Goal: Communication & Community: Answer question/provide support

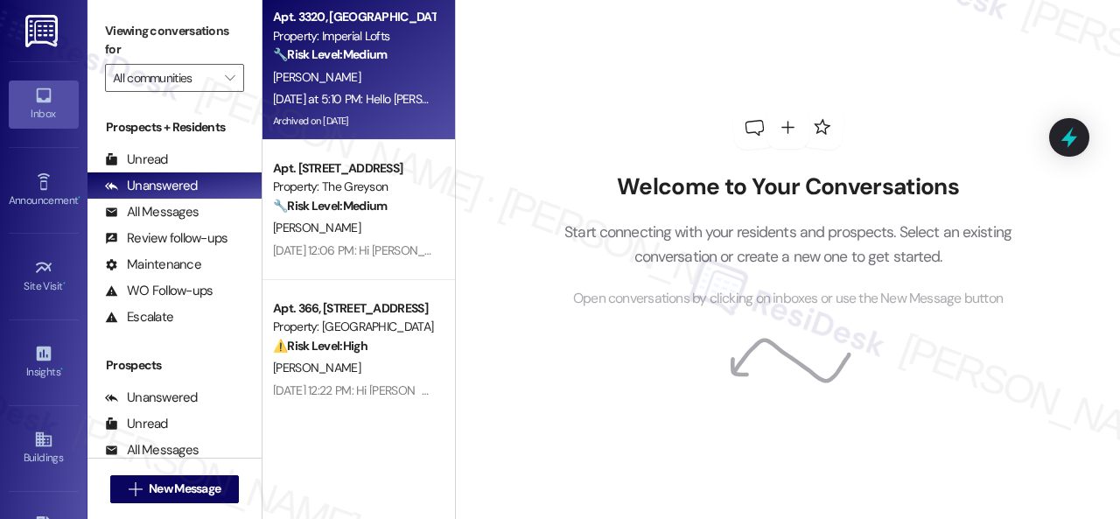
click at [389, 74] on div "[PERSON_NAME]" at bounding box center [353, 77] width 165 height 22
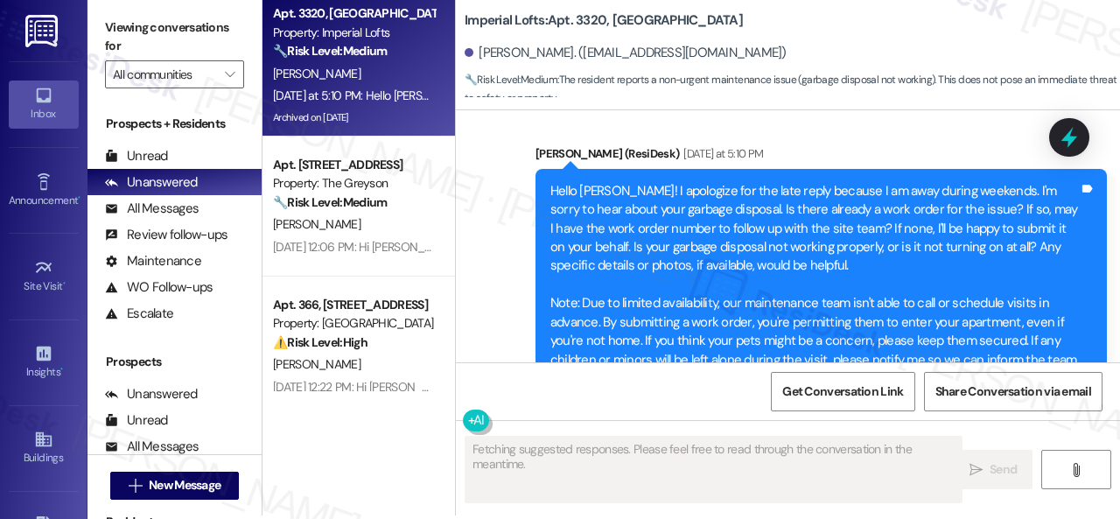
scroll to position [5, 0]
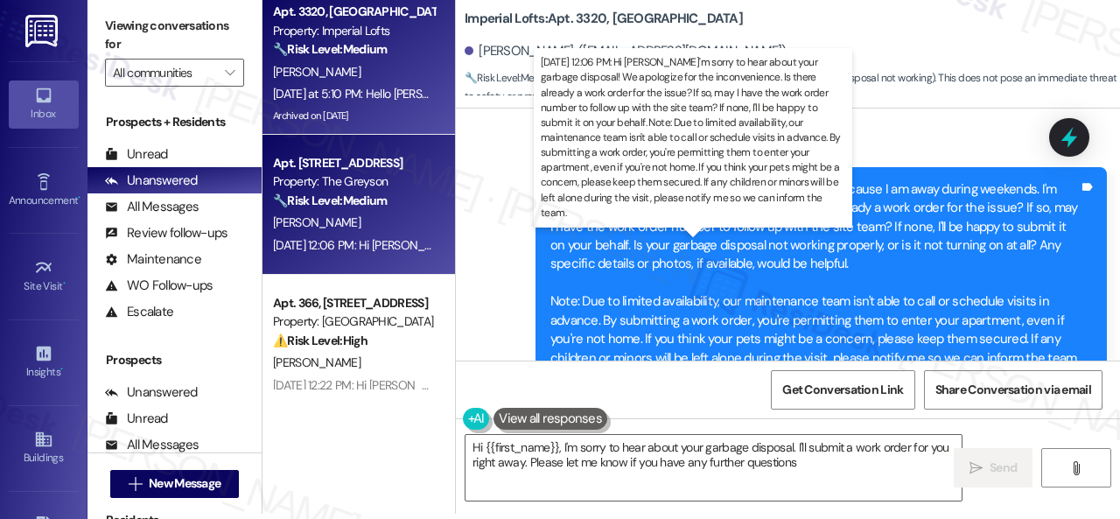
type textarea "Hi {{first_name}}, I'm sorry to hear about your garbage disposal. I'll submit a…"
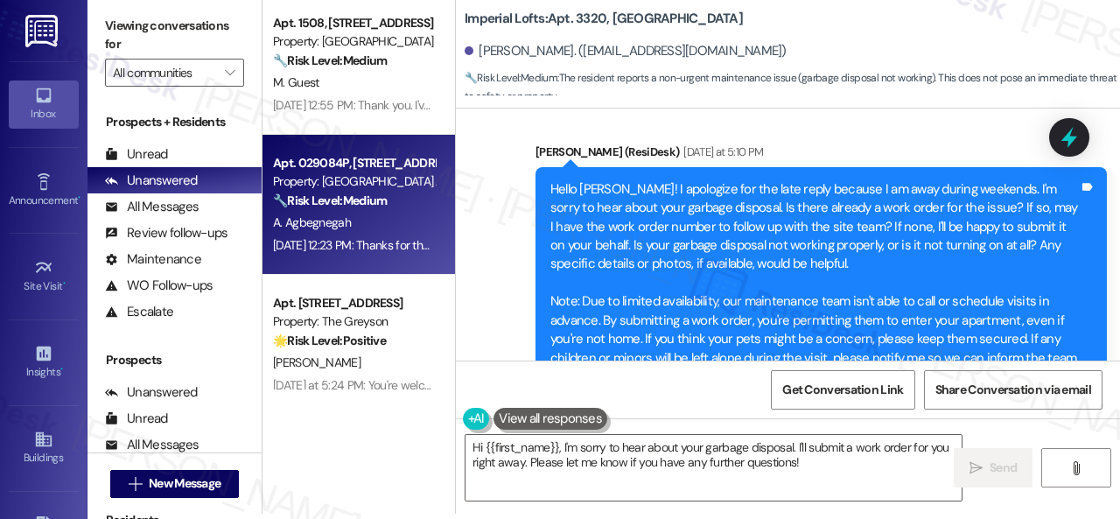
scroll to position [724, 0]
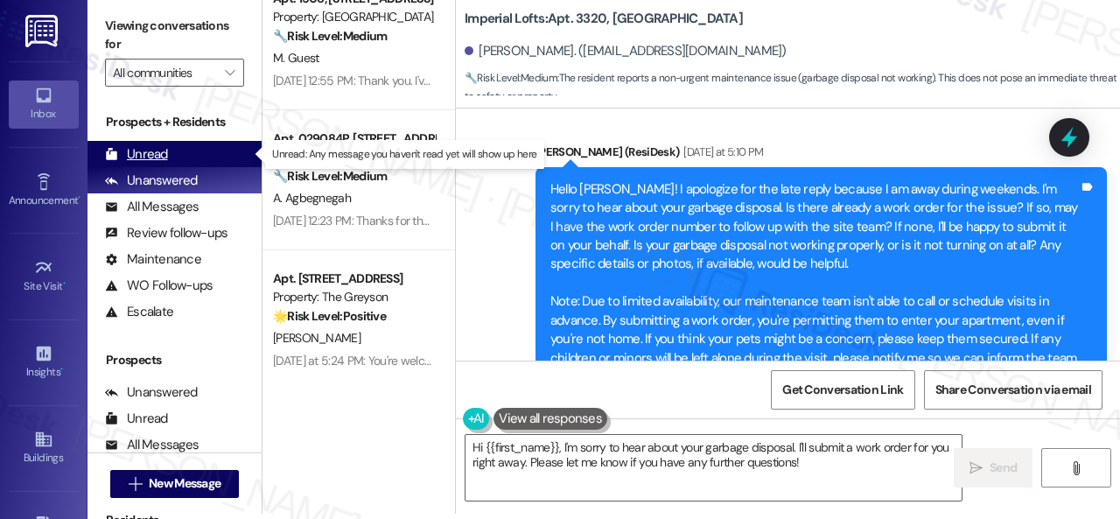
click at [164, 149] on div "Unread" at bounding box center [136, 154] width 63 height 18
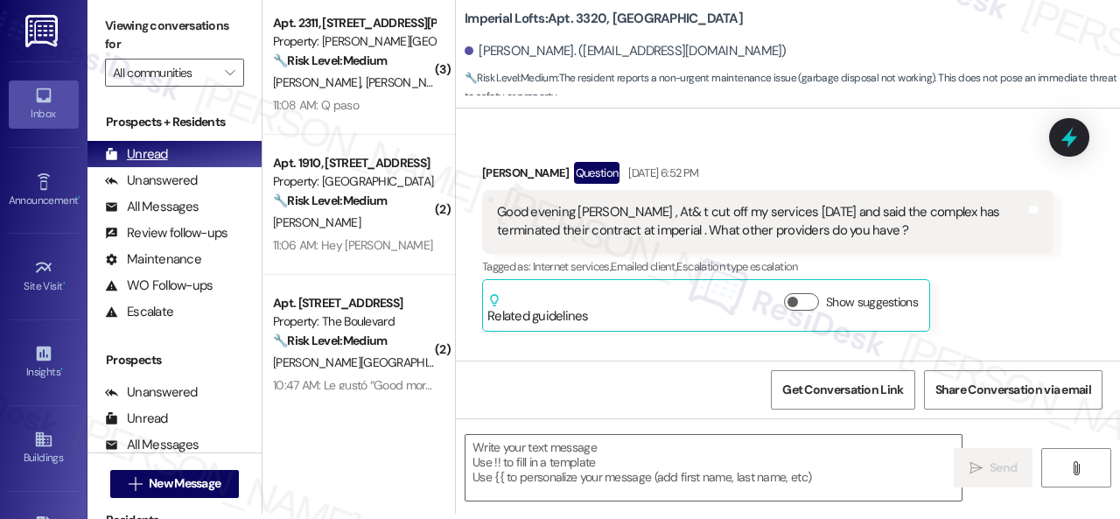
type textarea "Fetching suggested responses. Please feel free to read through the conversation…"
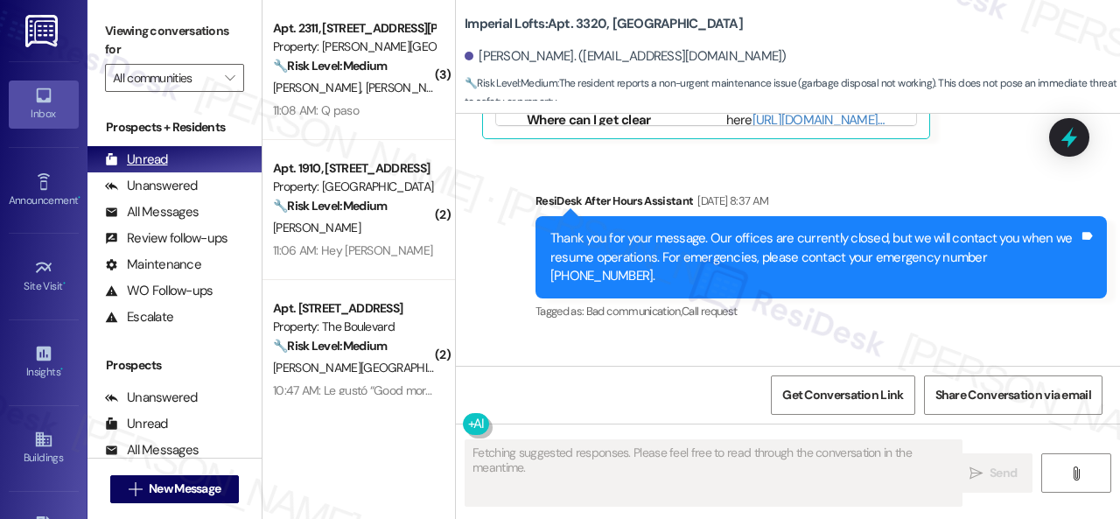
scroll to position [5485, 0]
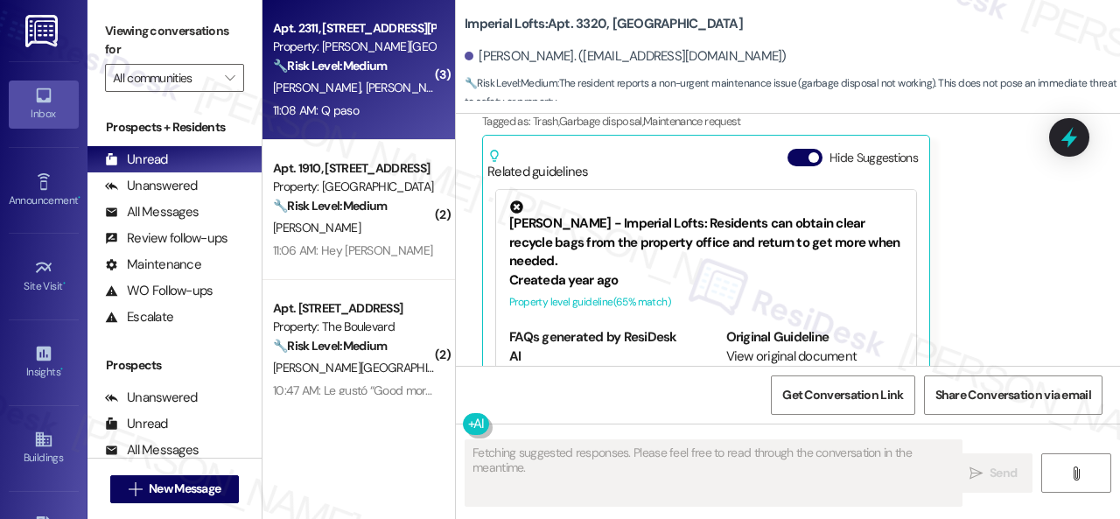
click at [388, 98] on div "[PERSON_NAME] [PERSON_NAME]" at bounding box center [353, 88] width 165 height 22
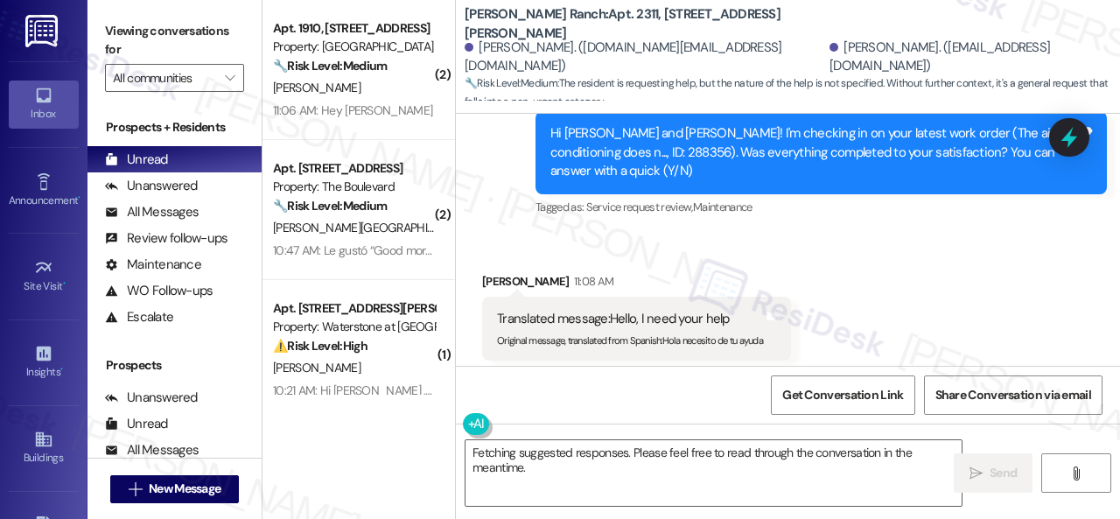
scroll to position [5983, 0]
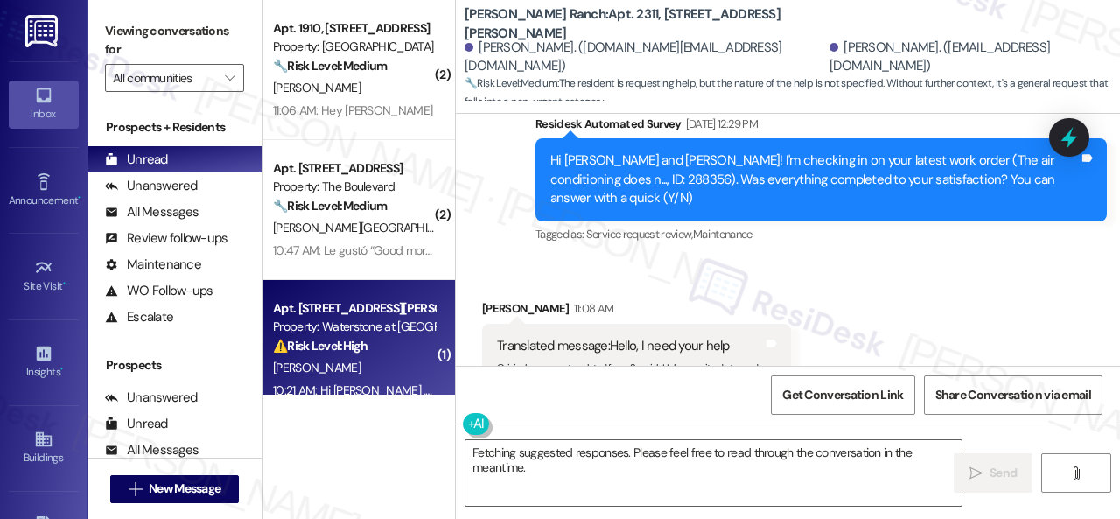
click at [338, 398] on div "( 2 ) Apt. 1910, [STREET_ADDRESS] Property: Grand Villas 🔧 Risk Level: Medium T…" at bounding box center [690, 259] width 857 height 519
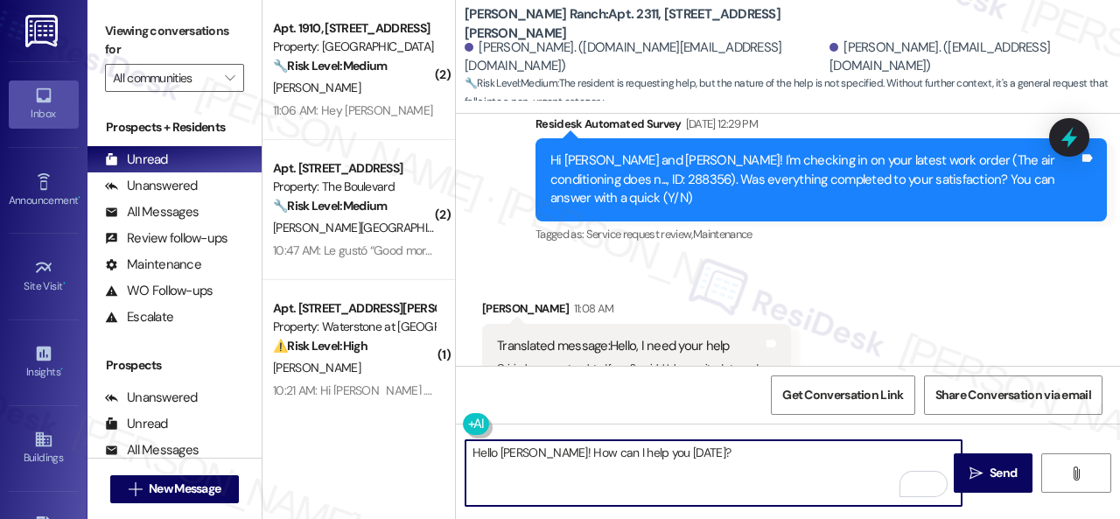
type textarea "Hello [PERSON_NAME]! How can I help you [DATE]?"
click at [562, 394] on div "Get Conversation Link Share Conversation via email" at bounding box center [788, 395] width 664 height 58
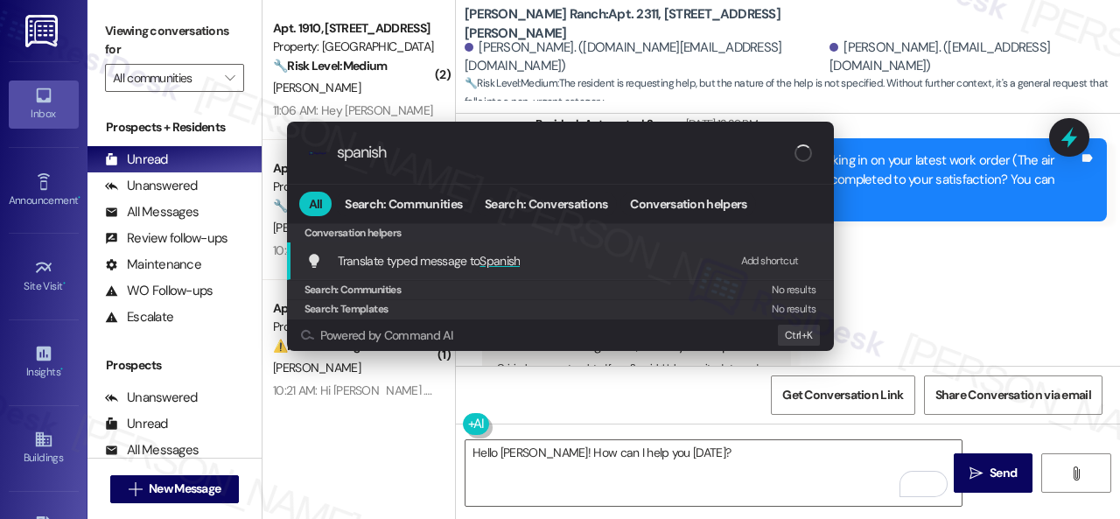
type input "spanish"
click at [754, 258] on div "Add shortcut" at bounding box center [770, 261] width 58 height 18
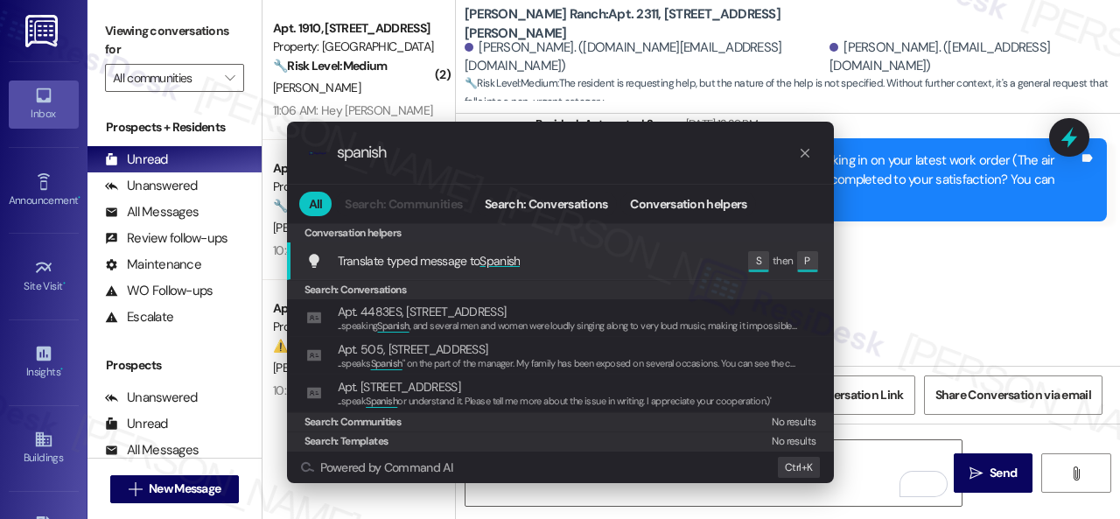
click at [378, 255] on span "Translate typed message to Spanish" at bounding box center [429, 261] width 183 height 16
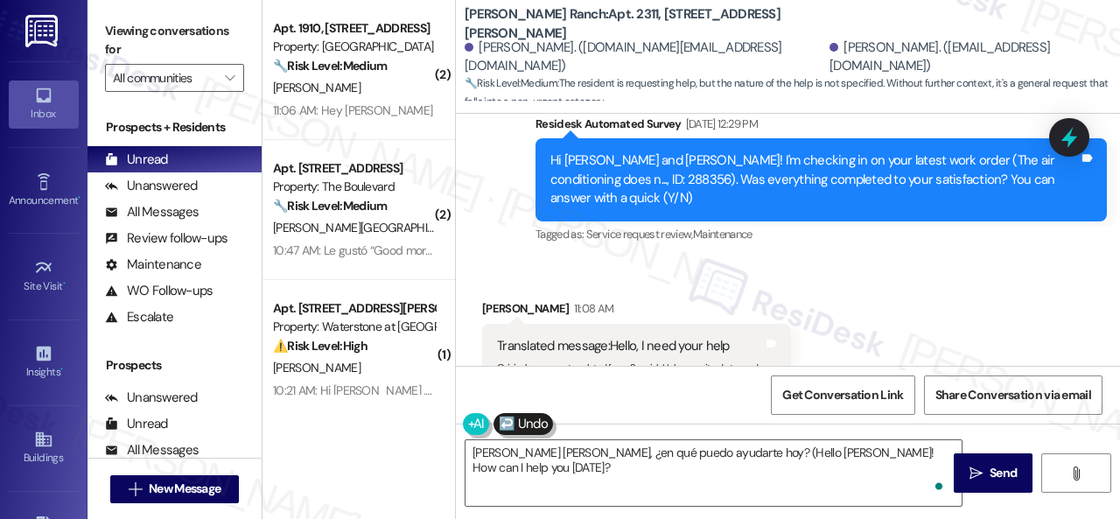
type textarea "[PERSON_NAME] [PERSON_NAME], ¿en qué puedo ayudarte hoy? (Hello [PERSON_NAME]! …"
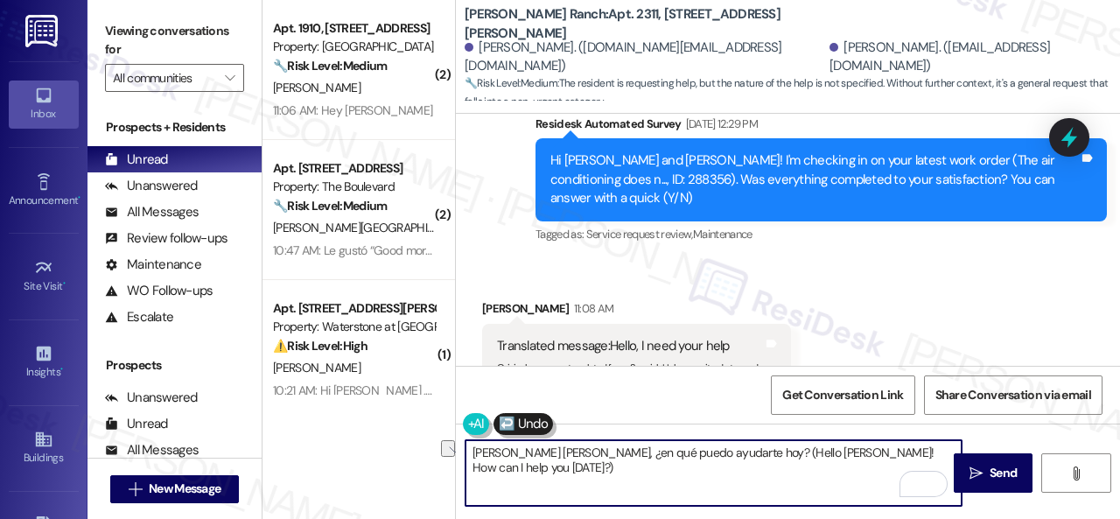
drag, startPoint x: 769, startPoint y: 455, endPoint x: 896, endPoint y: 455, distance: 127.7
click at [896, 455] on textarea "[PERSON_NAME] [PERSON_NAME], ¿en qué puedo ayudarte hoy? (Hello [PERSON_NAME]! …" at bounding box center [713, 473] width 496 height 66
click at [921, 457] on textarea "[PERSON_NAME] [PERSON_NAME], ¿en qué puedo ayudarte hoy? (Hello [PERSON_NAME]! …" at bounding box center [713, 473] width 496 height 66
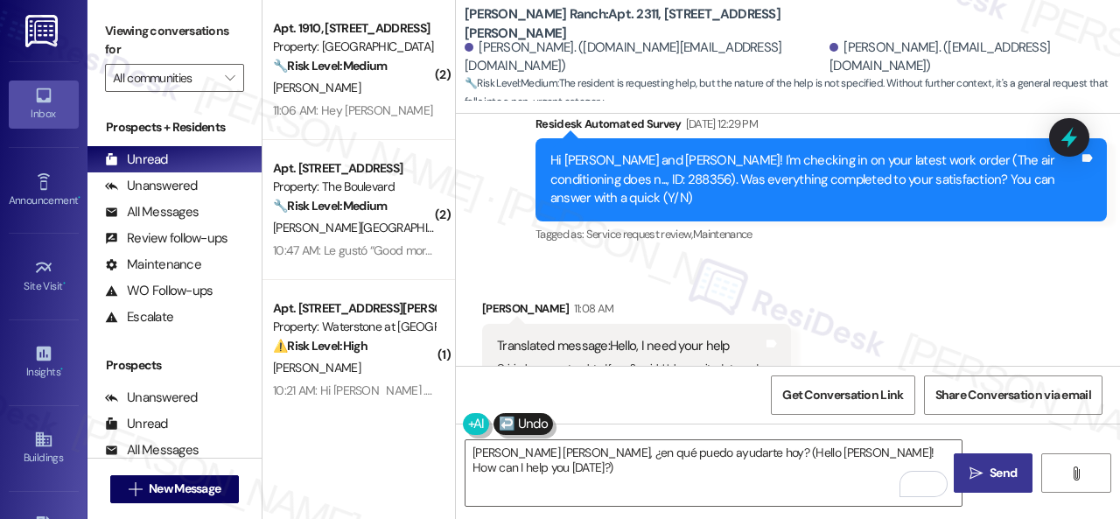
click at [991, 464] on span "Send" at bounding box center [1002, 473] width 27 height 18
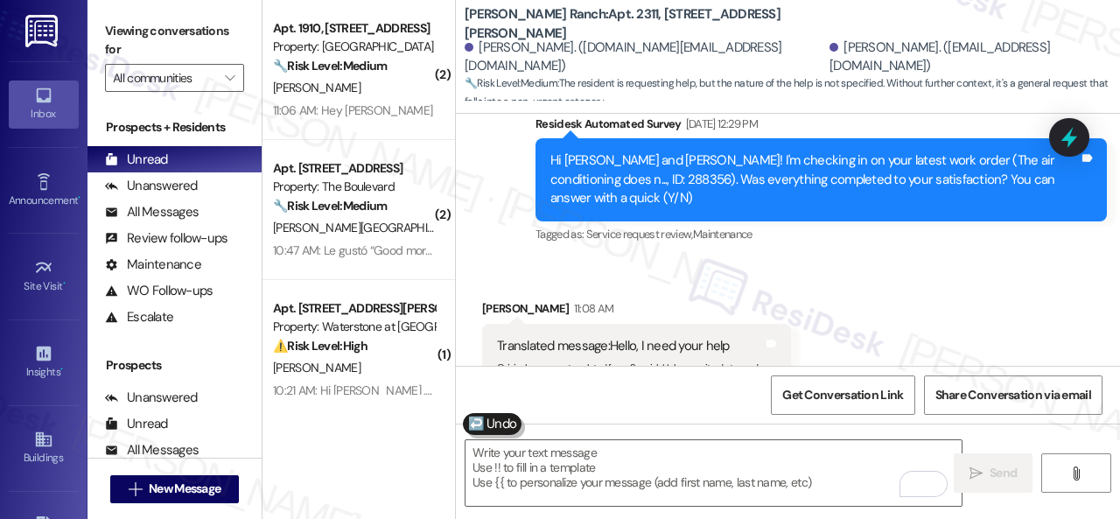
scroll to position [6157, 0]
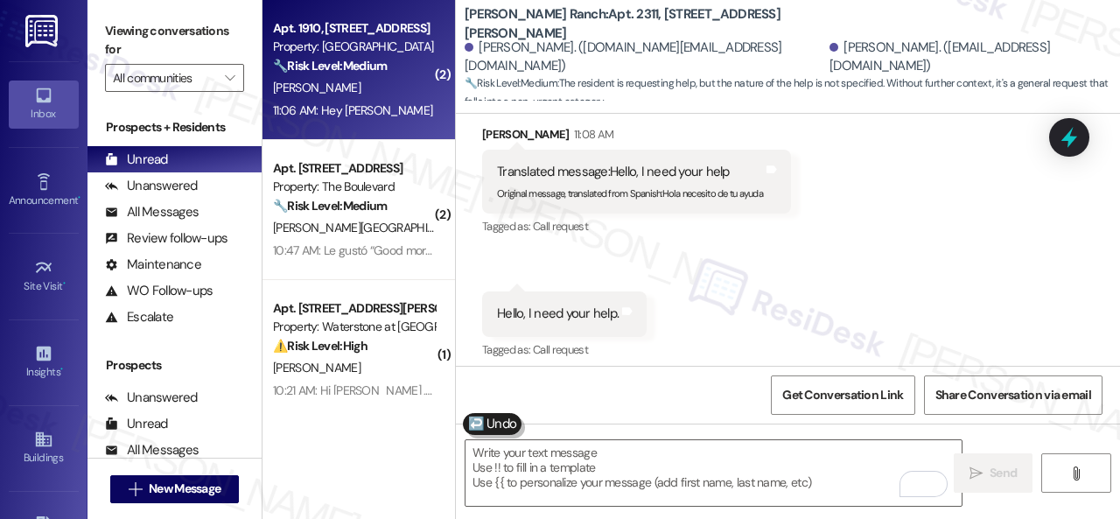
click at [372, 92] on div "[PERSON_NAME]" at bounding box center [353, 88] width 165 height 22
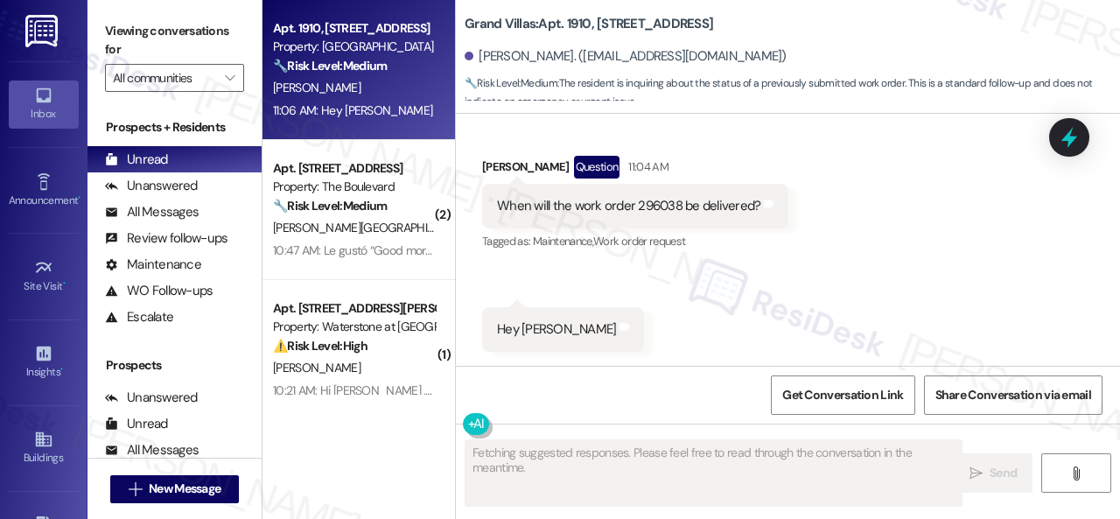
scroll to position [3069, 0]
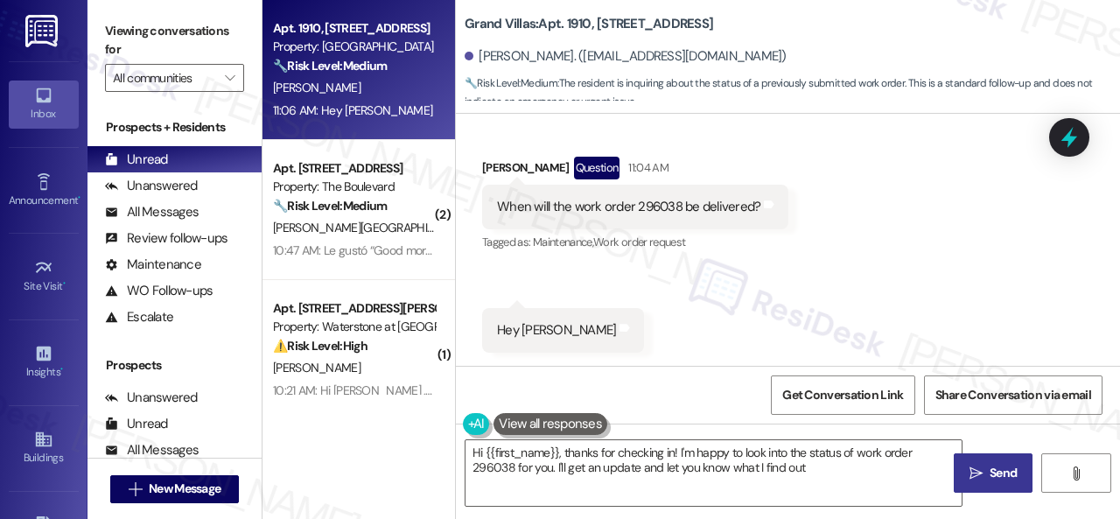
type textarea "Hi {{first_name}}, thanks for checking in! I'm happy to look into the status of…"
click at [827, 469] on textarea "Hi {{first_name}}, thanks for checking in! I'm happy to look into the status of…" at bounding box center [713, 473] width 496 height 66
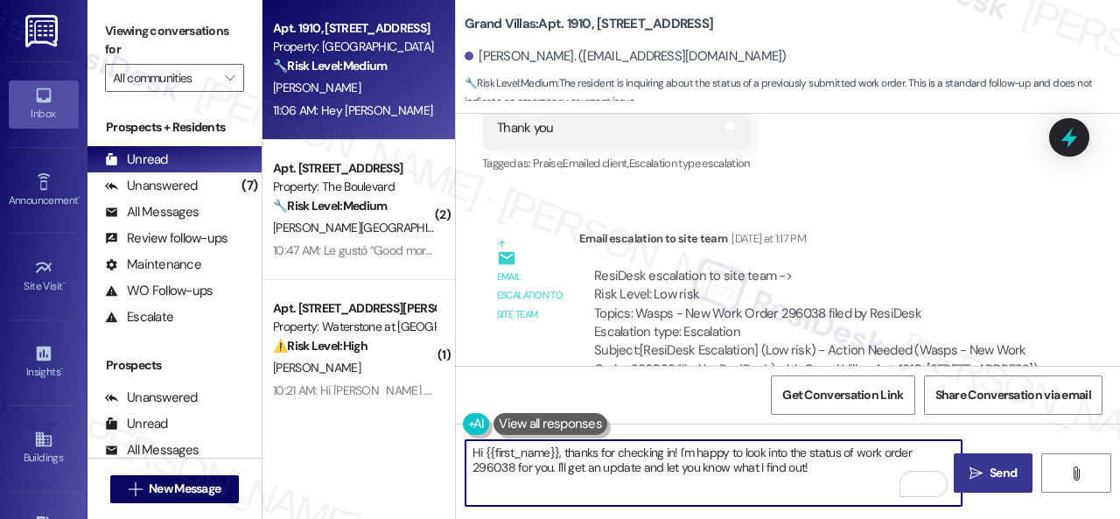
scroll to position [2633, 0]
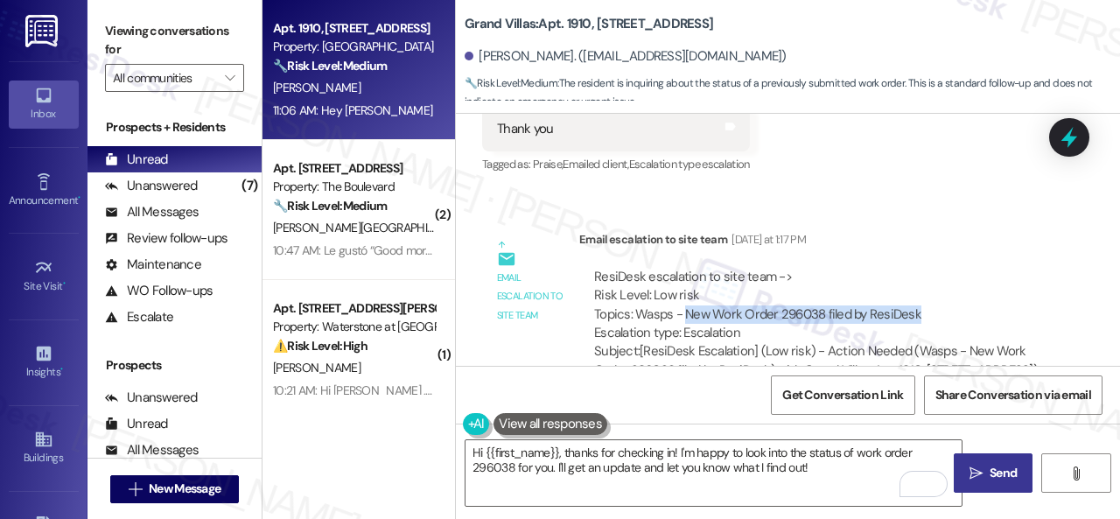
drag, startPoint x: 683, startPoint y: 293, endPoint x: 942, endPoint y: 299, distance: 259.0
click at [942, 299] on div "ResiDesk escalation to site team -> Risk Level: Low risk Topics: Wasps - New Wo…" at bounding box center [816, 305] width 444 height 75
copy div "New Work Order 296038 filed by ResiDesk"
click at [869, 268] on div "ResiDesk escalation to site team -> Risk Level: Low risk Topics: Wasps - New Wo…" at bounding box center [816, 305] width 444 height 75
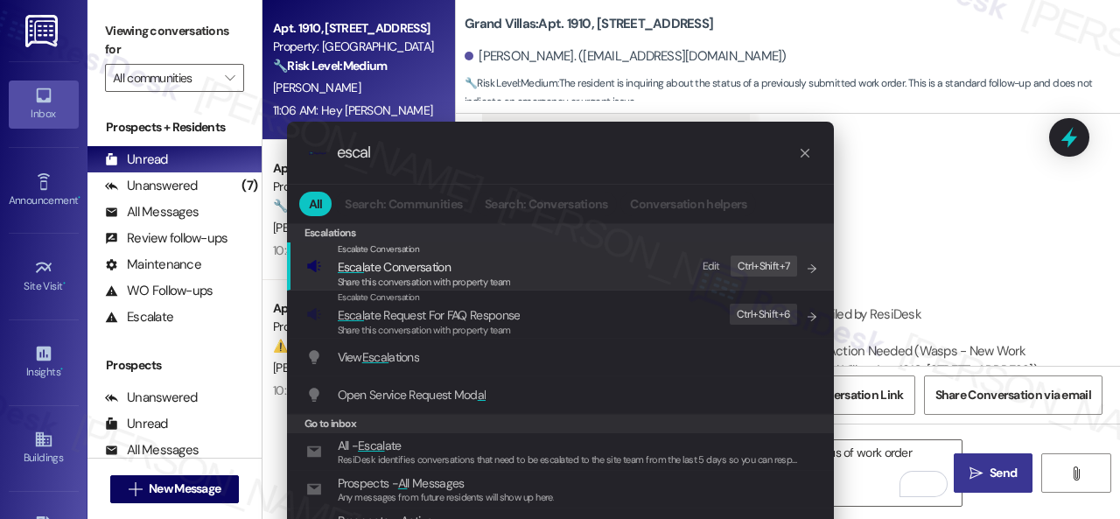
type input "escal"
click at [712, 267] on div "Edit" at bounding box center [710, 266] width 17 height 18
click at [406, 265] on span "Escal ate Conversation" at bounding box center [394, 267] width 113 height 16
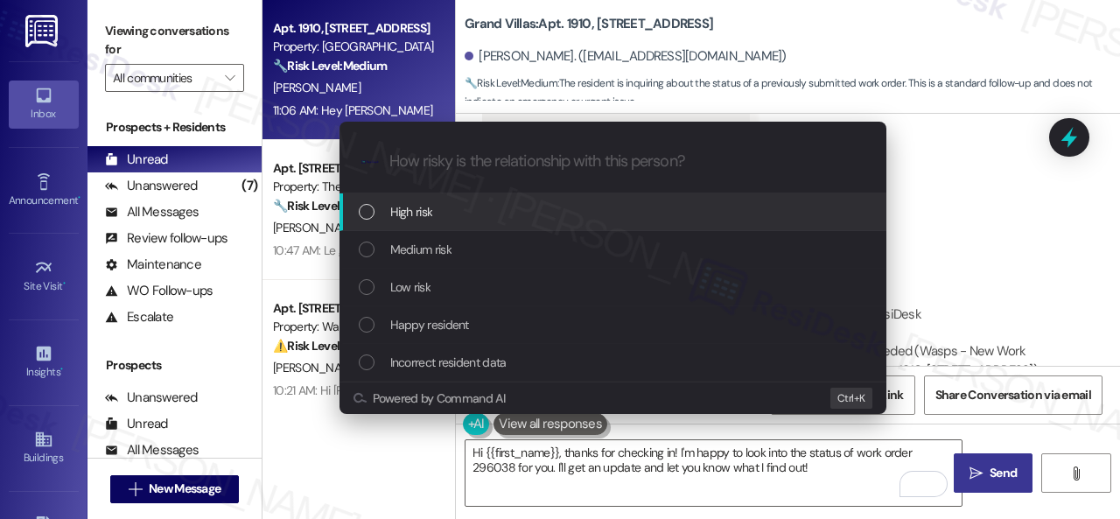
click at [415, 213] on span "High risk" at bounding box center [411, 211] width 43 height 19
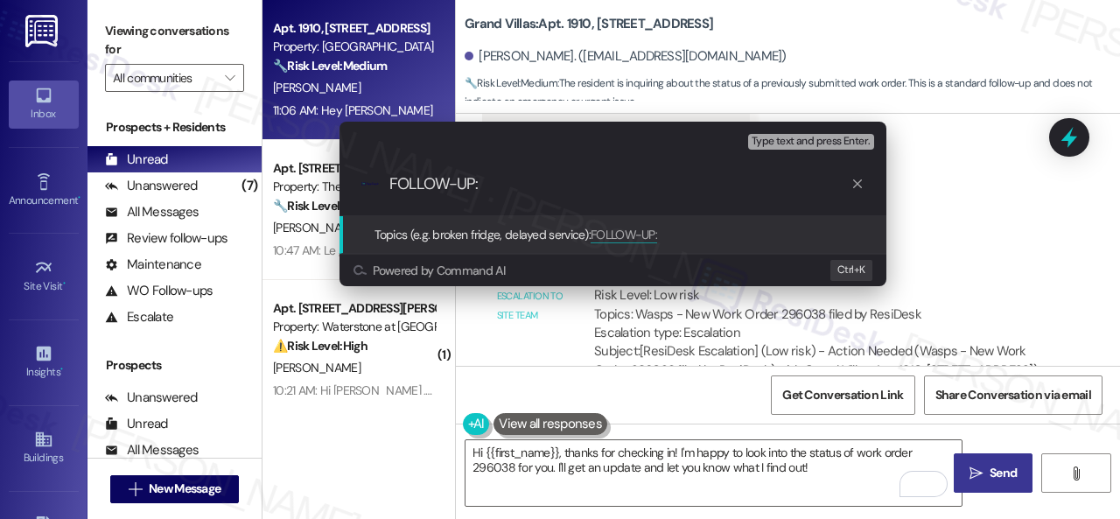
paste input "New Work Order 296038 filed by ResiDesk"
type input "FOLLOW-UP: New Work Order 296038 filed by ResiDesk"
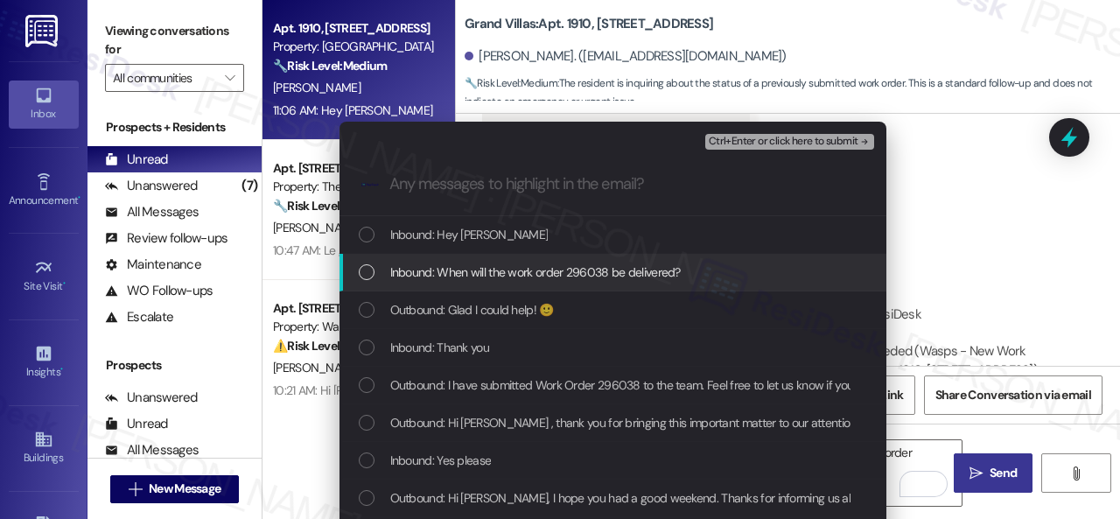
click at [449, 272] on span "Inbound: When will the work order 296038 be delivered?" at bounding box center [535, 271] width 290 height 19
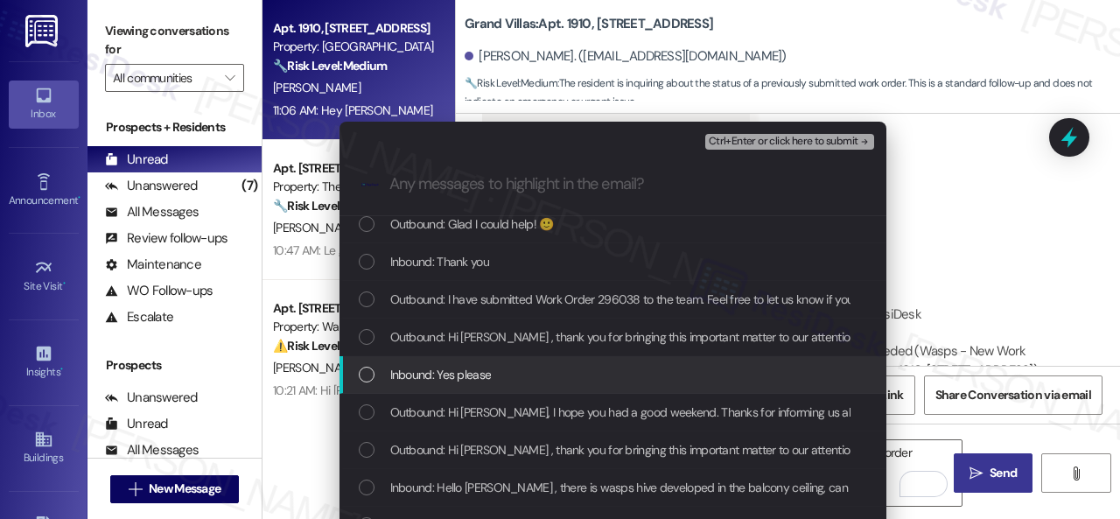
scroll to position [87, 0]
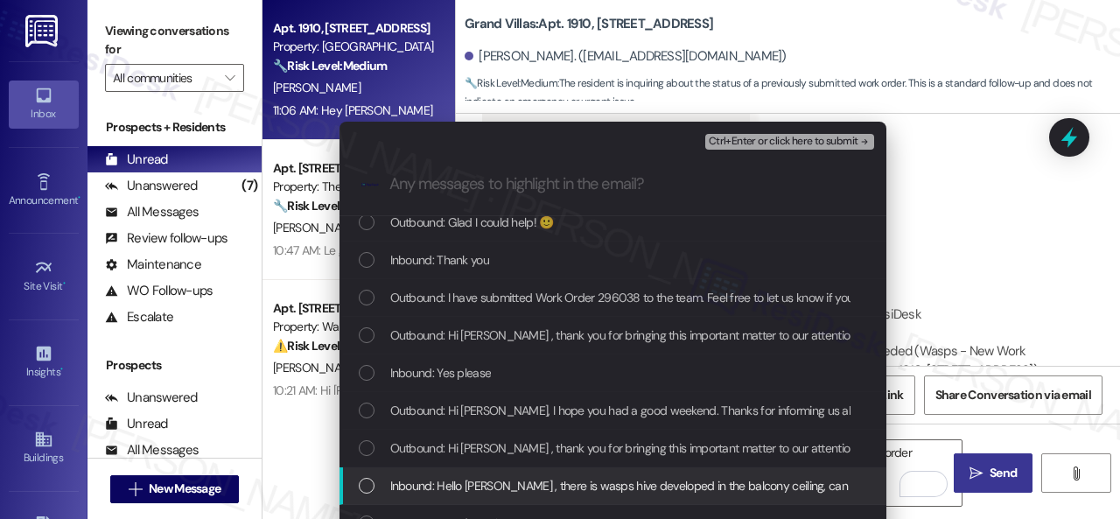
click at [446, 487] on span "Inbound: Hello [PERSON_NAME] , there is wasps hive developed in the balcony cei…" at bounding box center [716, 485] width 652 height 19
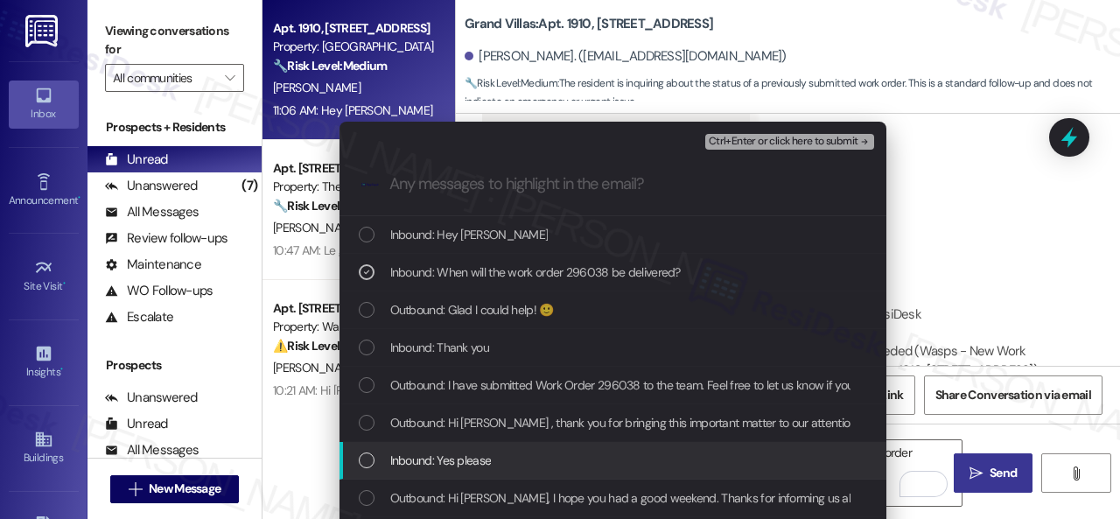
scroll to position [220, 0]
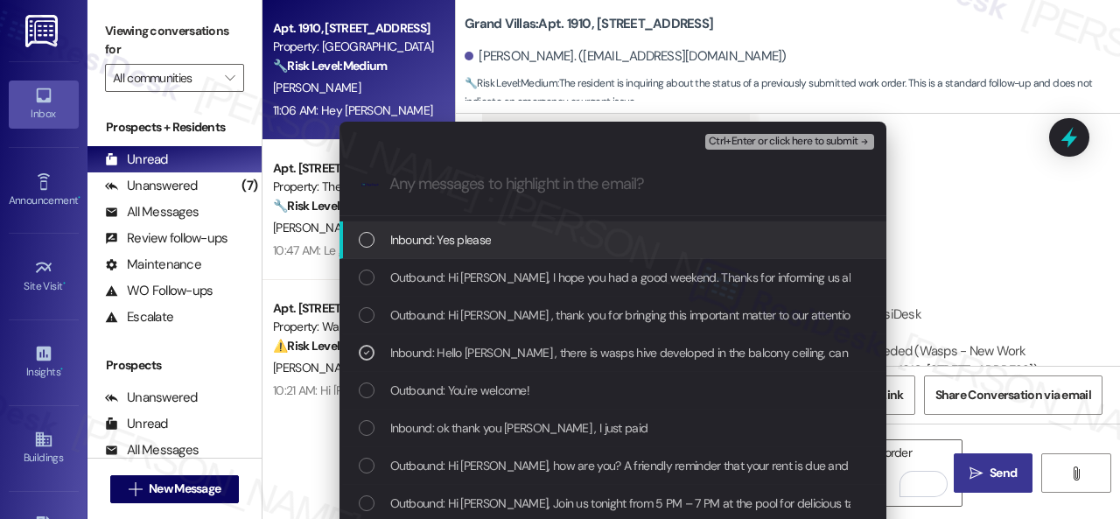
click at [730, 139] on span "Ctrl+Enter or click here to submit" at bounding box center [783, 142] width 150 height 12
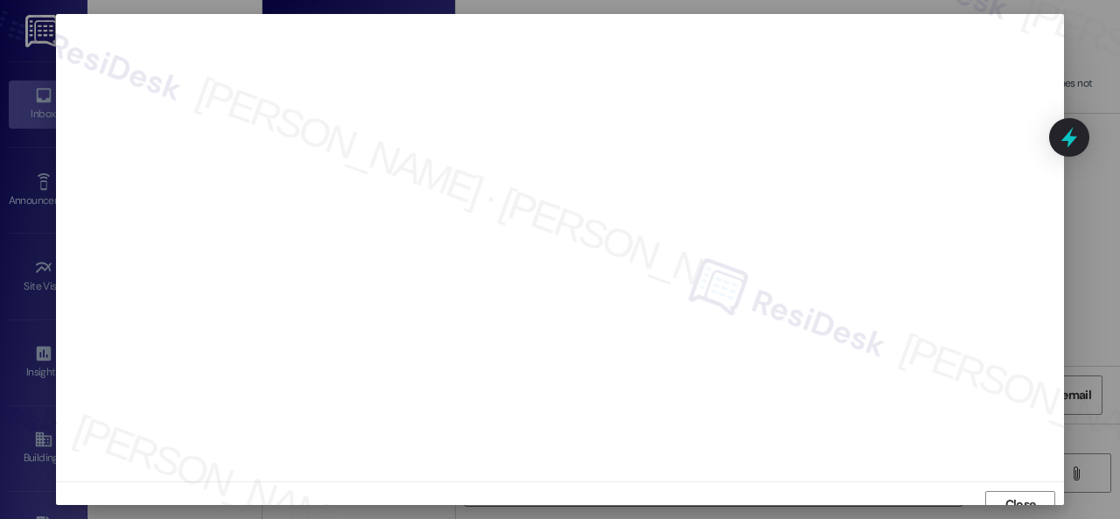
scroll to position [13, 0]
click at [1005, 484] on span "Close" at bounding box center [1020, 491] width 31 height 18
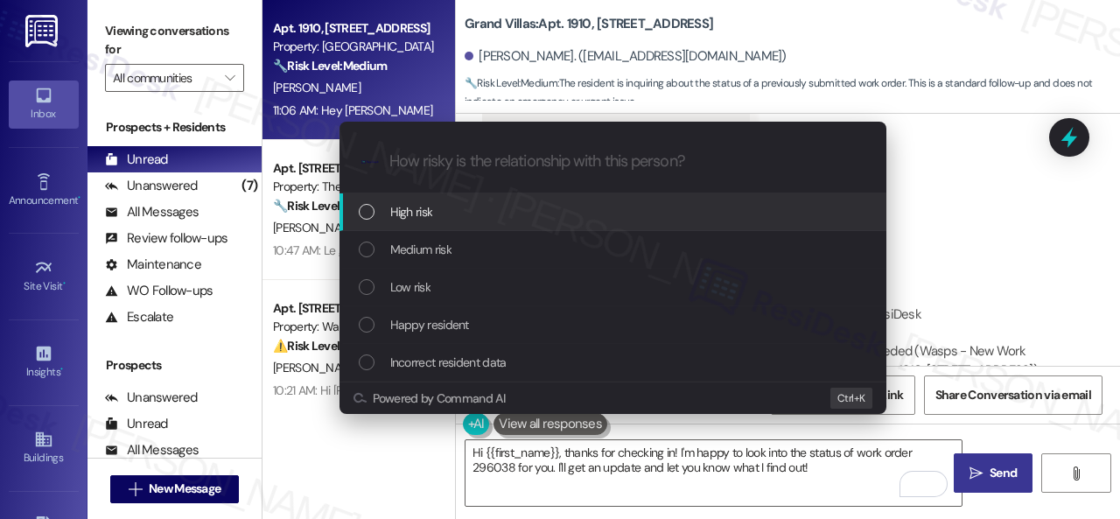
click at [397, 206] on span "High risk" at bounding box center [411, 211] width 43 height 19
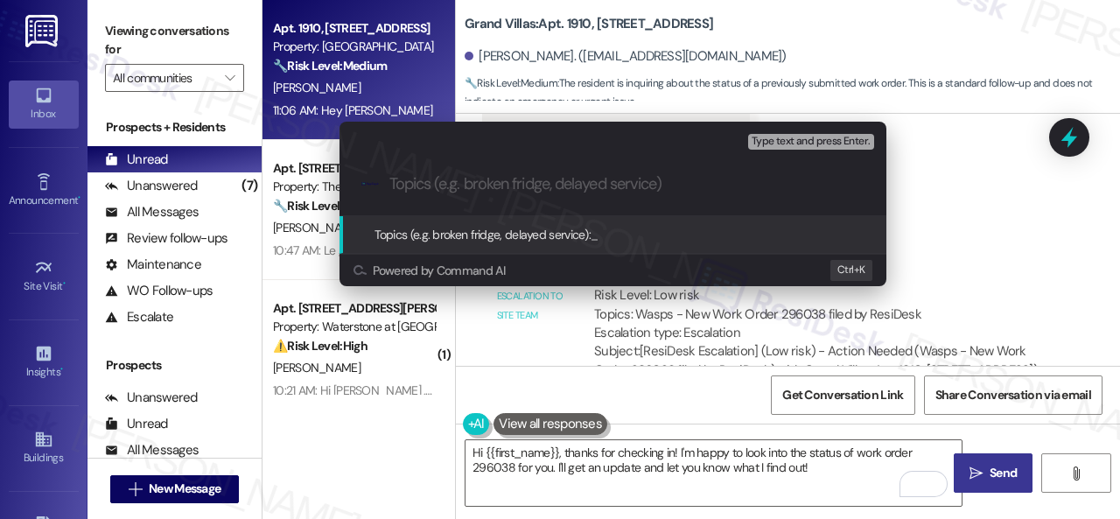
paste input "FOLLOW-UP: New Work Order 296038 filed by ResiDesk"
type input "FOLLOW-UP: New Work Order 296038 filed by ResiDesk"
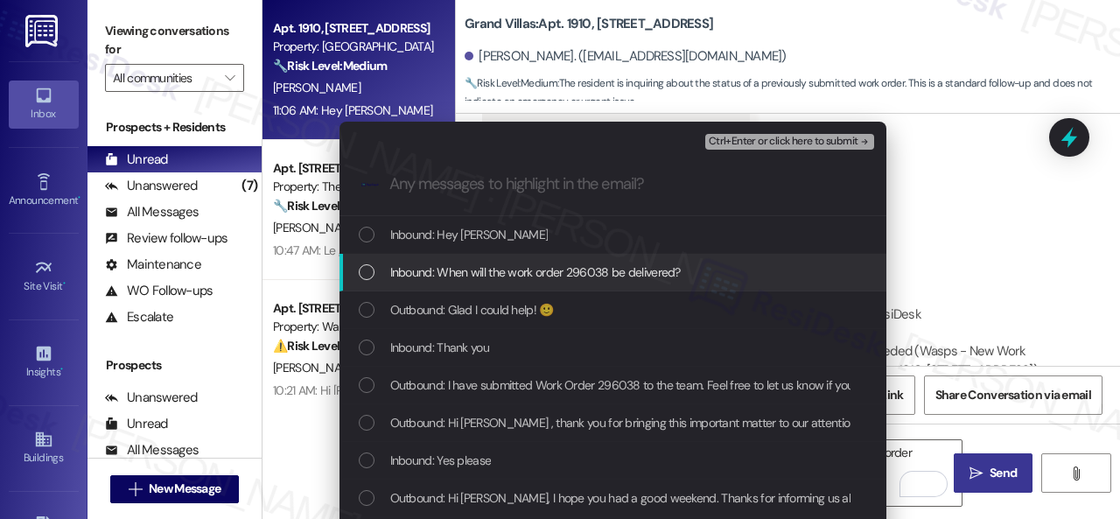
click at [463, 273] on span "Inbound: When will the work order 296038 be delivered?" at bounding box center [535, 271] width 290 height 19
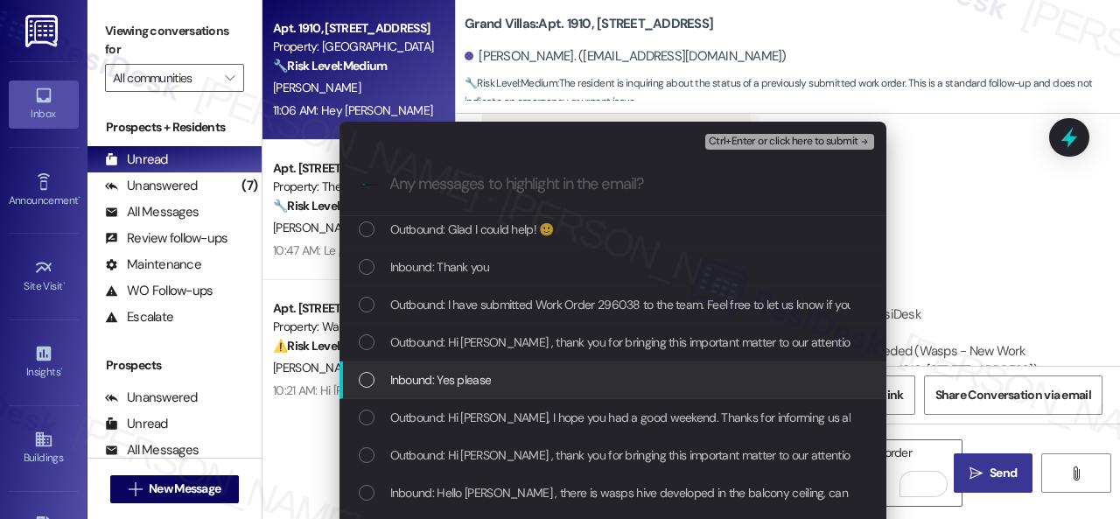
scroll to position [87, 0]
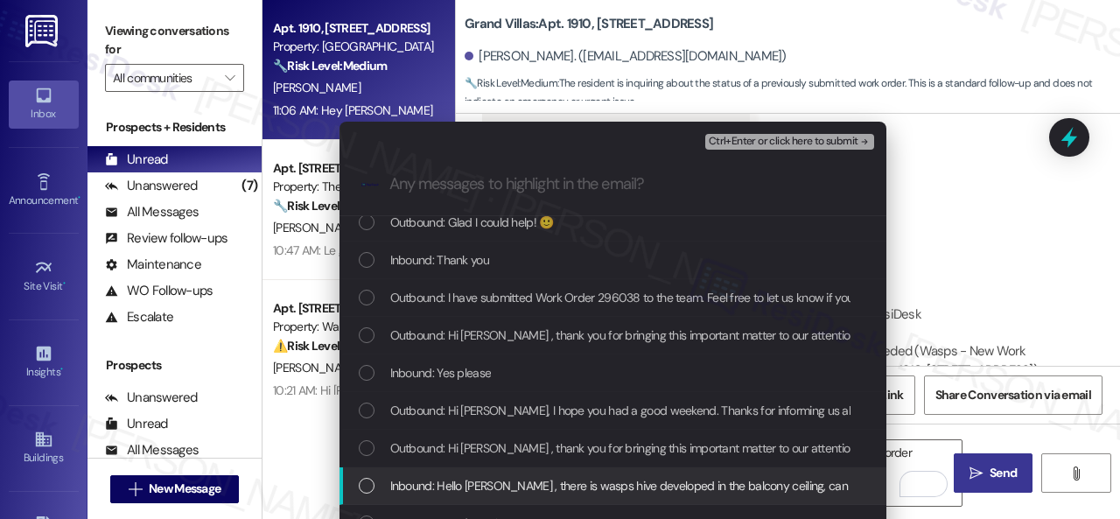
click at [456, 489] on span "Inbound: Hello [PERSON_NAME] , there is wasps hive developed in the balcony cei…" at bounding box center [716, 485] width 652 height 19
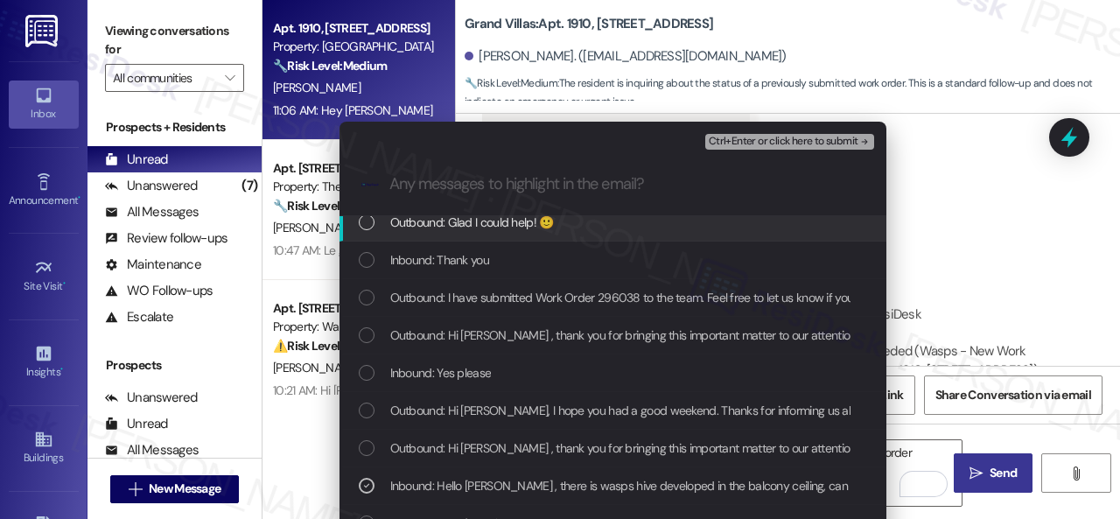
click at [730, 143] on span "Ctrl+Enter or click here to submit" at bounding box center [783, 142] width 150 height 12
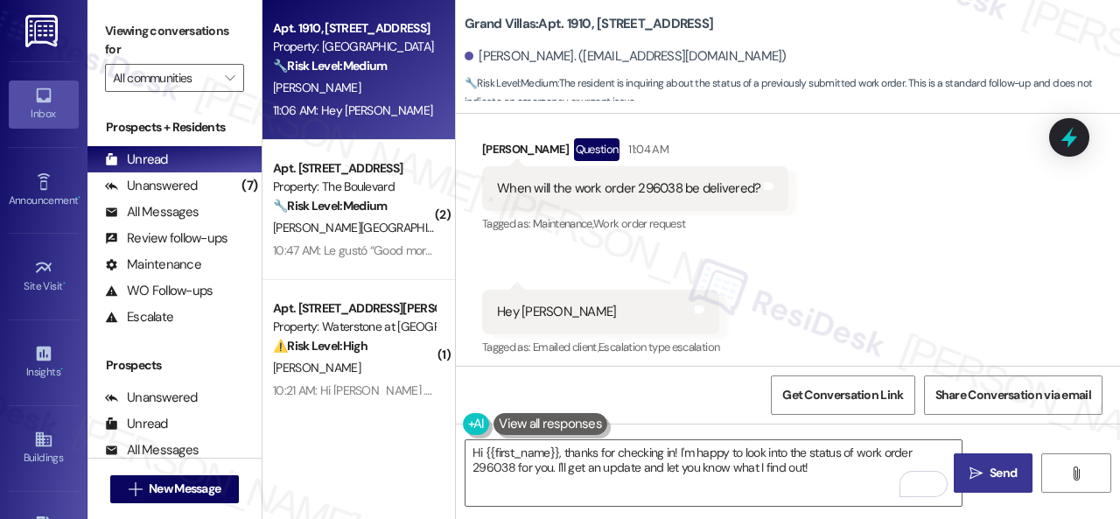
scroll to position [3096, 0]
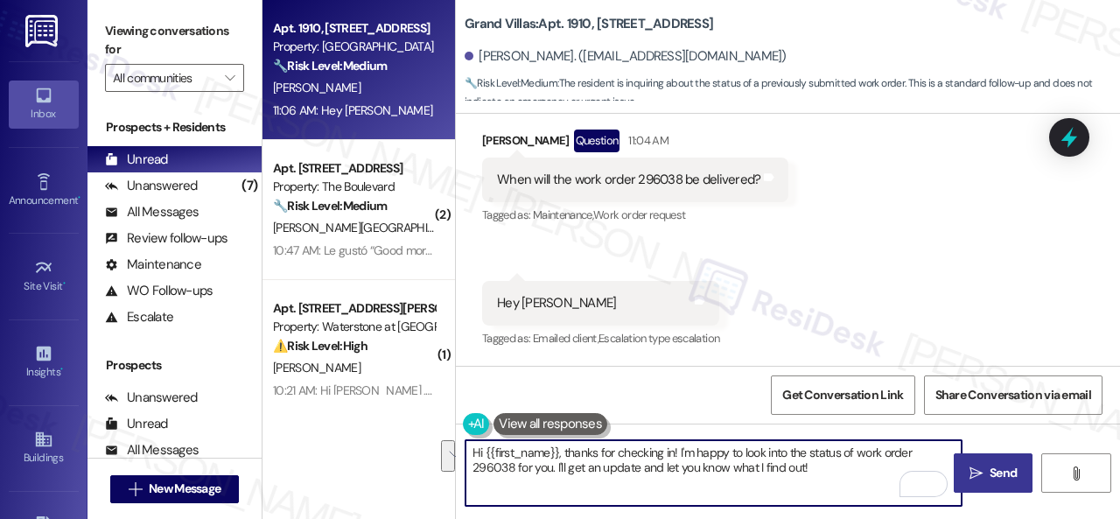
drag, startPoint x: 827, startPoint y: 473, endPoint x: 379, endPoint y: 444, distance: 449.6
click at [379, 444] on div "Apt. 1910, [STREET_ADDRESS] Property: Grand Villas 🔧 Risk Level: Medium The res…" at bounding box center [690, 259] width 857 height 519
paste textarea "I apologize if I cannot confirm when the maintenance team will visit your apart…"
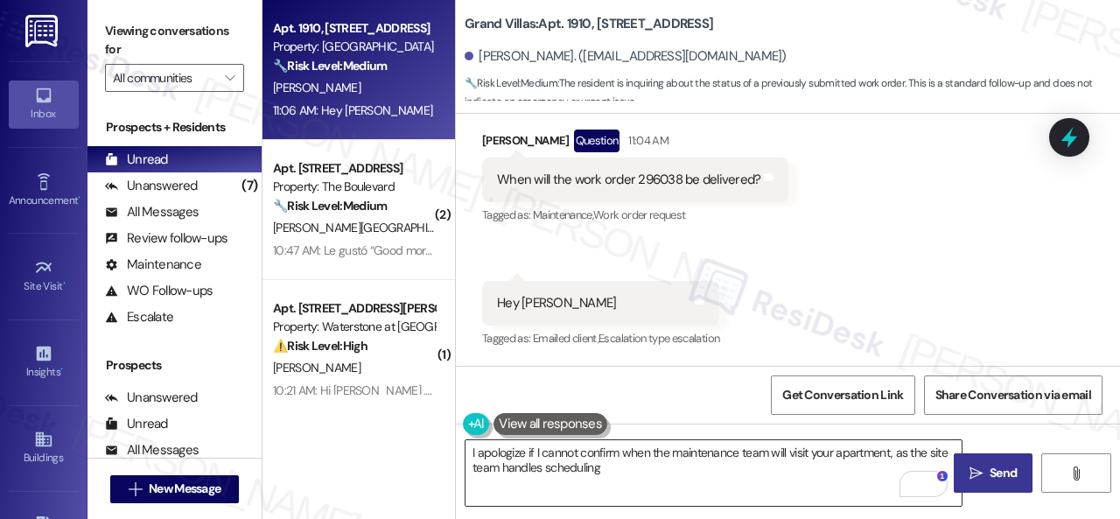
click at [766, 464] on textarea "I apologize if I cannot confirm when the maintenance team will visit your apart…" at bounding box center [713, 473] width 496 height 66
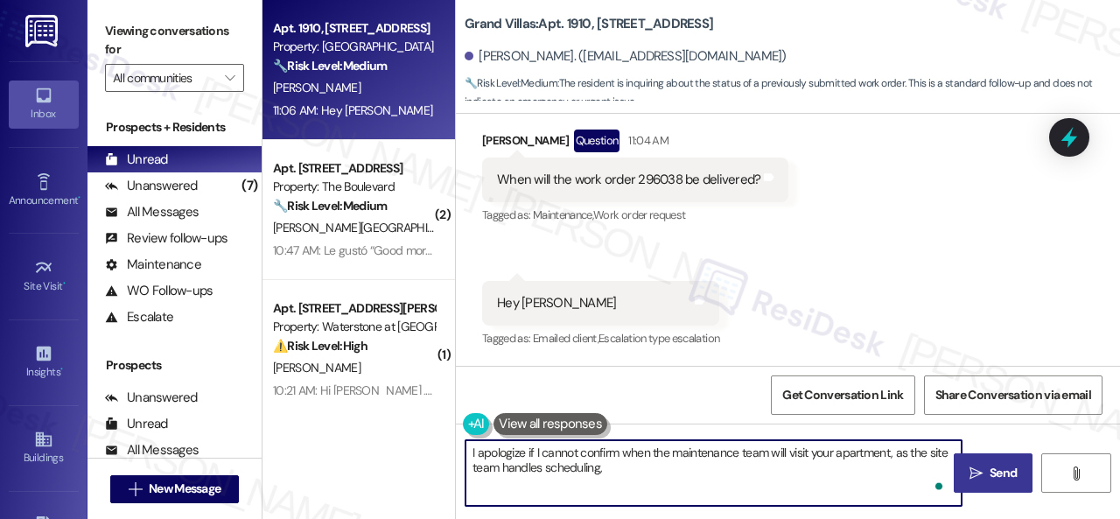
paste textarea "but I have made a follow-up."
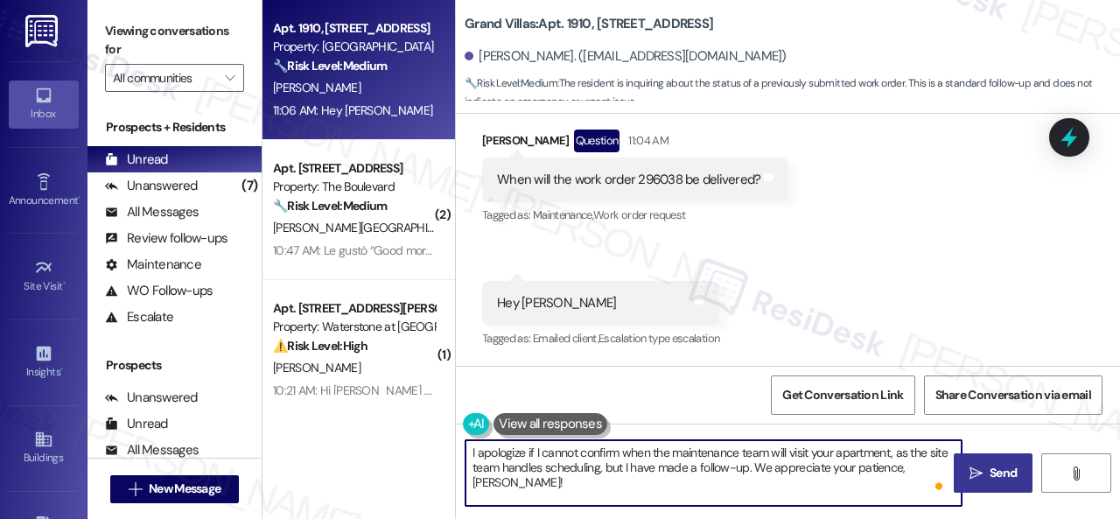
type textarea "I apologize if I cannot confirm when the maintenance team will visit your apart…"
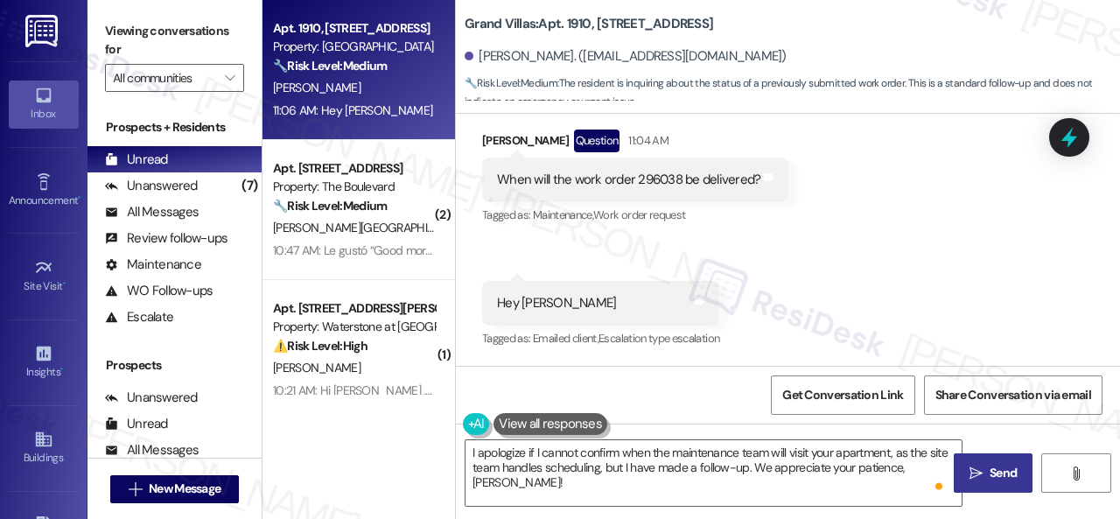
click at [989, 466] on span "Send" at bounding box center [1002, 473] width 27 height 18
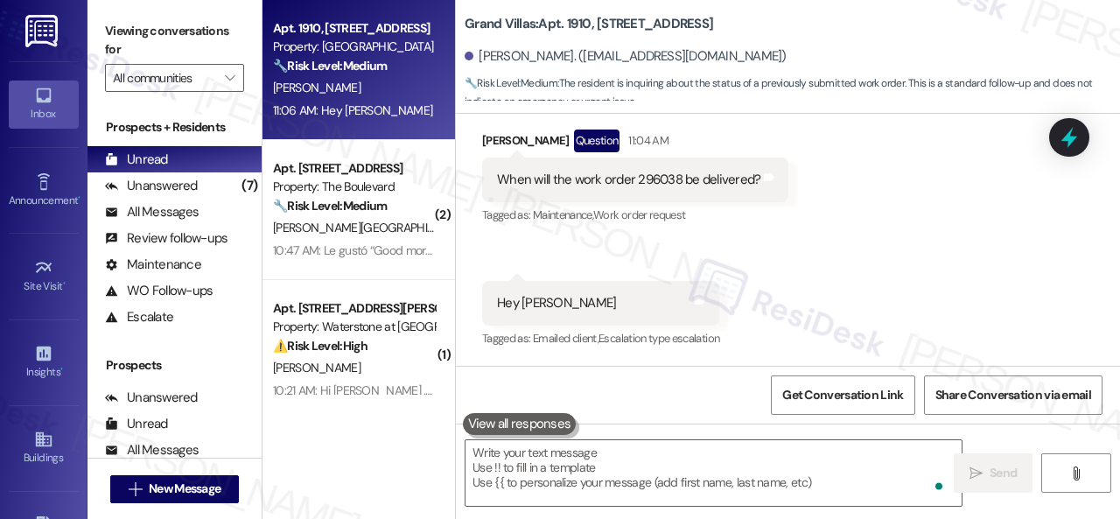
scroll to position [3094, 0]
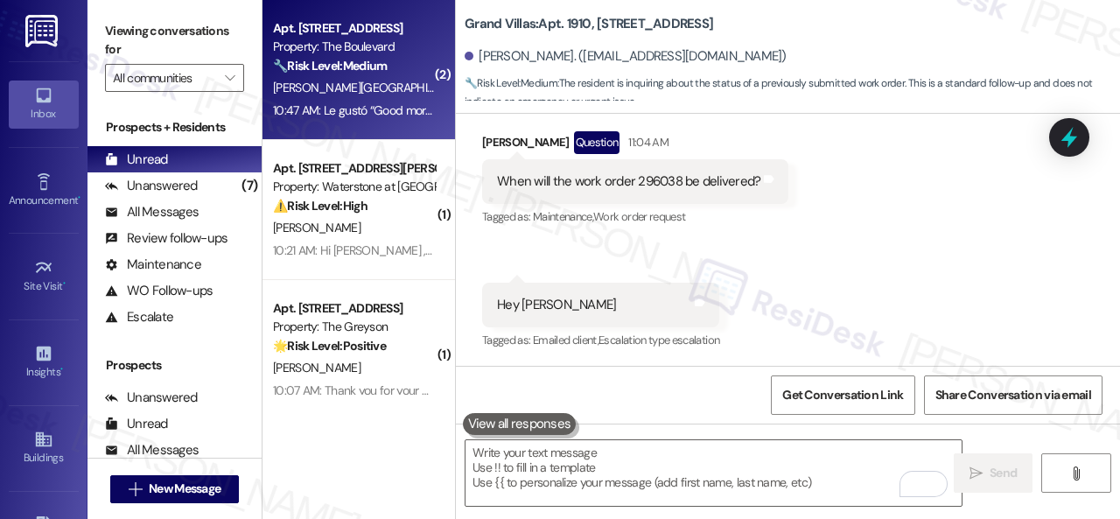
click at [409, 77] on div "[PERSON_NAME] [PERSON_NAME][GEOGRAPHIC_DATA]" at bounding box center [353, 88] width 165 height 22
type textarea "Fetching suggested responses. Please feel free to read through the conversation…"
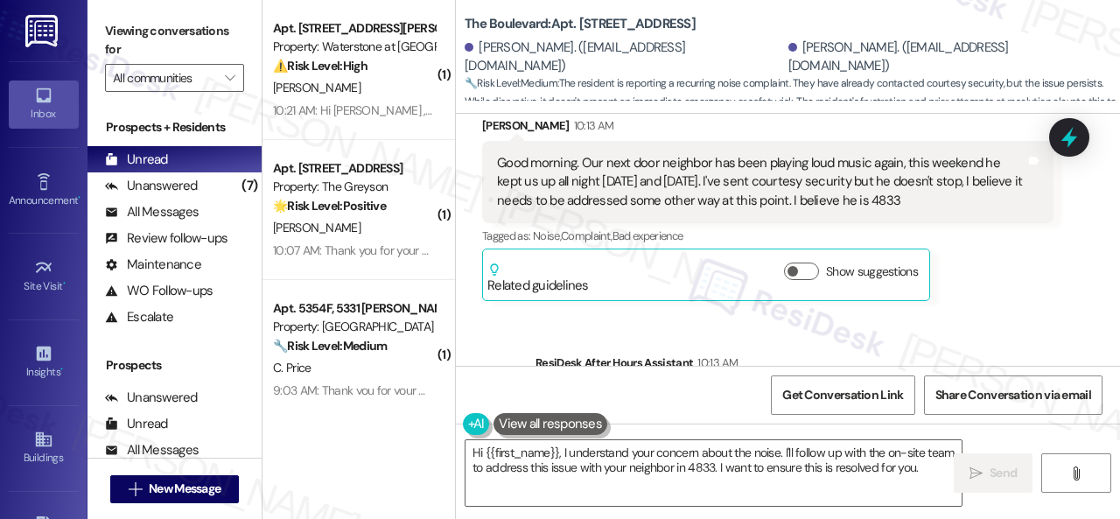
scroll to position [4083, 0]
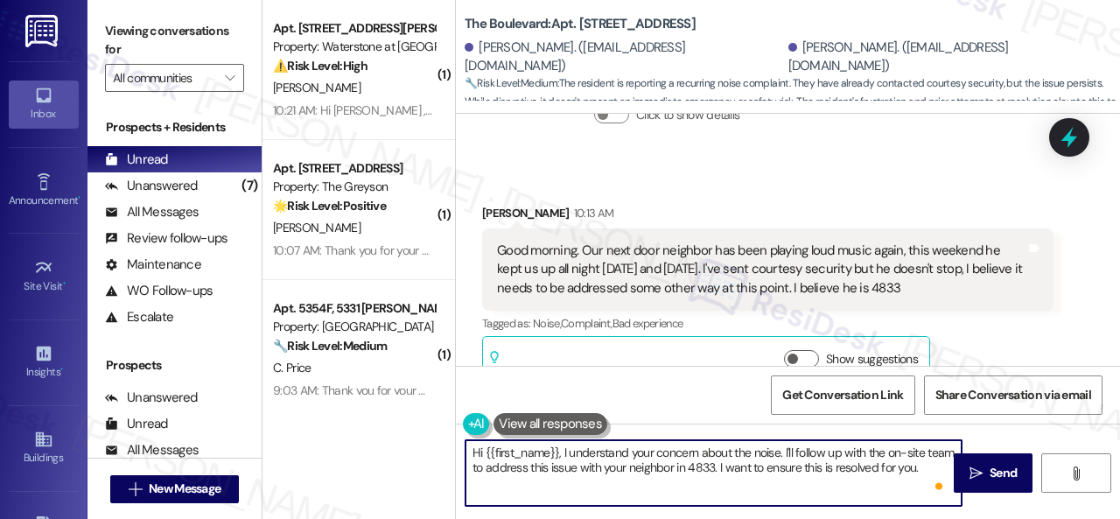
drag, startPoint x: 783, startPoint y: 452, endPoint x: 947, endPoint y: 465, distance: 165.0
click at [947, 465] on textarea "Hi {{first_name}}, I understand your concern about the noise. I'll follow up wi…" at bounding box center [713, 473] width 496 height 66
drag, startPoint x: 486, startPoint y: 451, endPoint x: 557, endPoint y: 450, distance: 70.9
click at [557, 450] on textarea "Hi {{first_name}}, I understand your concern about the noise. I will report the…" at bounding box center [713, 473] width 496 height 66
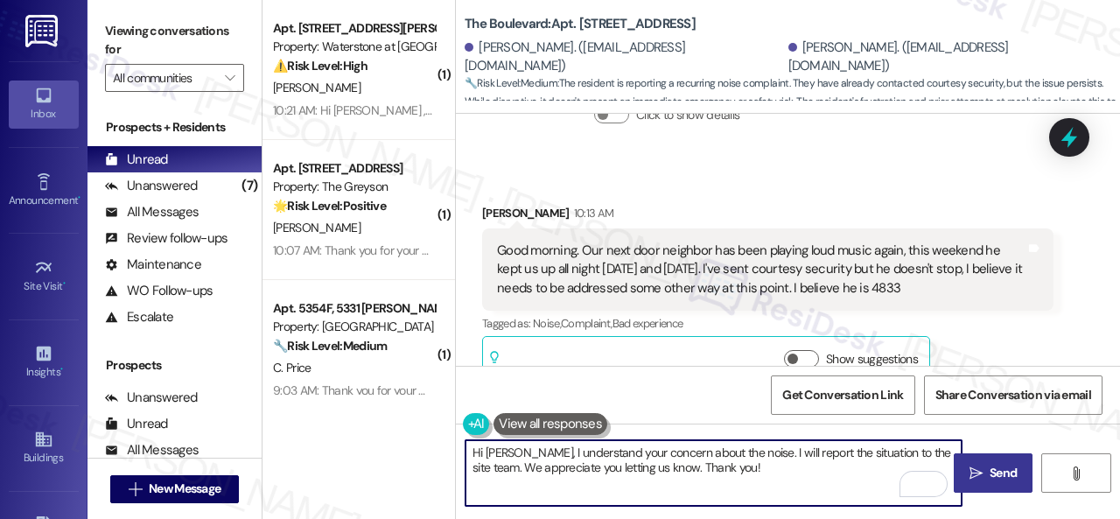
type textarea "Hi [PERSON_NAME], I understand your concern about the noise. I will report the …"
click at [978, 474] on span " Send" at bounding box center [993, 473] width 55 height 18
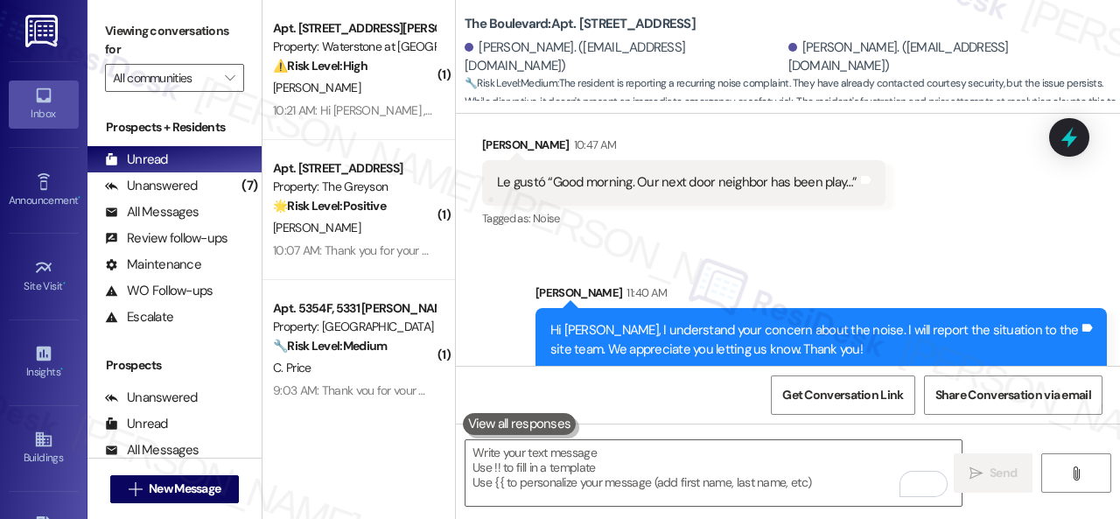
scroll to position [5, 0]
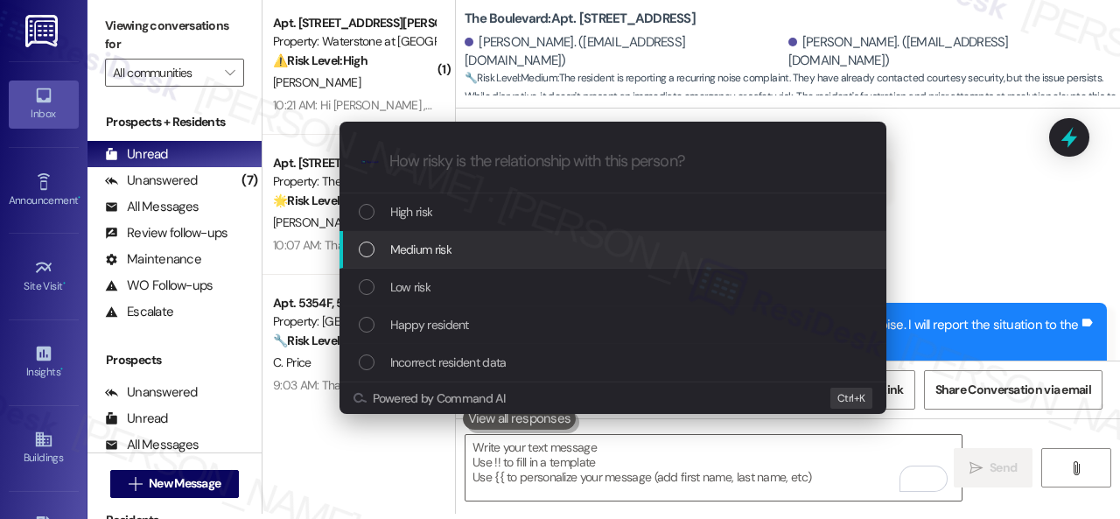
click at [409, 250] on span "Medium risk" at bounding box center [420, 249] width 61 height 19
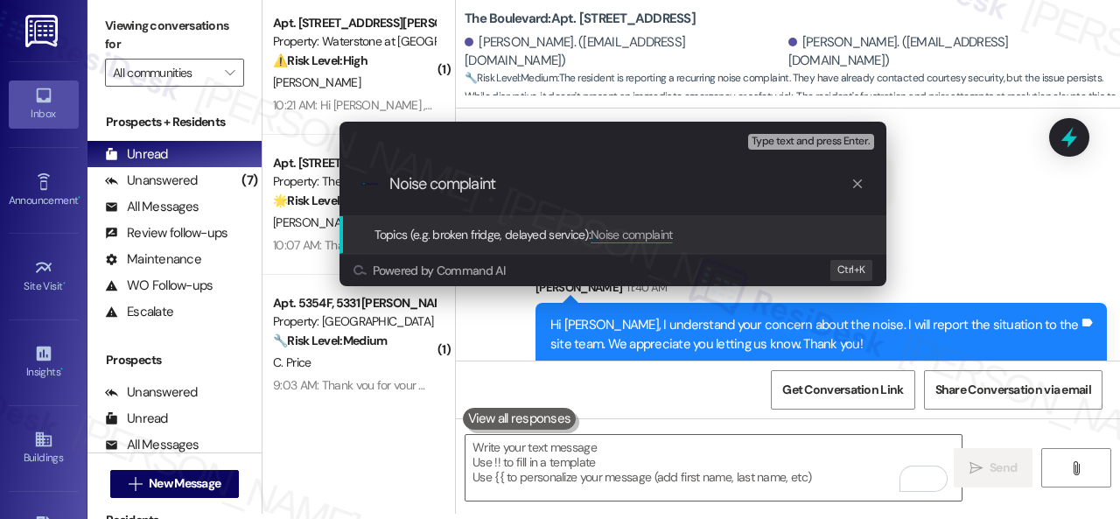
type input "Noise complaint."
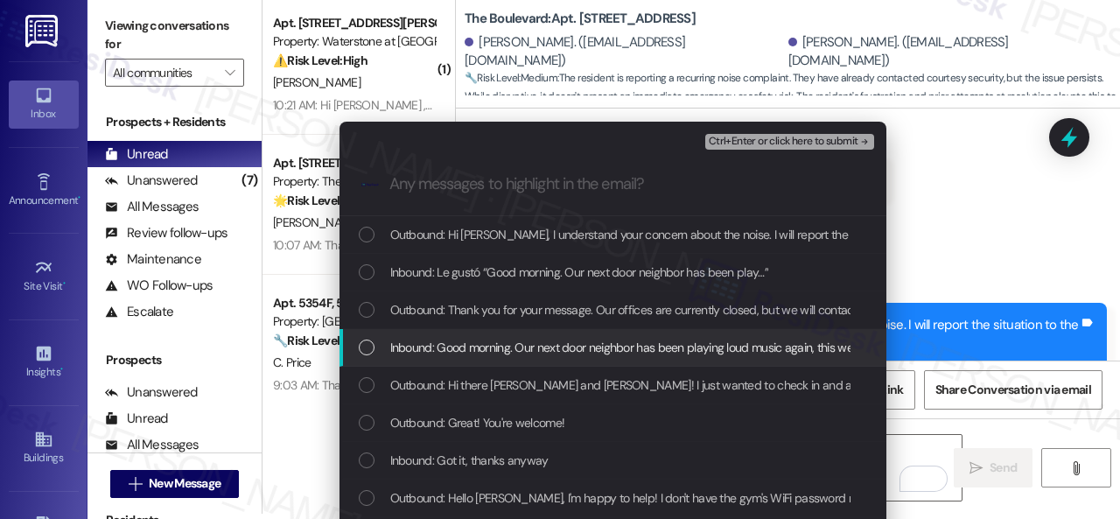
click at [422, 347] on span "Inbound: Good morning. Our next door neighbor has been playing loud music again…" at bounding box center [1072, 347] width 1364 height 19
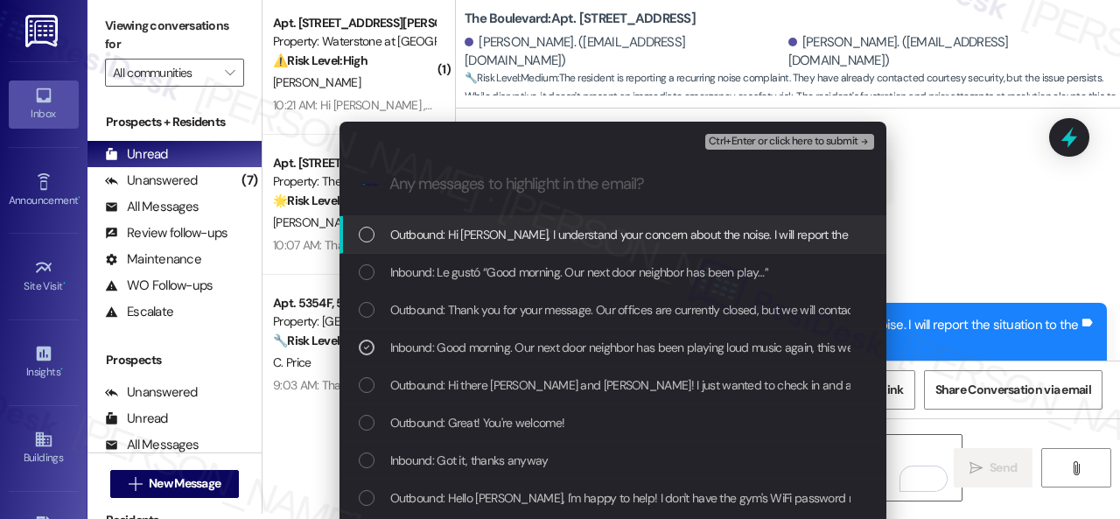
click at [741, 136] on span "Ctrl+Enter or click here to submit" at bounding box center [783, 142] width 150 height 12
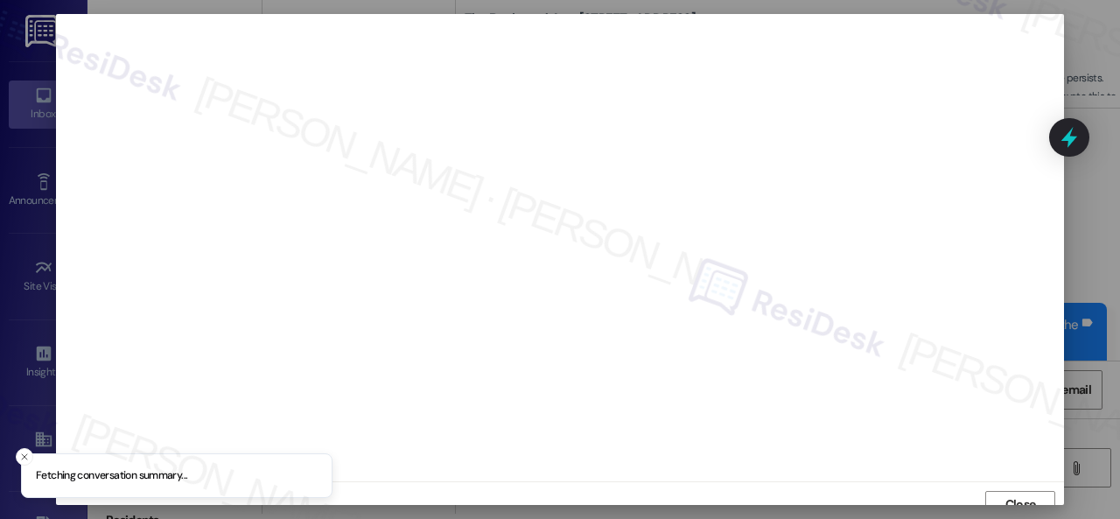
scroll to position [13, 0]
click at [1005, 495] on span "Close" at bounding box center [1020, 491] width 31 height 18
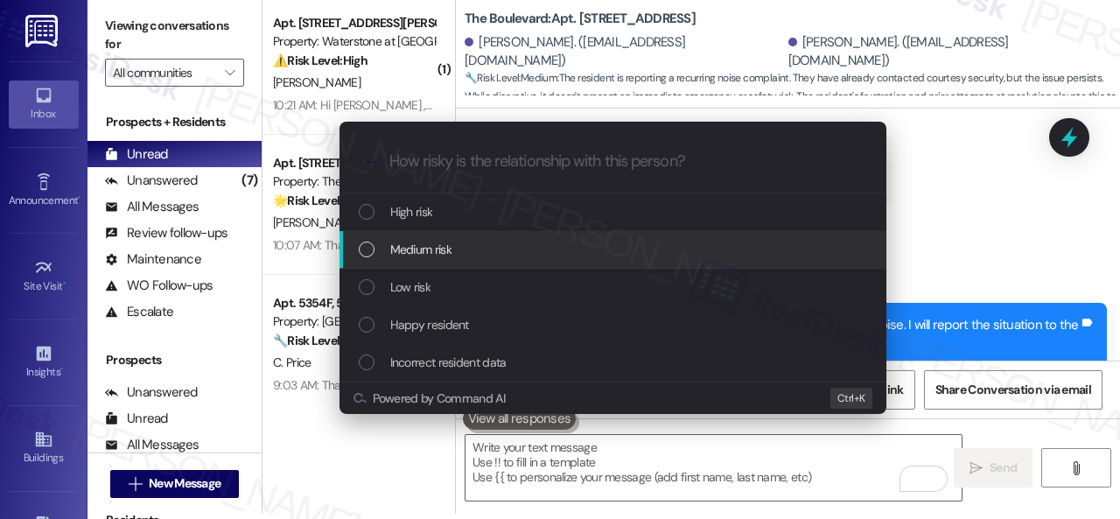
click at [419, 251] on span "Medium risk" at bounding box center [420, 249] width 61 height 19
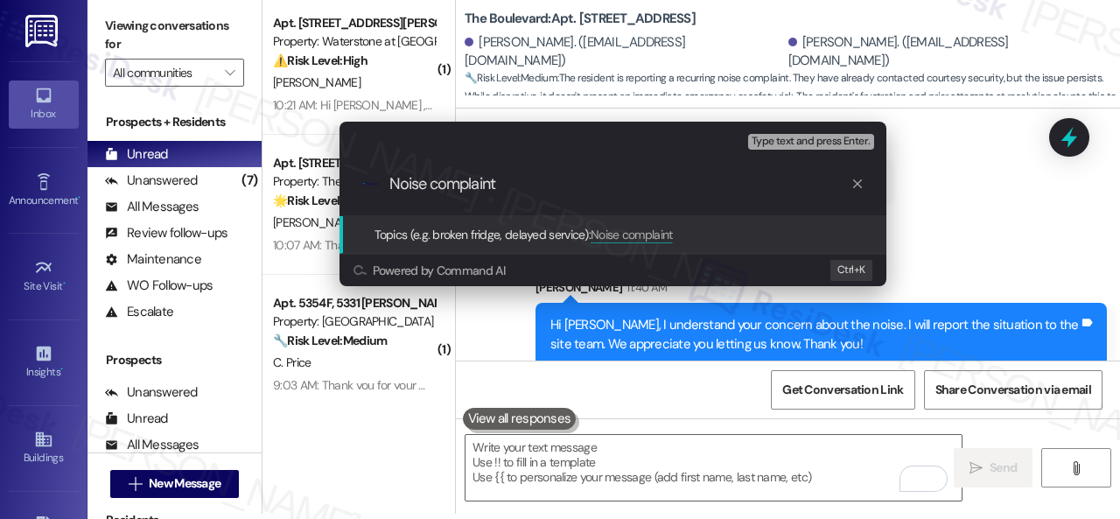
type input "Noise complaint."
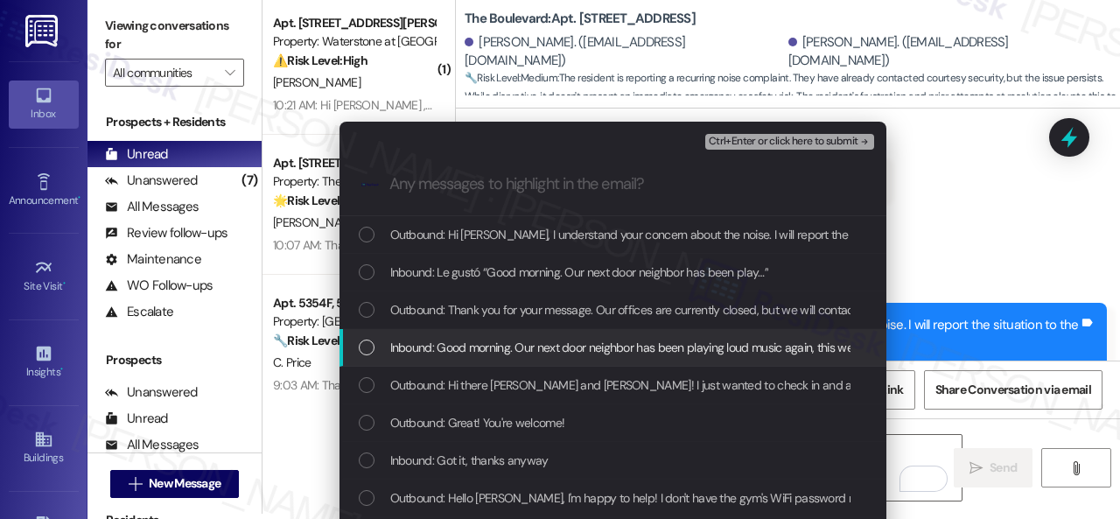
click at [425, 353] on span "Inbound: Good morning. Our next door neighbor has been playing loud music again…" at bounding box center [1072, 347] width 1364 height 19
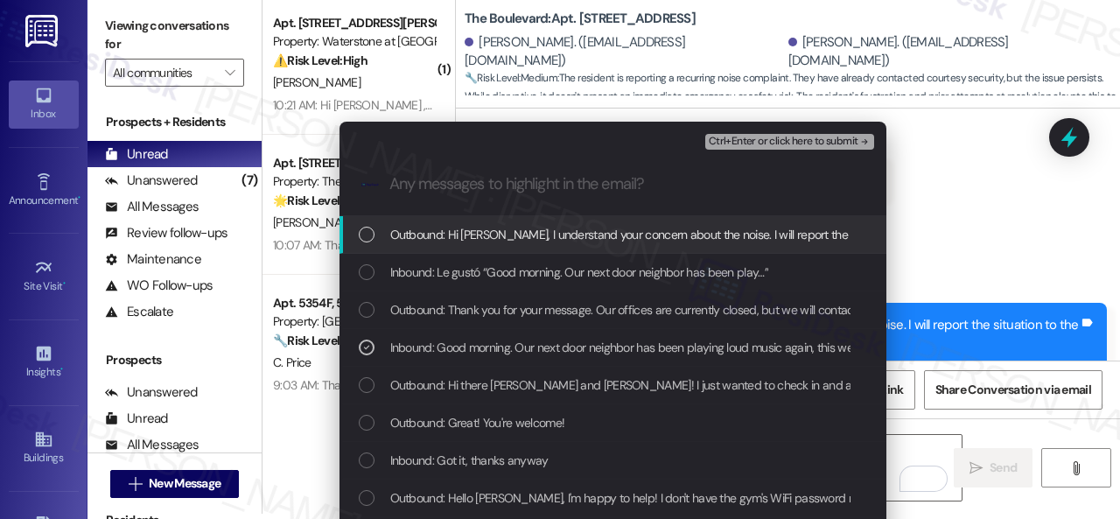
click at [718, 146] on span "Ctrl+Enter or click here to submit" at bounding box center [783, 142] width 150 height 12
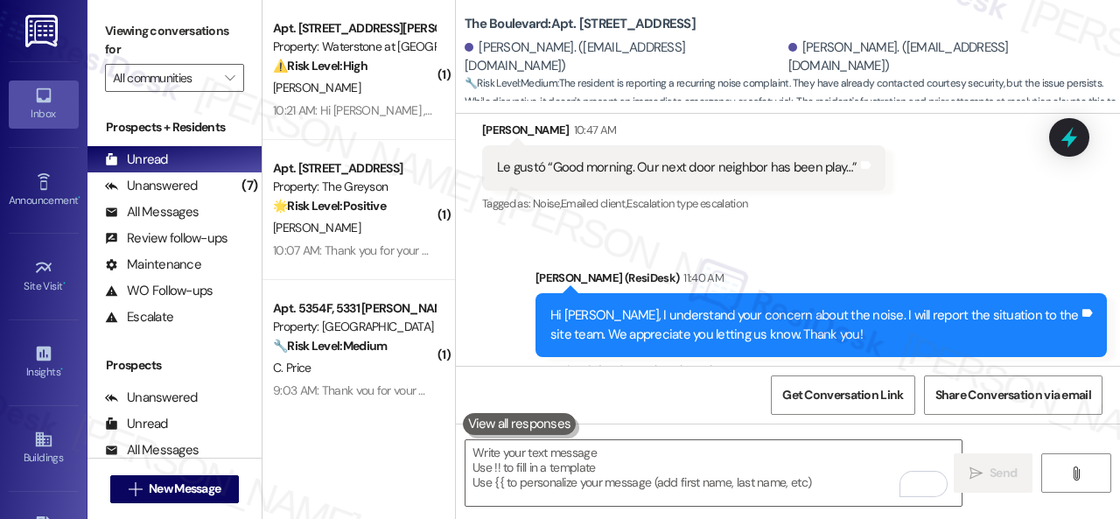
scroll to position [4599, 0]
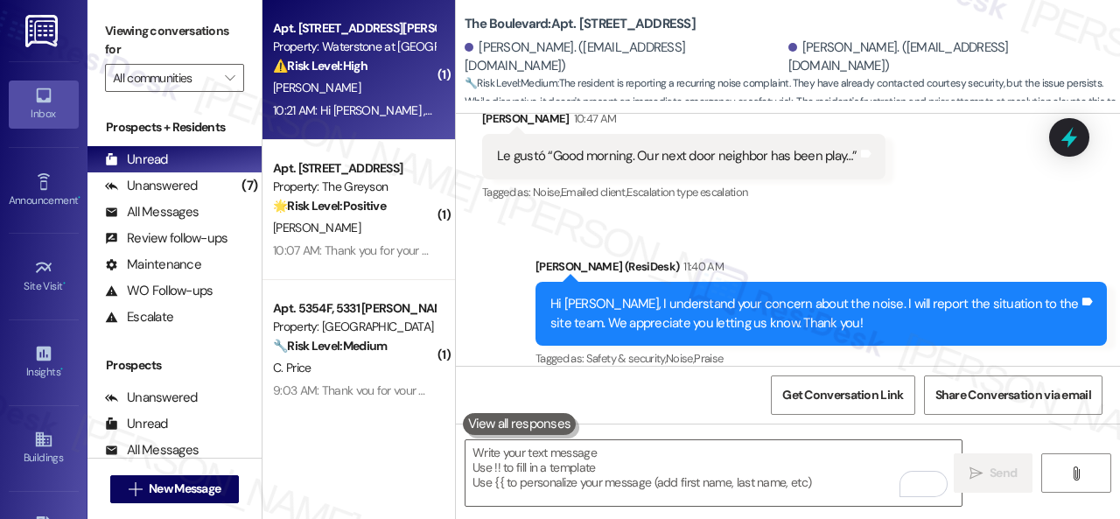
click at [344, 87] on div "[PERSON_NAME]" at bounding box center [353, 88] width 165 height 22
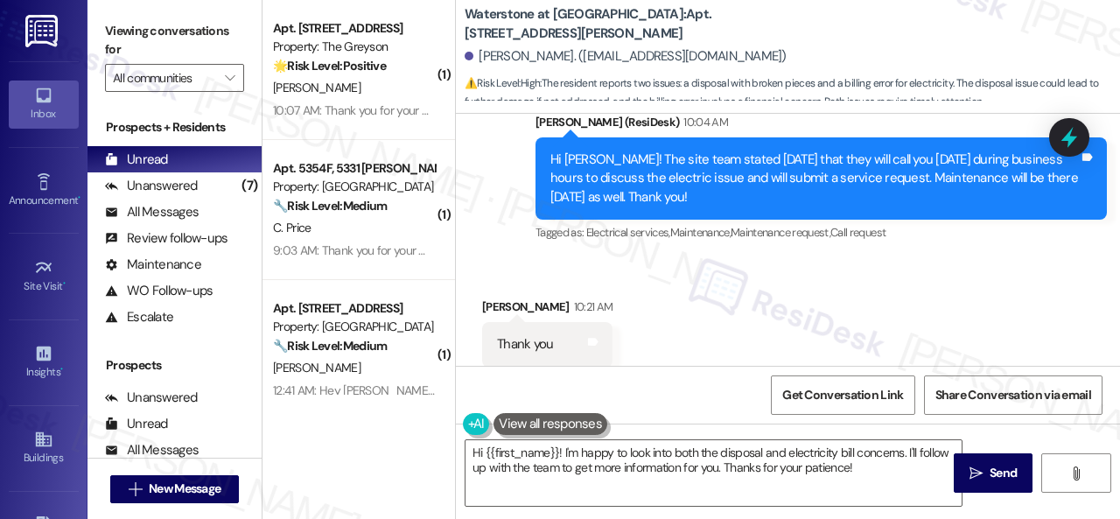
scroll to position [7028, 0]
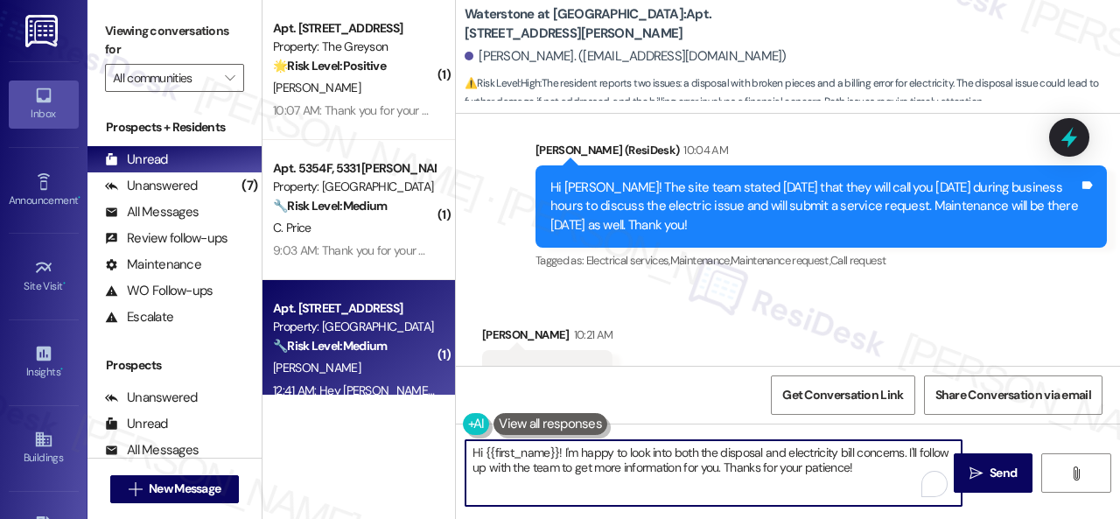
drag, startPoint x: 700, startPoint y: 451, endPoint x: 306, endPoint y: 338, distance: 409.4
click at [361, 366] on div "( 1 ) Apt. 4553SL, [STREET_ADDRESS] Property: The Greyson 🌟 Risk Level: Positiv…" at bounding box center [690, 259] width 857 height 519
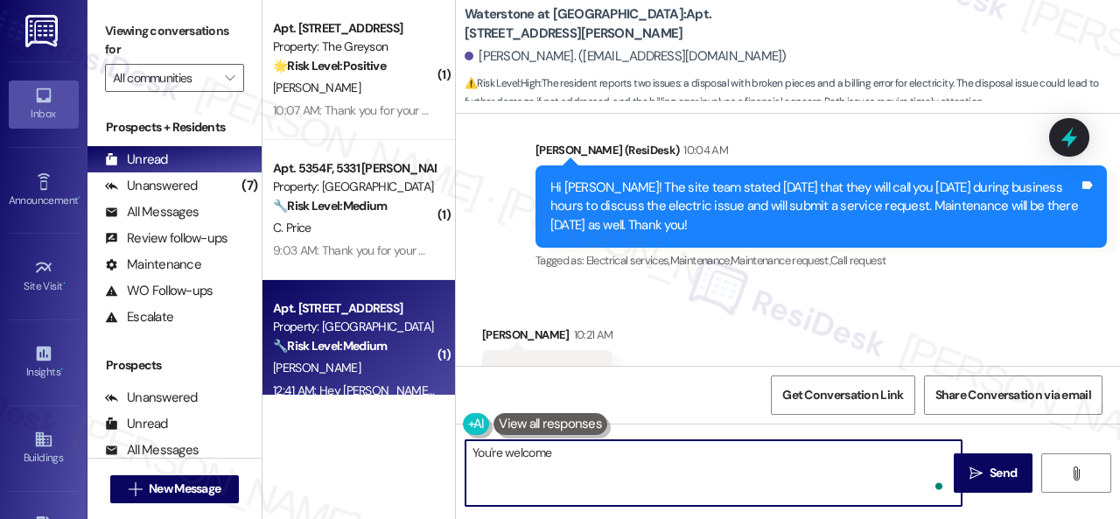
type textarea "You're welcome!"
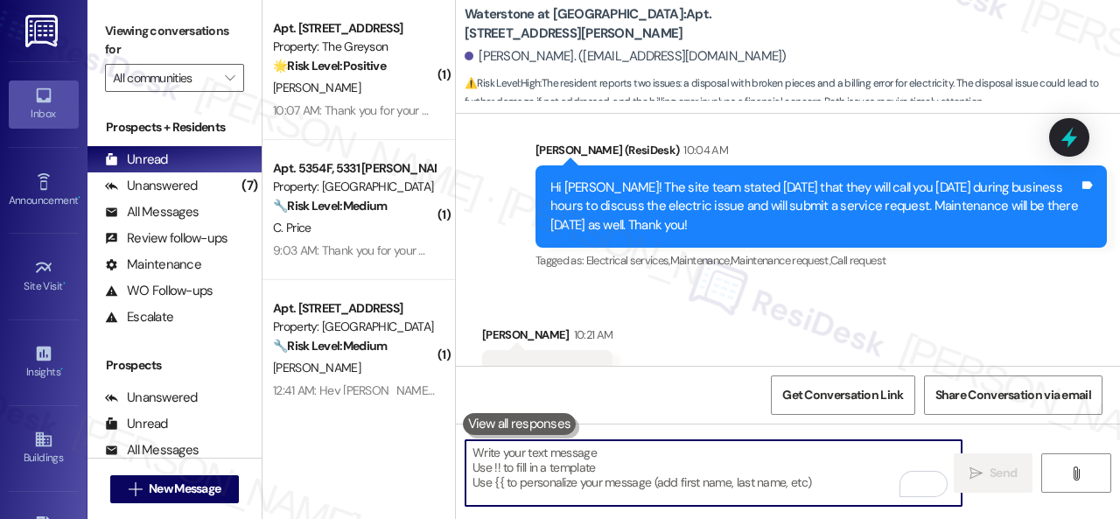
scroll to position [7077, 0]
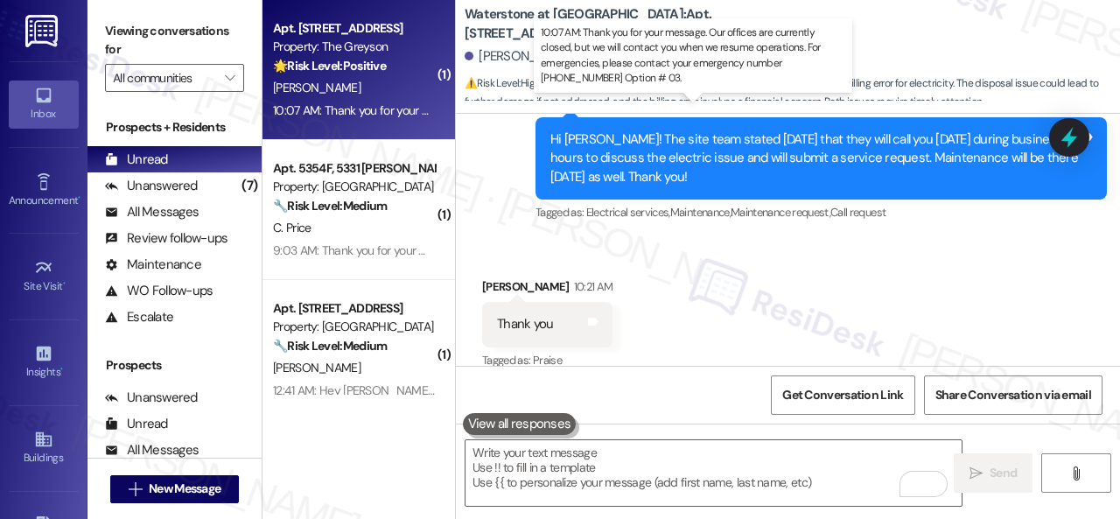
click at [376, 103] on div "10:07 AM: Thank you for your message. Our offices are currently closed, but we …" at bounding box center [821, 110] width 1097 height 16
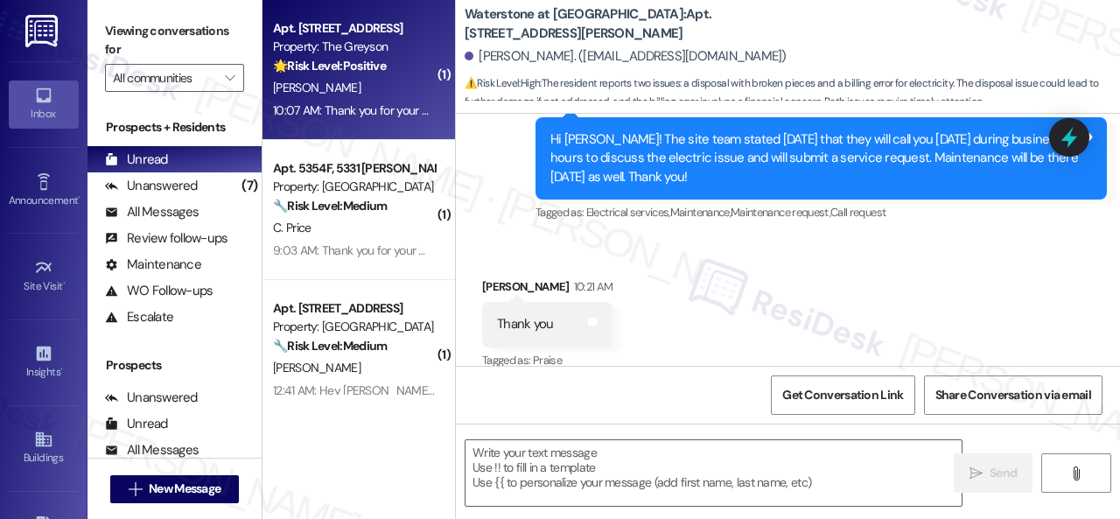
type textarea "Fetching suggested responses. Please feel free to read through the conversation…"
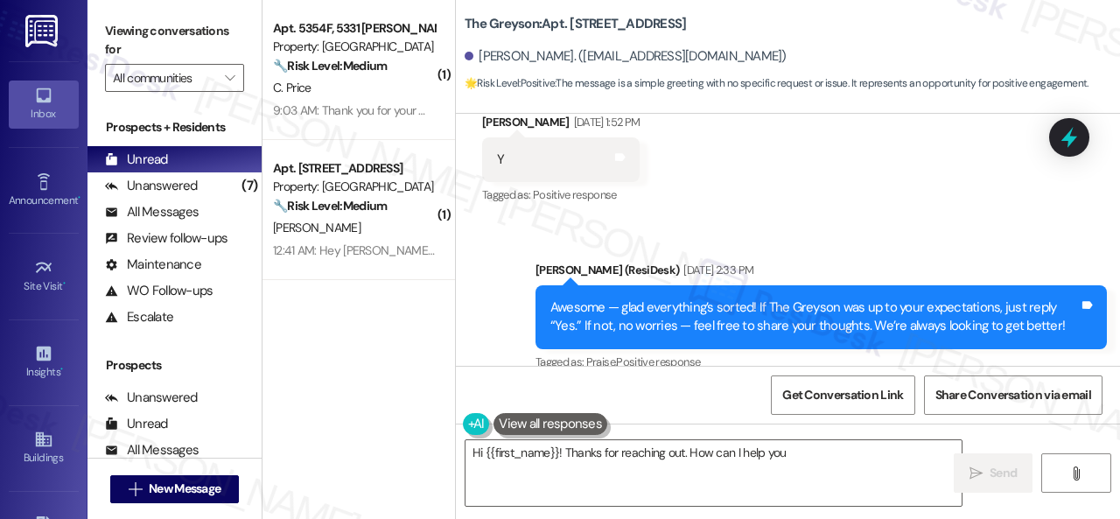
scroll to position [9107, 0]
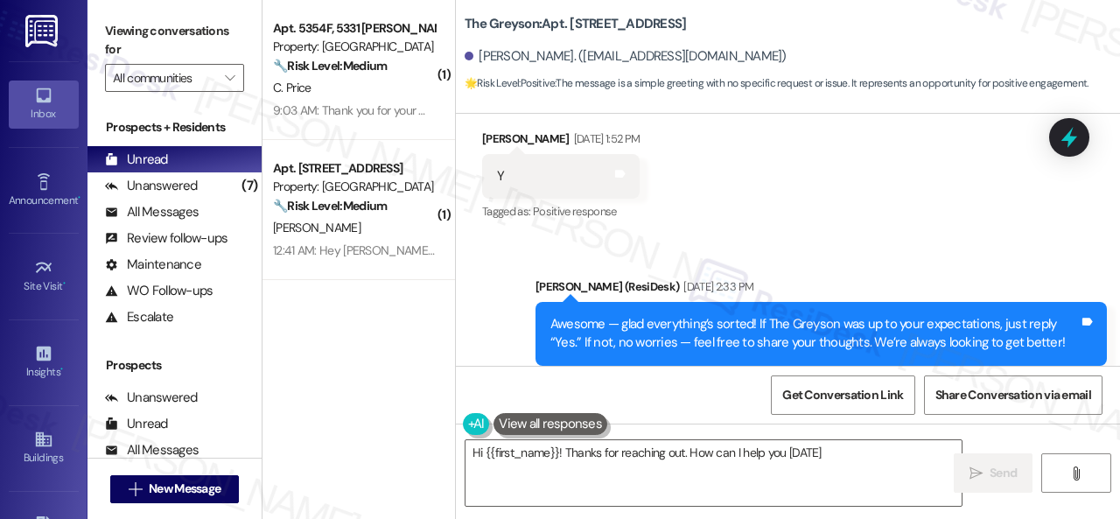
type textarea "Hi {{first_name}}! Thanks for reaching out. How can I help you [DATE]?"
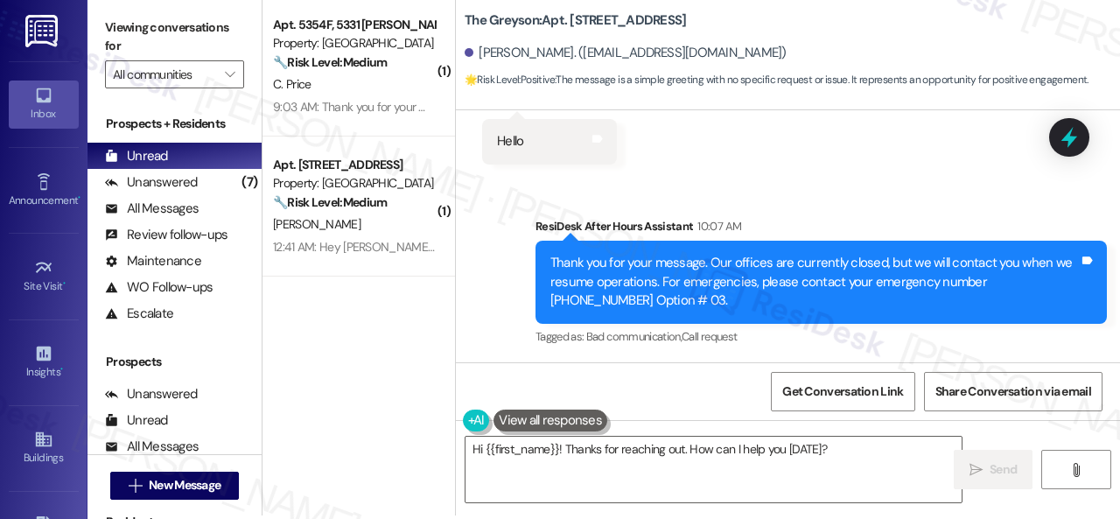
scroll to position [5, 0]
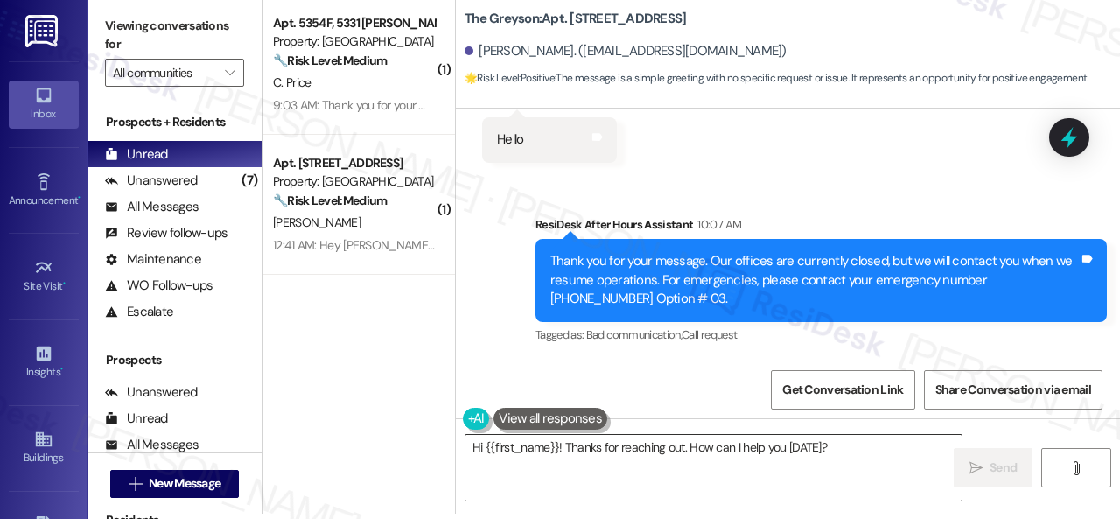
click at [864, 452] on textarea "Hi {{first_name}}! Thanks for reaching out. How can I help you [DATE]?" at bounding box center [713, 468] width 496 height 66
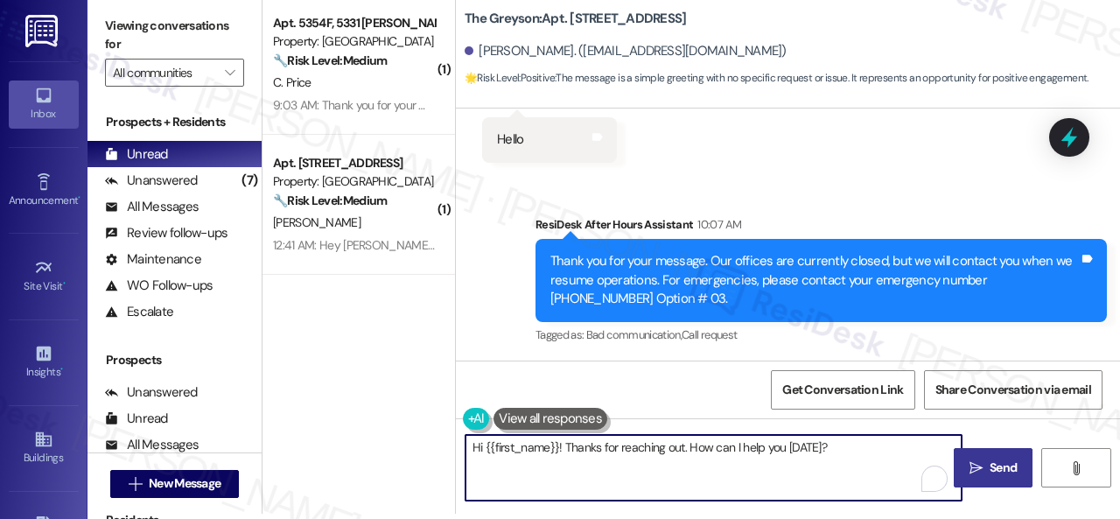
click at [986, 468] on span "Send" at bounding box center [1003, 467] width 34 height 18
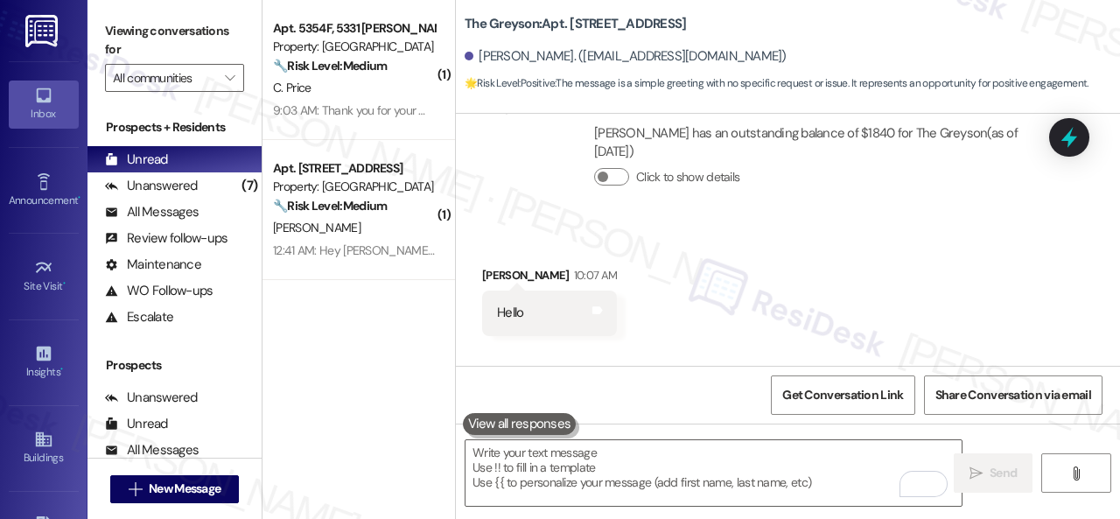
scroll to position [9446, 0]
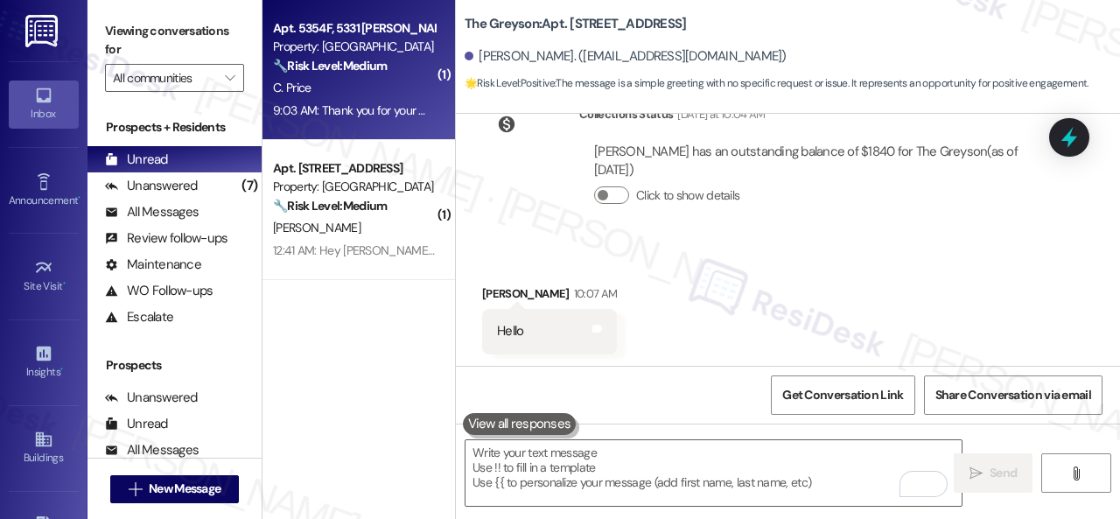
click at [391, 88] on div "C. Price" at bounding box center [353, 88] width 165 height 22
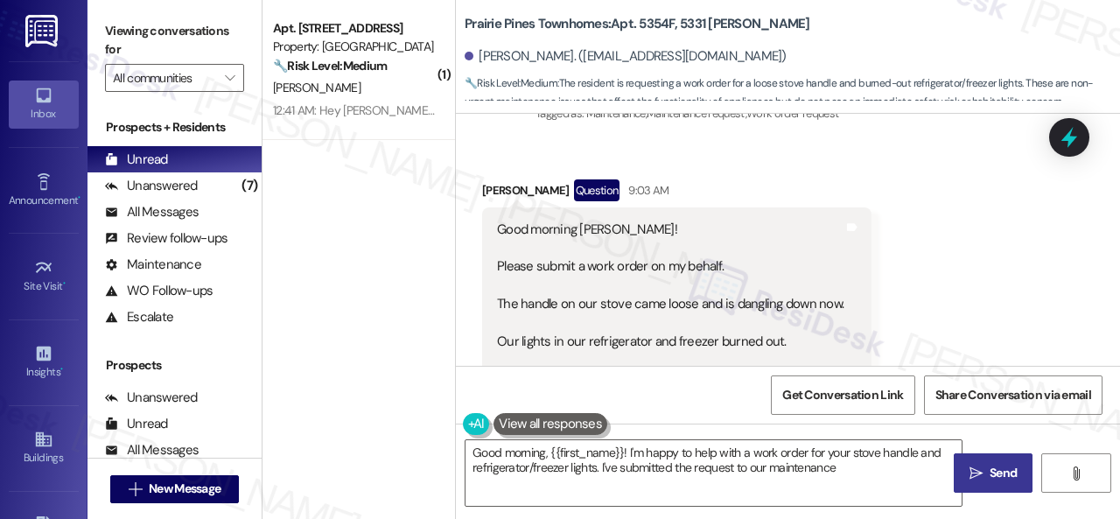
scroll to position [9837, 0]
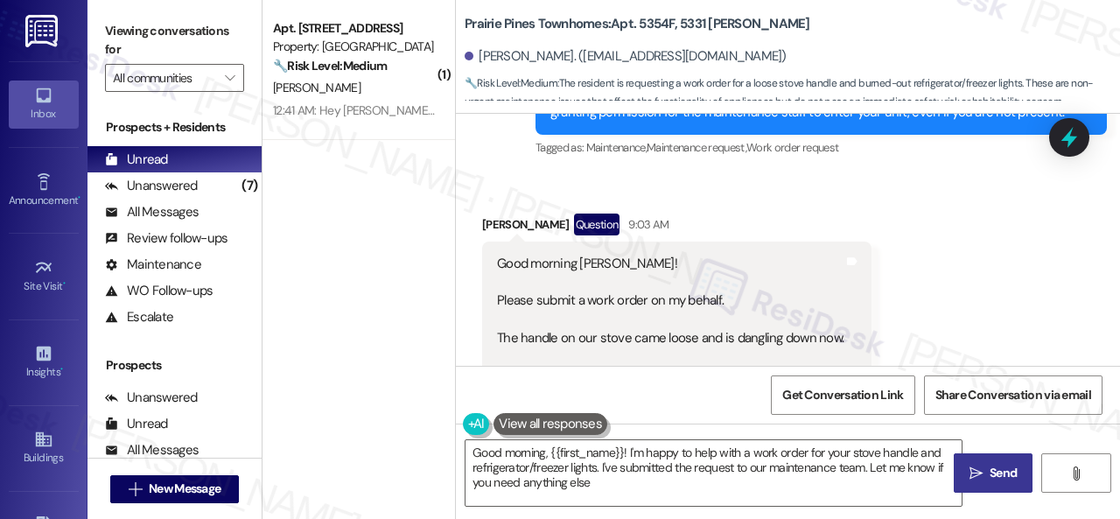
type textarea "Good morning, {{first_name}}! I'm happy to help with a work order for your stov…"
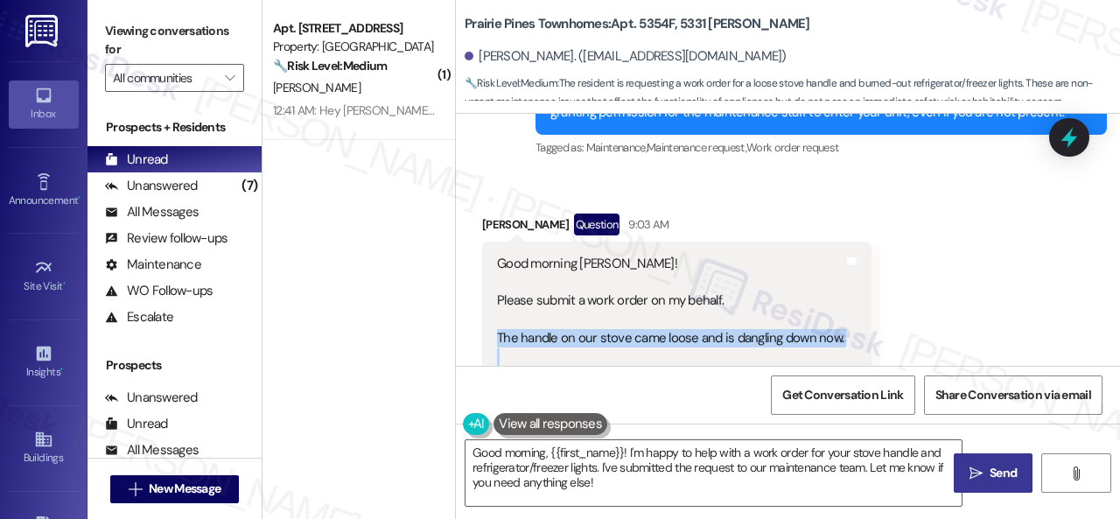
drag, startPoint x: 498, startPoint y: 265, endPoint x: 800, endPoint y: 299, distance: 304.5
click at [800, 299] on div "Good morning [PERSON_NAME]! Please submit a work order on my behalf. The handle…" at bounding box center [670, 358] width 346 height 206
copy div "The handle on our stove came loose and is dangling down now. Our lights in our …"
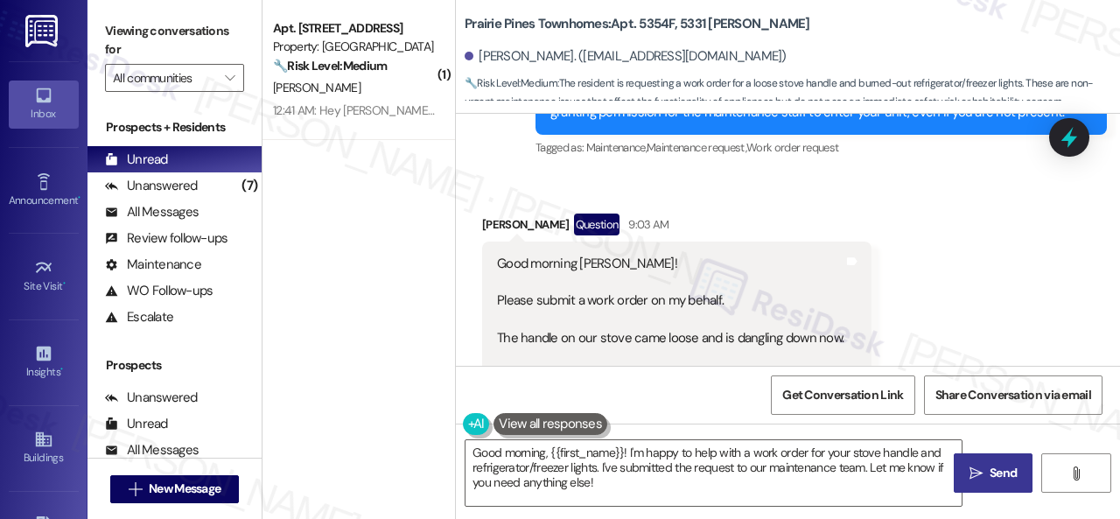
click at [973, 248] on div "Received via SMS [PERSON_NAME] Question 9:03 AM Good morning [PERSON_NAME]! Ple…" at bounding box center [788, 343] width 664 height 338
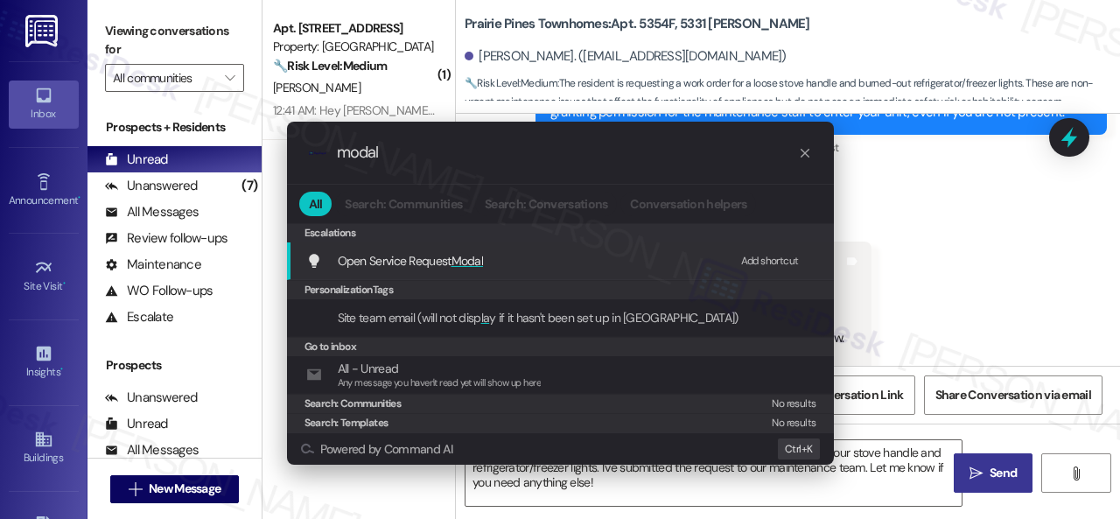
click at [756, 258] on div "Add shortcut" at bounding box center [770, 261] width 58 height 18
click at [420, 255] on span "Open Service Request Modal" at bounding box center [411, 261] width 146 height 16
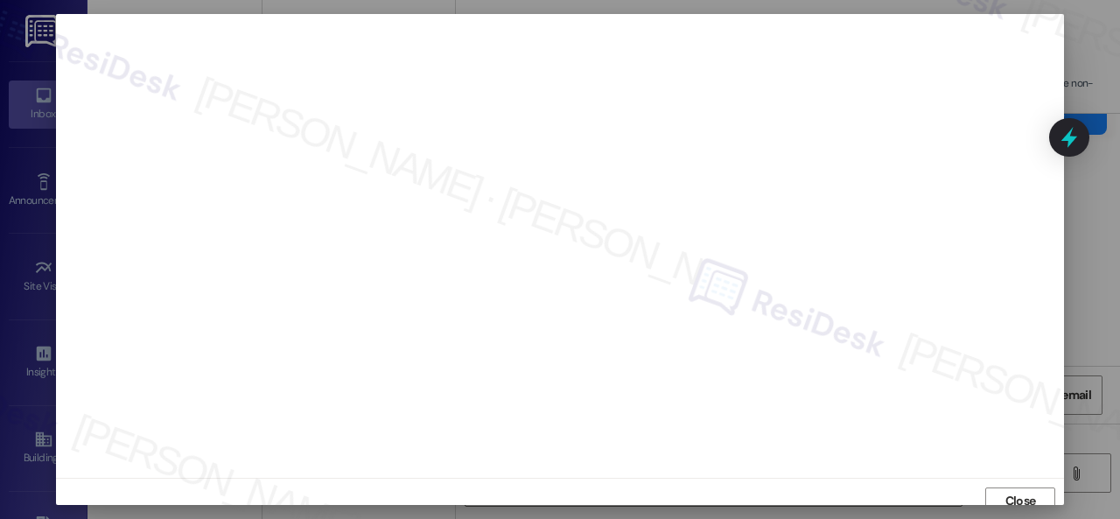
scroll to position [0, 0]
click at [1005, 501] on span "Close" at bounding box center [1020, 504] width 31 height 18
click at [1031, 499] on span "Close" at bounding box center [1020, 491] width 31 height 18
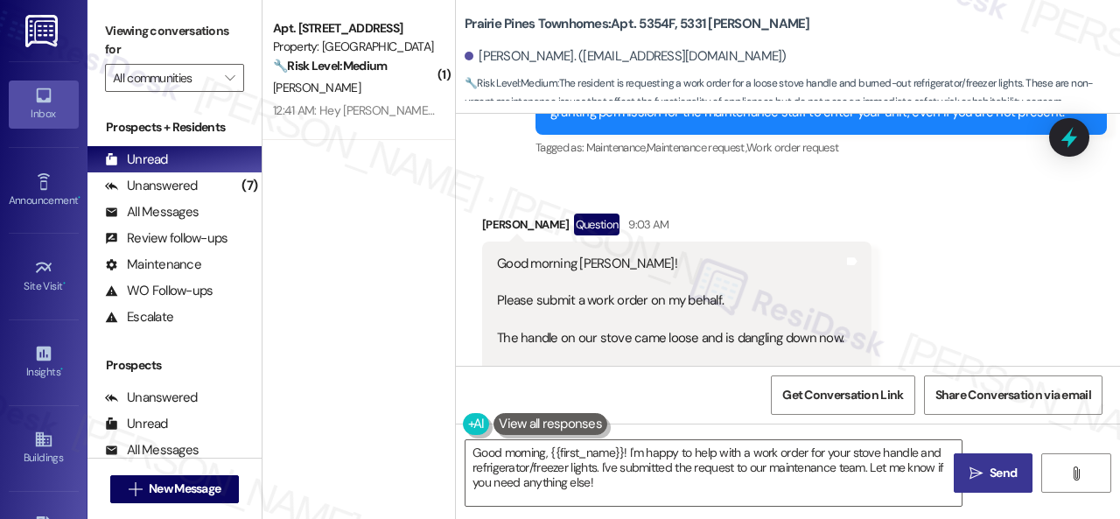
click at [906, 191] on div "Received via SMS [PERSON_NAME] Question 9:03 AM Good morning [PERSON_NAME]! Ple…" at bounding box center [788, 343] width 664 height 338
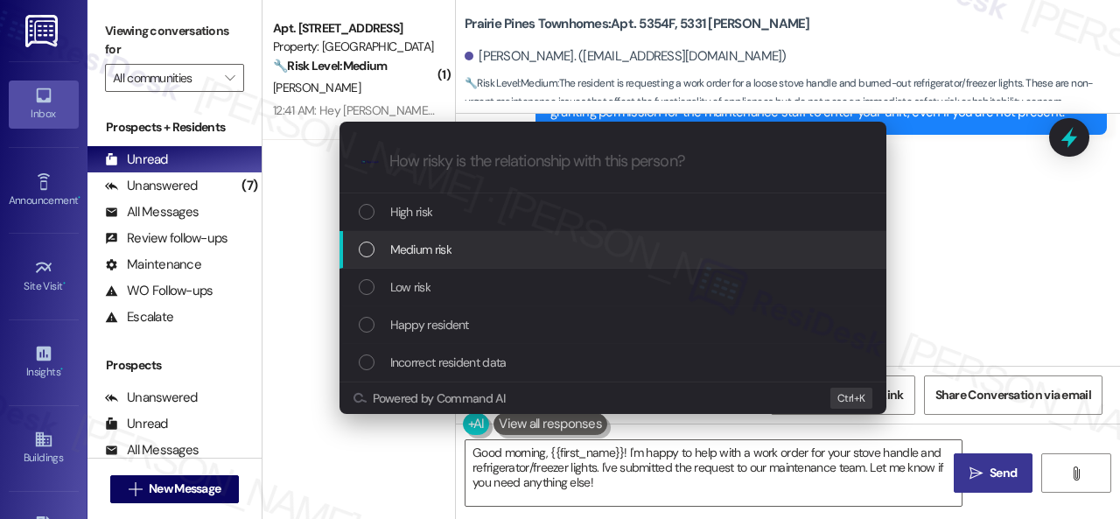
click at [392, 246] on span "Medium risk" at bounding box center [420, 249] width 61 height 19
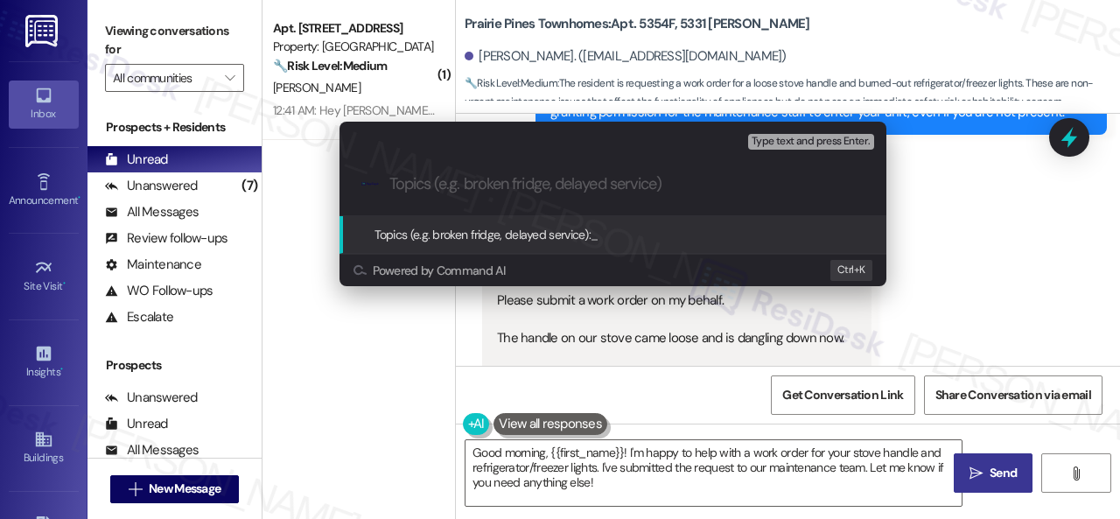
paste input "Work Orders filed by ResiDesk 296161 & 296162"
type input "Work Orders filed by ResiDesk 296161 & 296162"
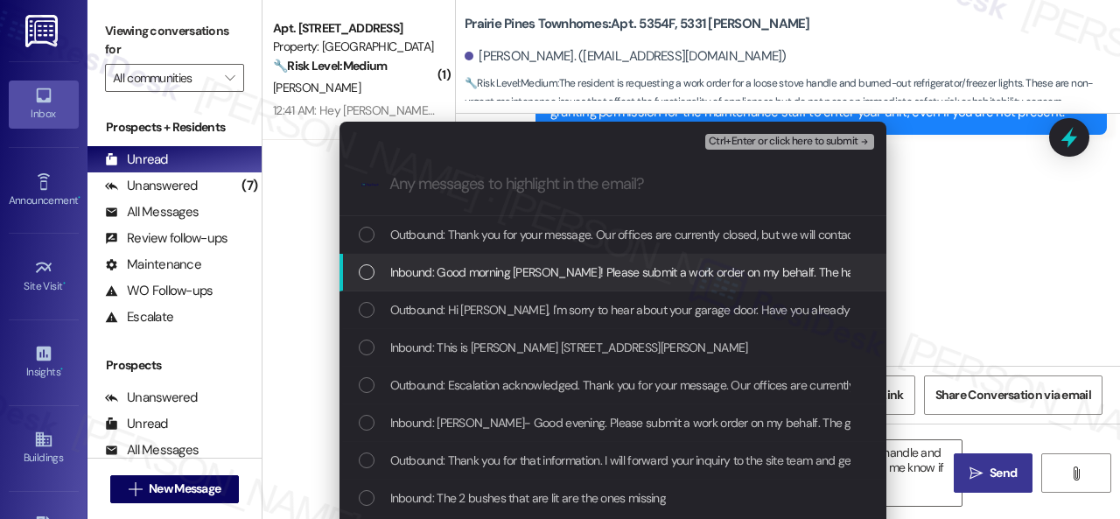
click at [418, 276] on span "Inbound: Good morning [PERSON_NAME]! Please submit a work order on my behalf. T…" at bounding box center [1037, 271] width 1295 height 19
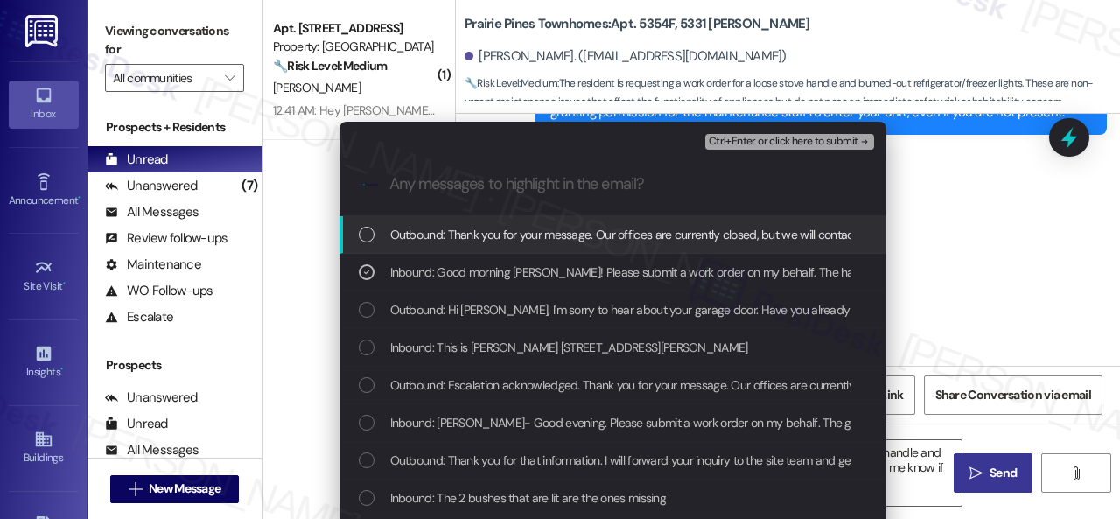
click at [733, 139] on span "Ctrl+Enter or click here to submit" at bounding box center [783, 142] width 150 height 12
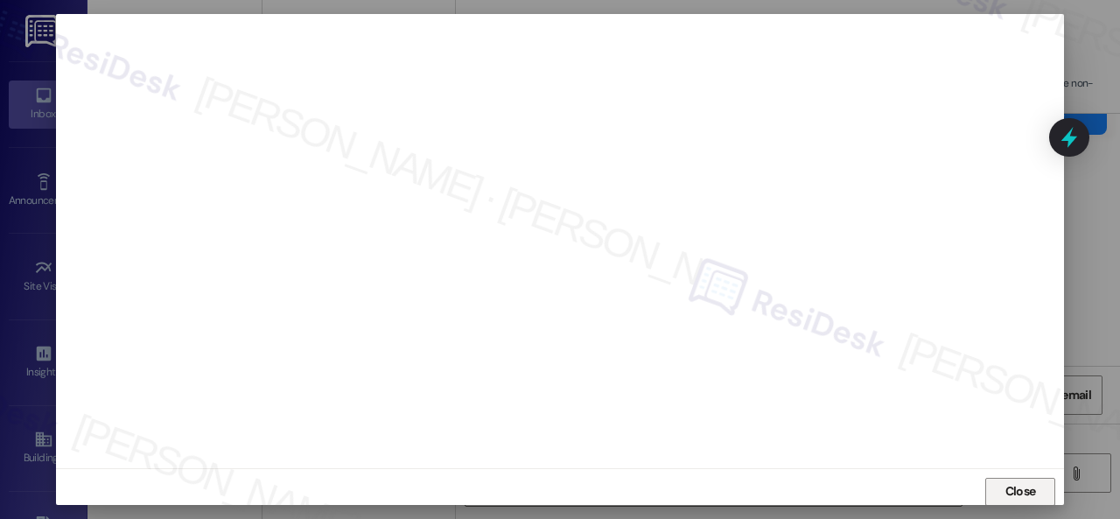
click at [1001, 485] on span "Close" at bounding box center [1020, 491] width 38 height 18
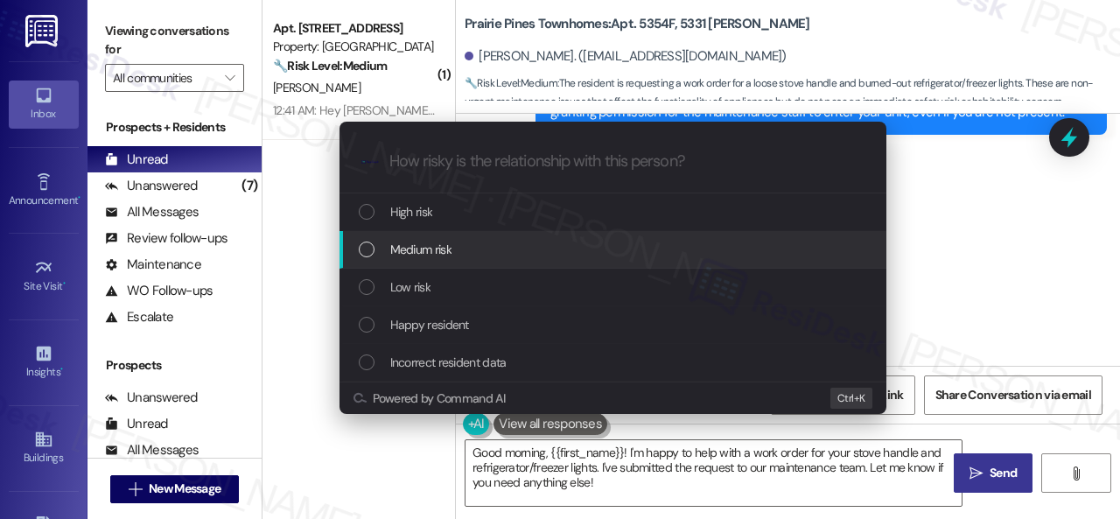
click at [409, 248] on span "Medium risk" at bounding box center [420, 249] width 61 height 19
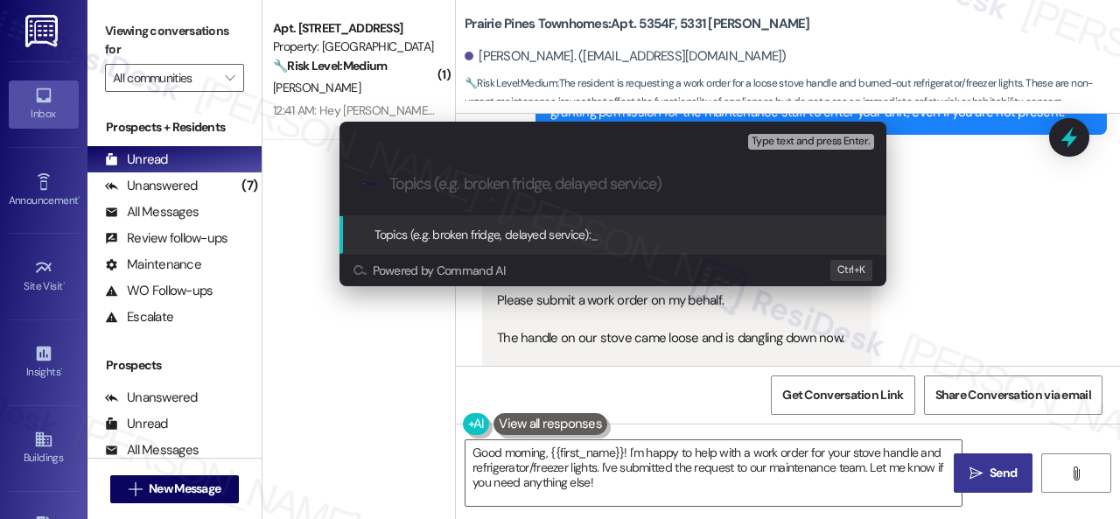
paste input "Work Orders filed by ResiDesk 296161 & 296162"
type input "Work Orders filed by ResiDesk 296161 & 296162"
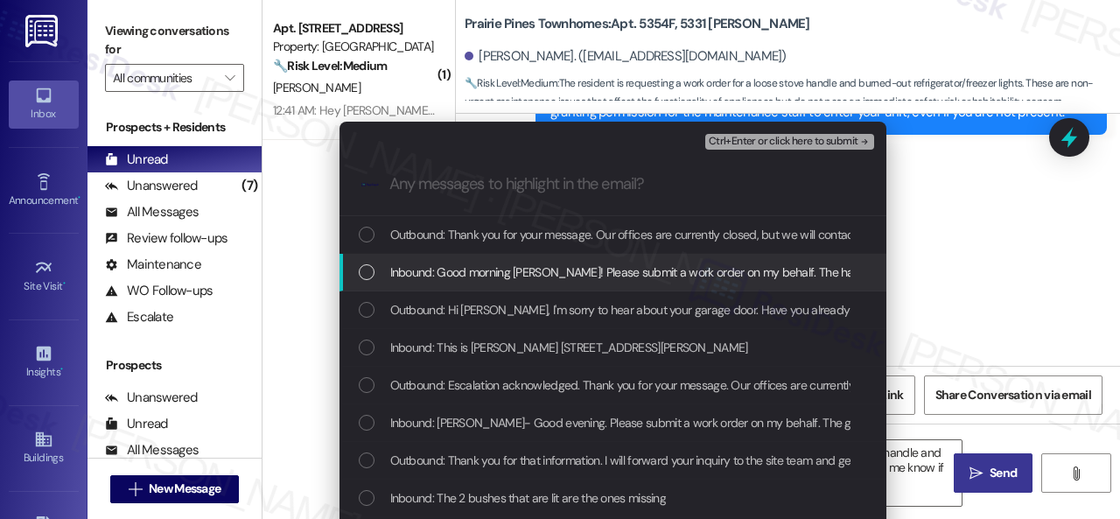
click at [457, 272] on span "Inbound: Good morning [PERSON_NAME]! Please submit a work order on my behalf. T…" at bounding box center [1037, 271] width 1295 height 19
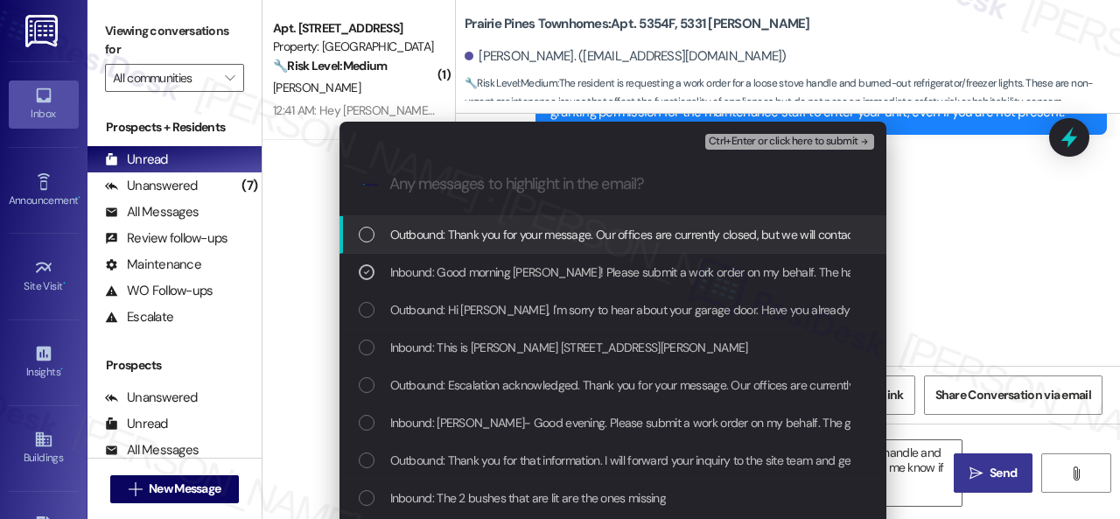
click at [729, 136] on span "Ctrl+Enter or click here to submit" at bounding box center [783, 142] width 150 height 12
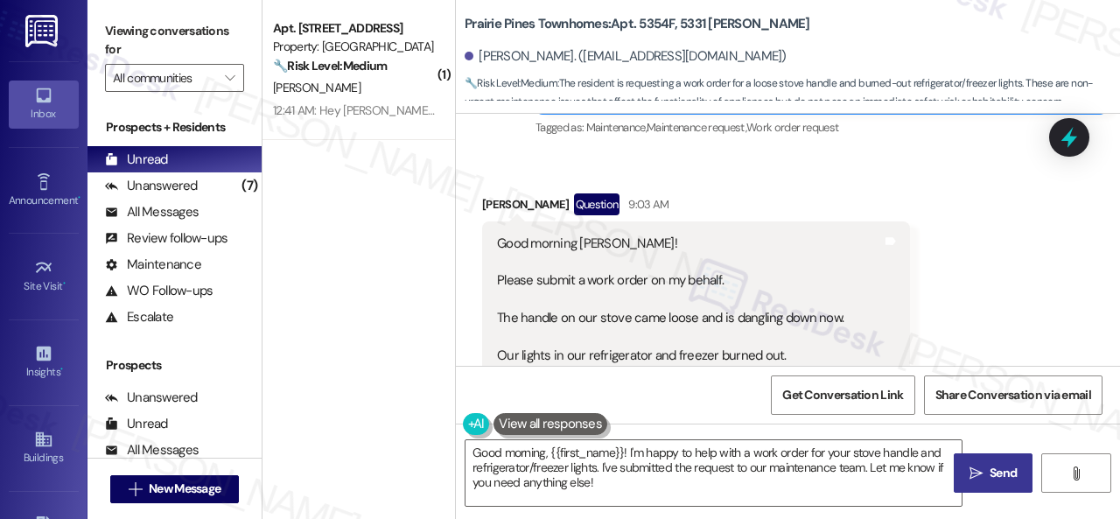
scroll to position [9821, 0]
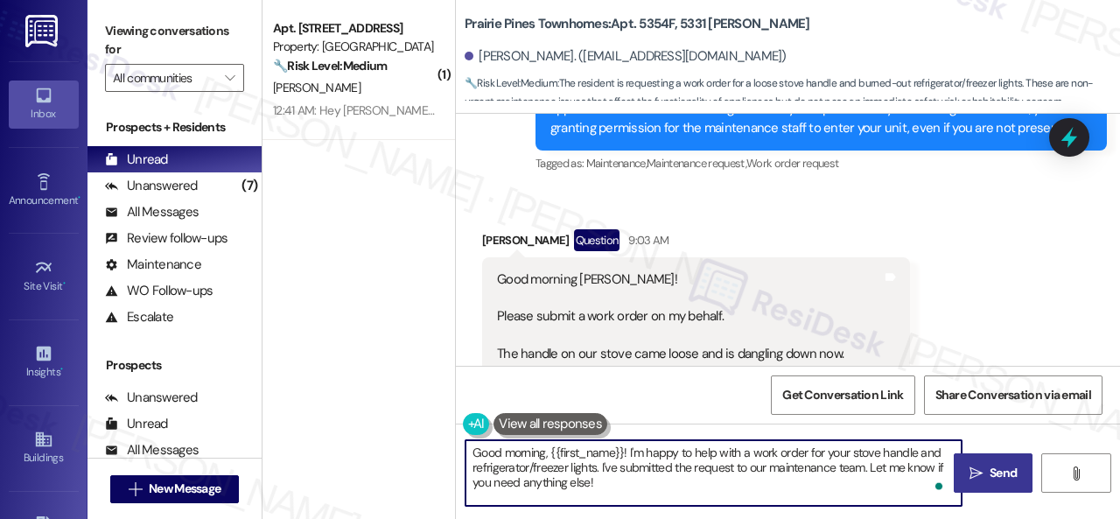
drag, startPoint x: 601, startPoint y: 465, endPoint x: 627, endPoint y: 488, distance: 34.7
click at [627, 488] on textarea "Good morning, {{first_name}}! I'm happy to help with a work order for your stov…" at bounding box center [713, 473] width 496 height 66
paste textarea "work orders on your behalf and notified the site team. Please note that due to …"
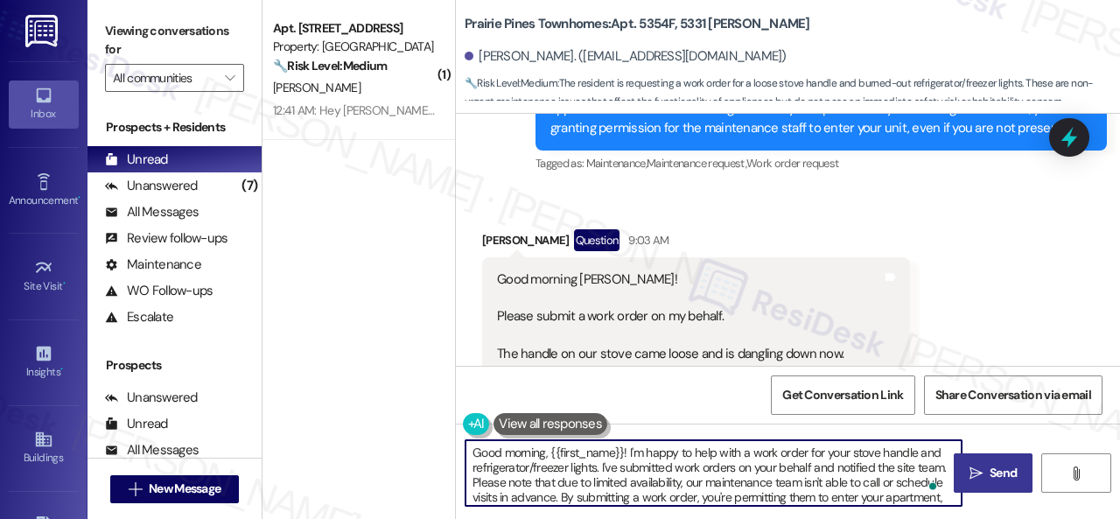
scroll to position [49, 0]
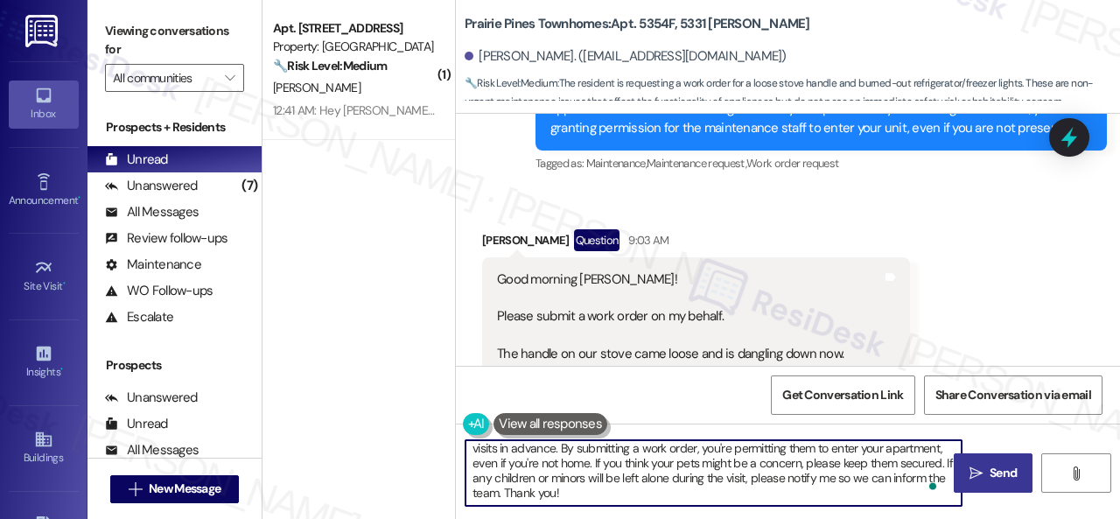
type textarea "Good morning, {{first_name}}! I'm happy to help with a work order for your stov…"
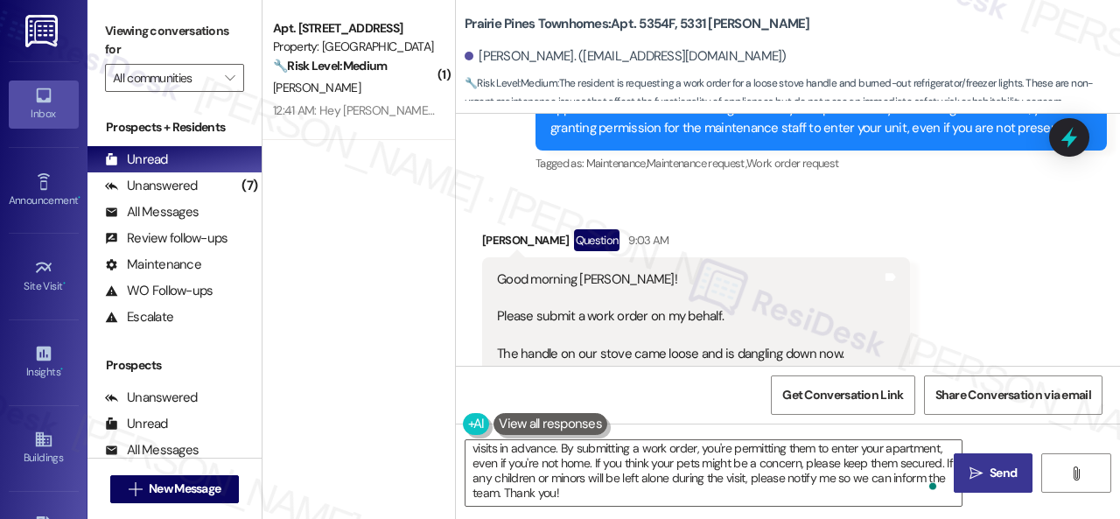
click at [972, 469] on icon "" at bounding box center [975, 473] width 13 height 14
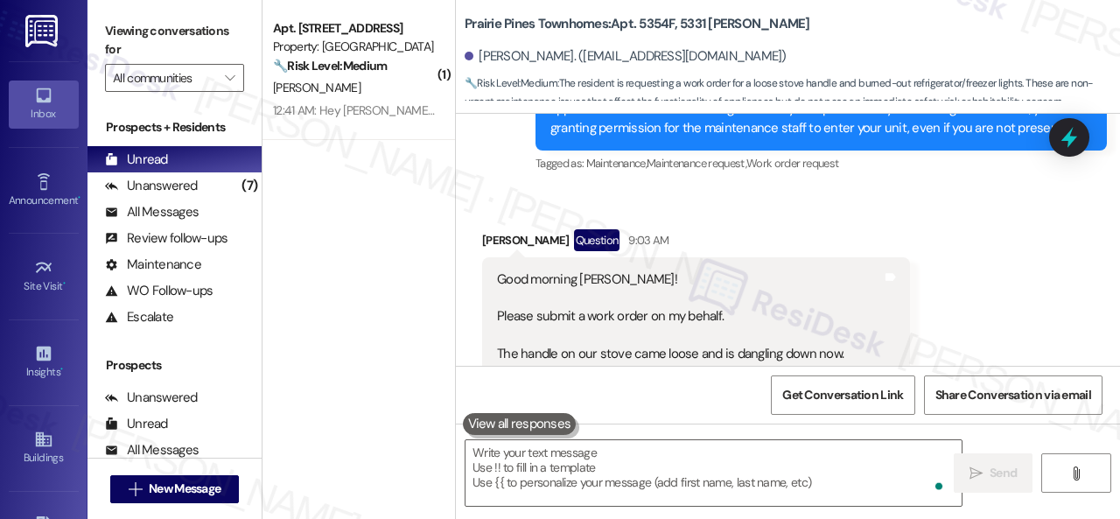
scroll to position [9909, 0]
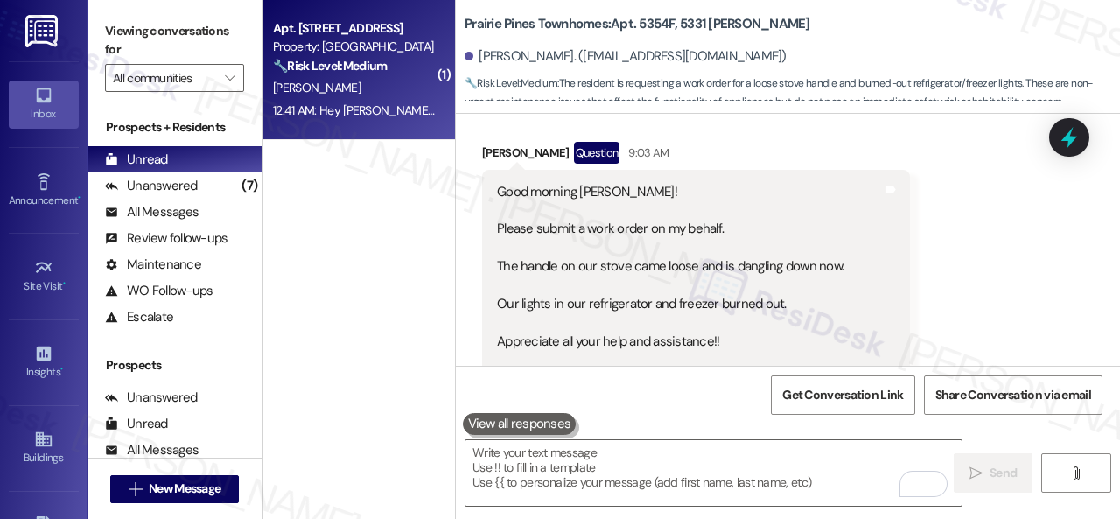
click at [416, 94] on div "[PERSON_NAME]" at bounding box center [353, 88] width 165 height 22
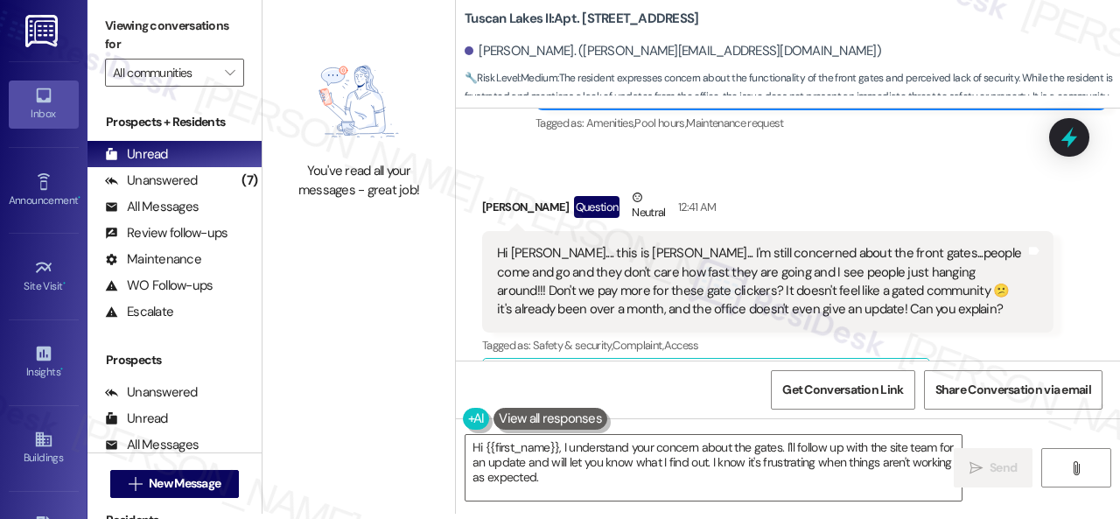
scroll to position [4460, 0]
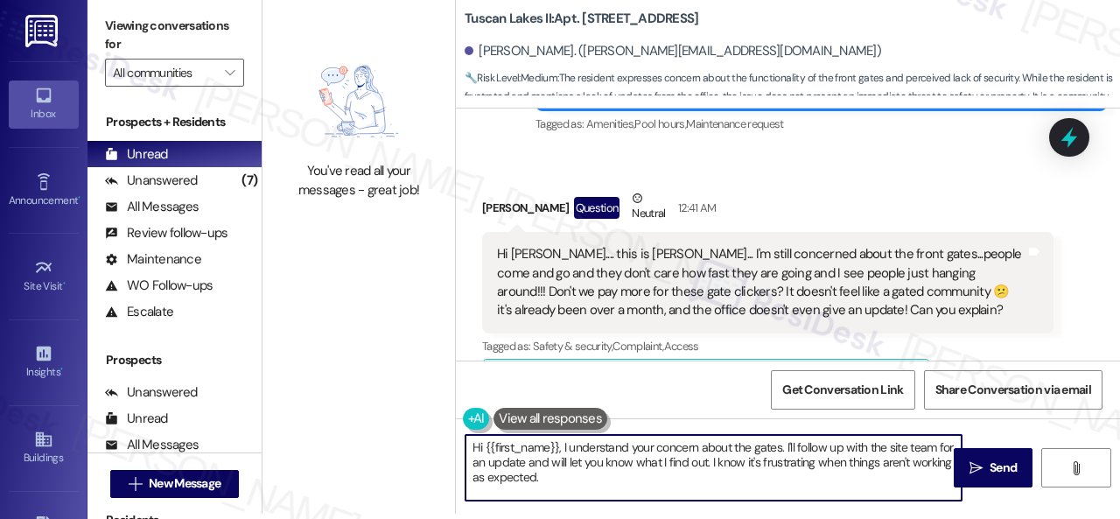
drag, startPoint x: 650, startPoint y: 464, endPoint x: 666, endPoint y: 489, distance: 30.3
click at [666, 489] on textarea "Hi {{first_name}}, I understand your concern about the gates. I'll follow up wi…" at bounding box center [713, 468] width 496 height 66
type textarea "Hi {{first_name}}, I understand your concern about the gates. I'll follow up wi…"
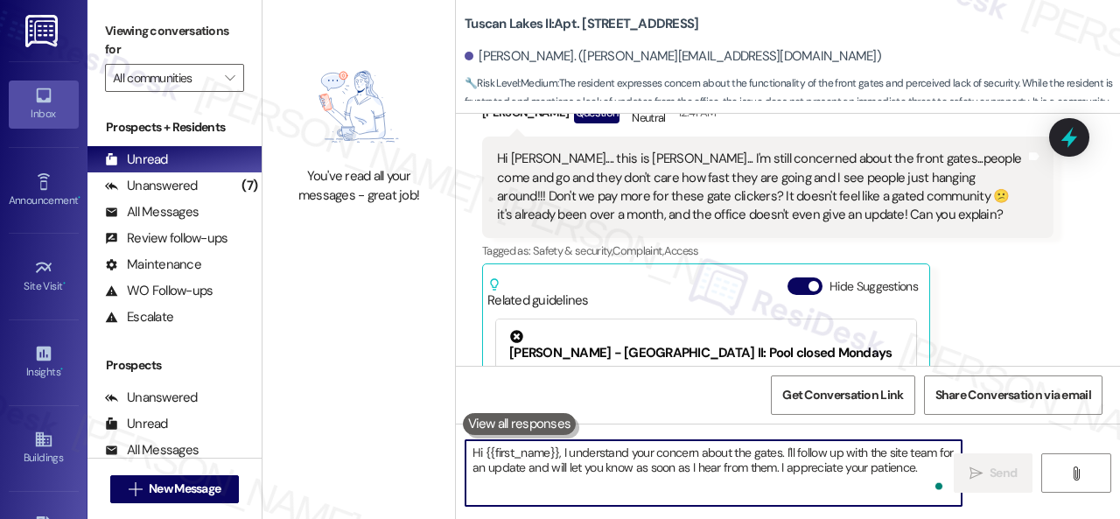
scroll to position [4555, 0]
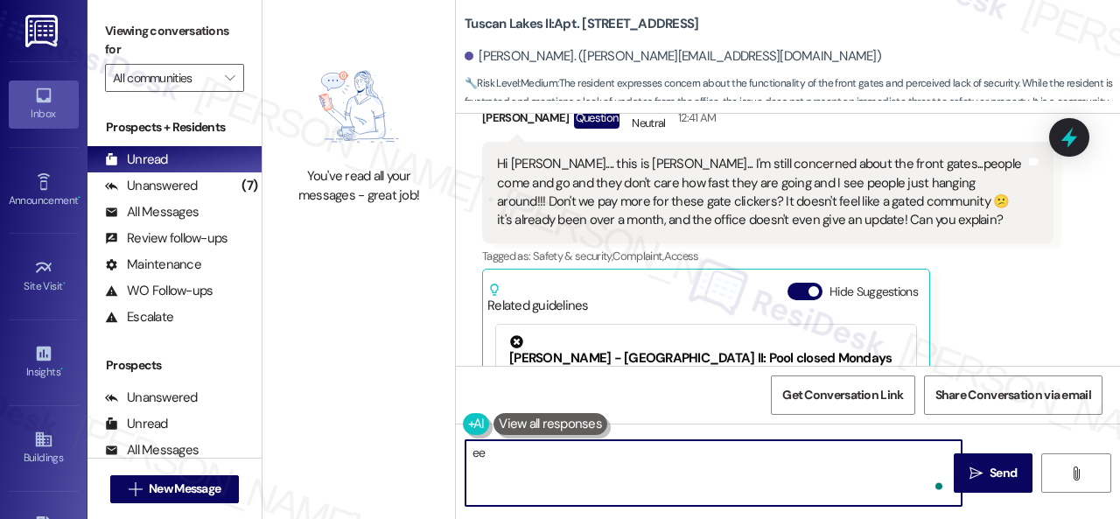
type textarea "ee"
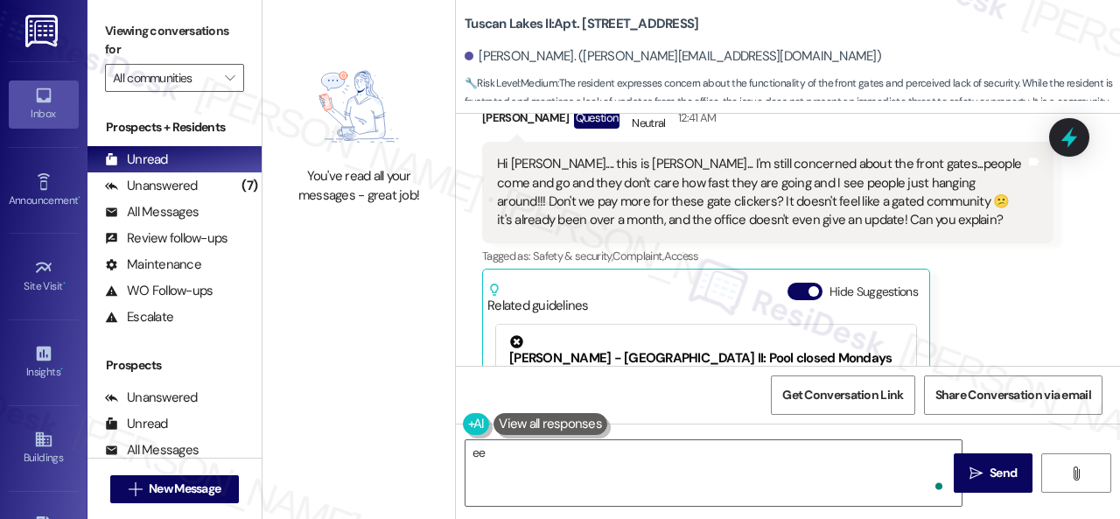
click at [1009, 289] on div "[PERSON_NAME] Question Neutral 12:41 AM Hi [PERSON_NAME].... this is [PERSON_NA…" at bounding box center [767, 313] width 571 height 429
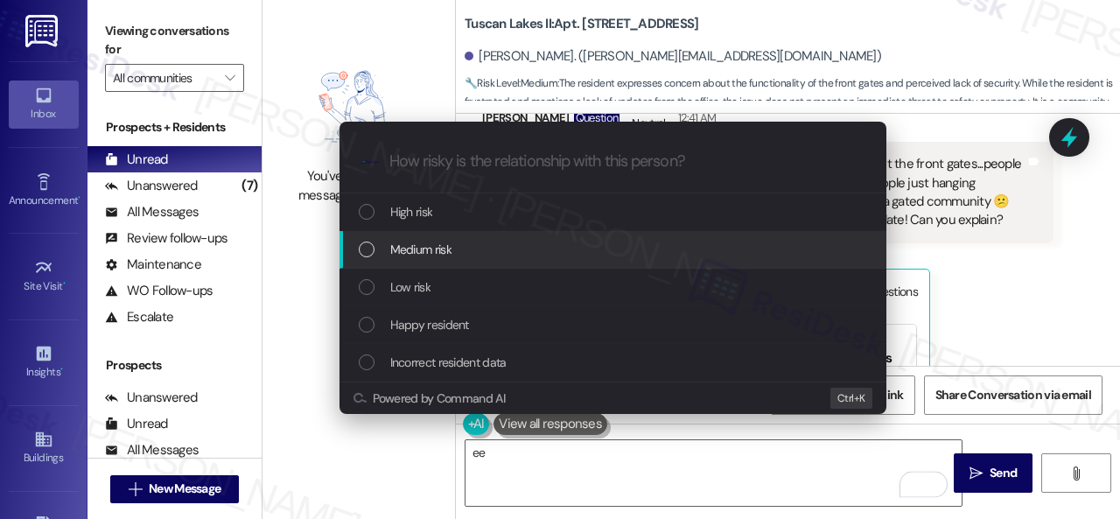
click at [397, 247] on span "Medium risk" at bounding box center [420, 249] width 61 height 19
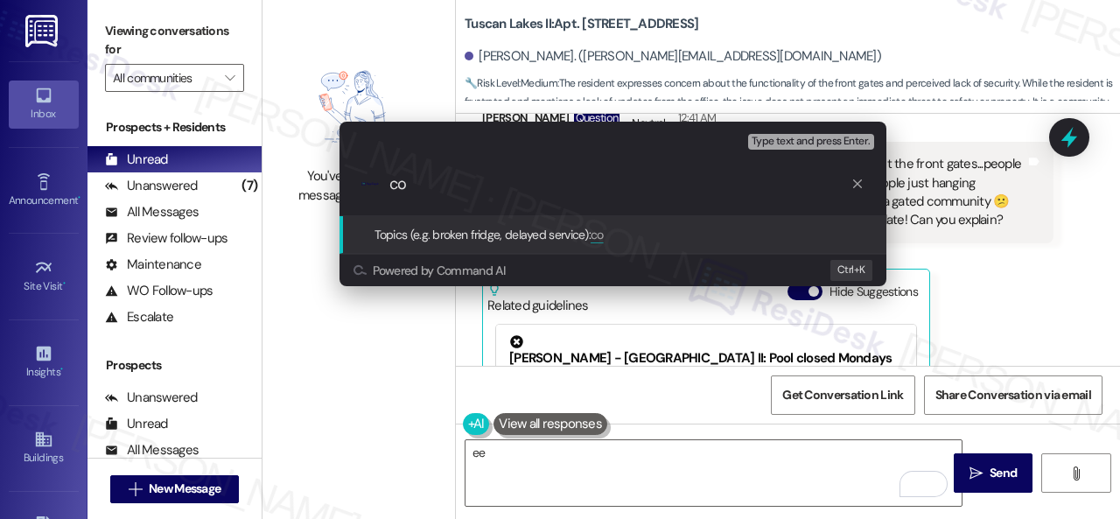
type input "c"
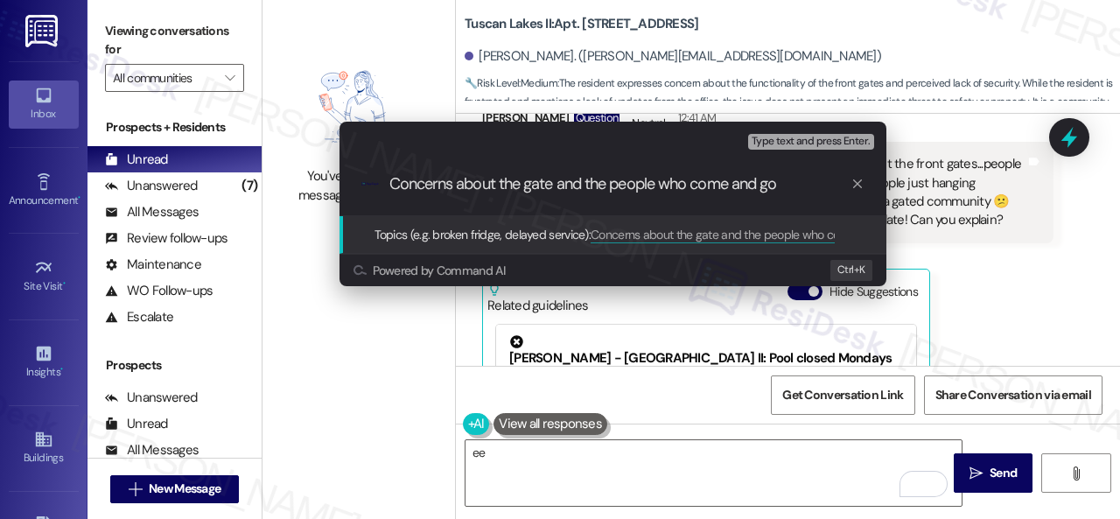
type input "Concerns about the gate and the people who come and go."
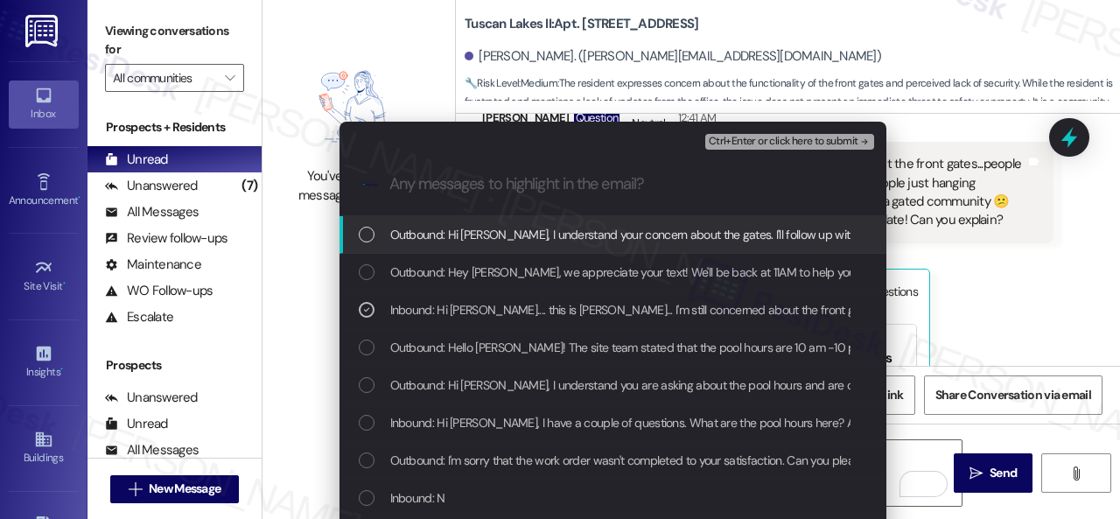
click at [767, 143] on span "Ctrl+Enter or click here to submit" at bounding box center [783, 142] width 150 height 12
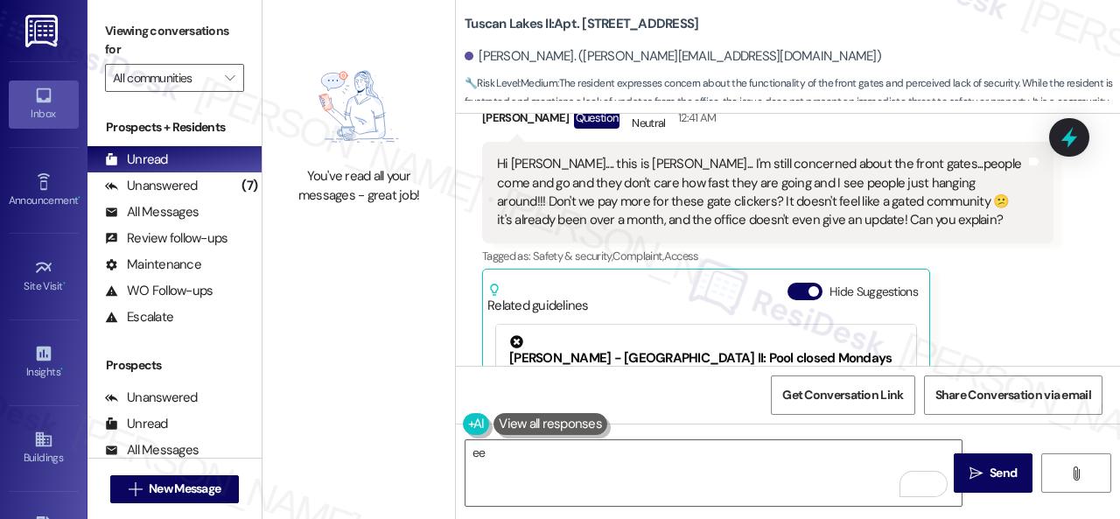
scroll to position [4730, 0]
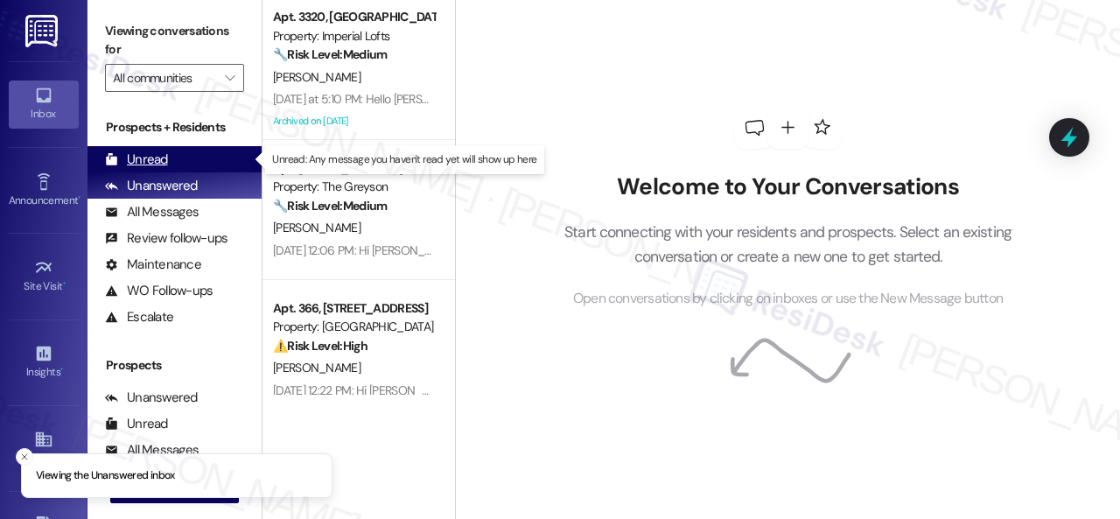
click at [159, 153] on div "Unread" at bounding box center [136, 159] width 63 height 18
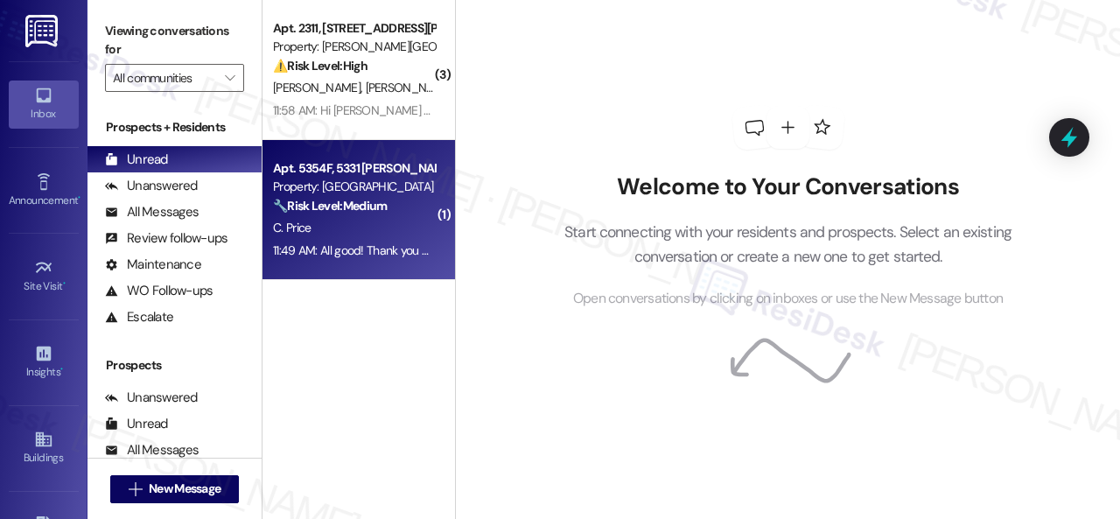
click at [385, 220] on div "C. Price" at bounding box center [353, 228] width 165 height 22
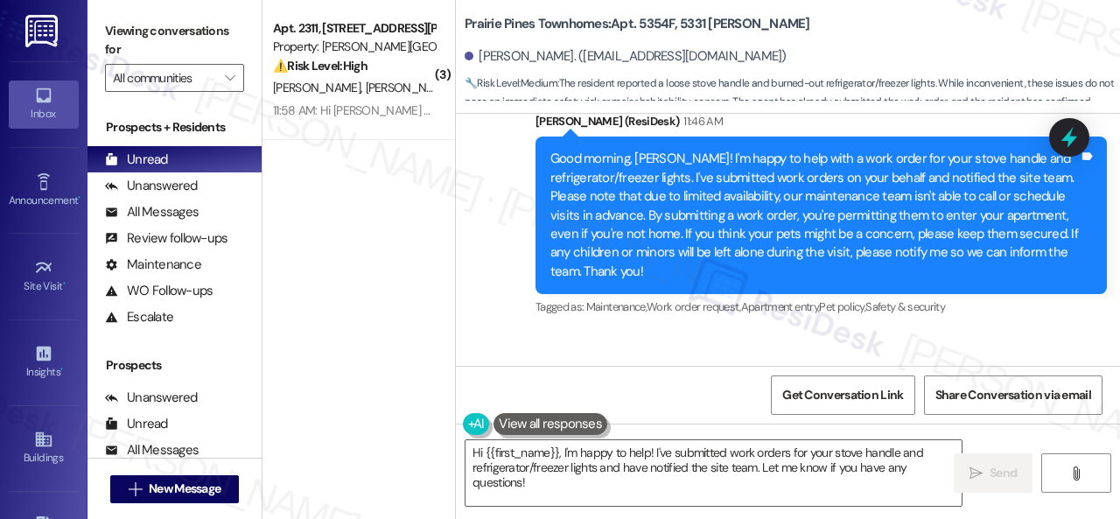
scroll to position [10916, 0]
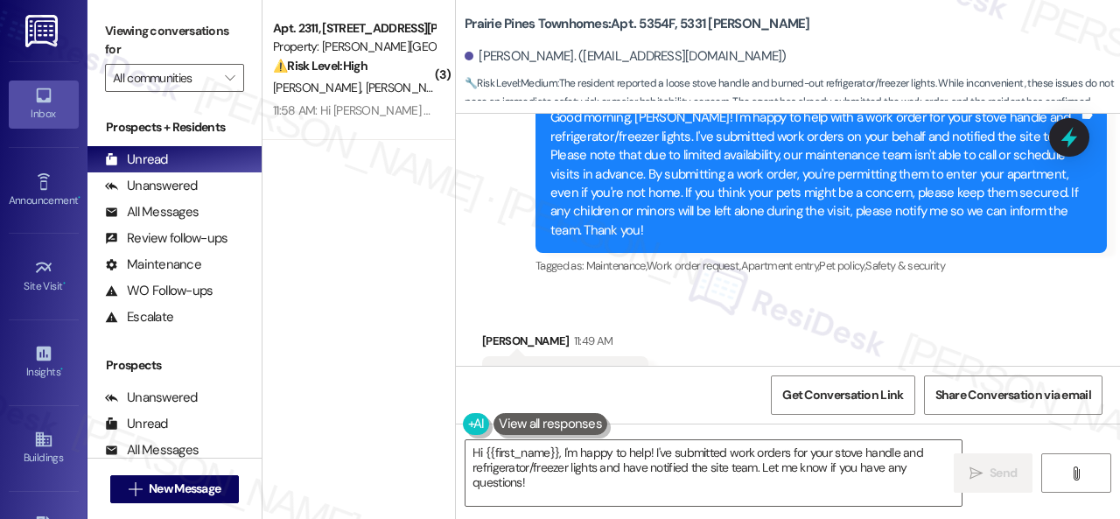
drag, startPoint x: 544, startPoint y: 480, endPoint x: 371, endPoint y: 377, distance: 201.6
click at [373, 377] on div "( 3 ) Apt. 2311, 4101 S Custer Rd Property: Craig Ranch ⚠️ Risk Level: High The…" at bounding box center [690, 259] width 857 height 519
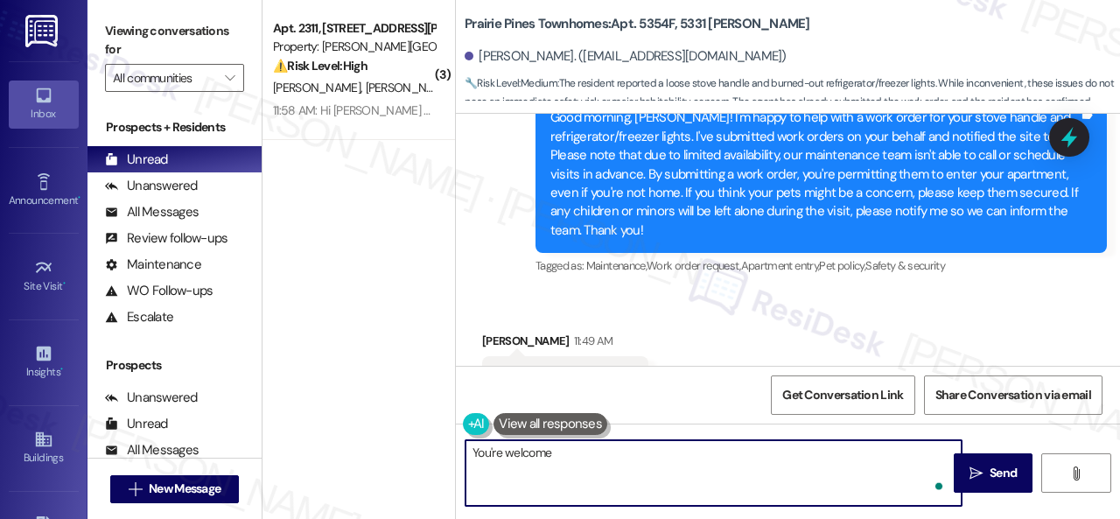
type textarea "You're welcome!"
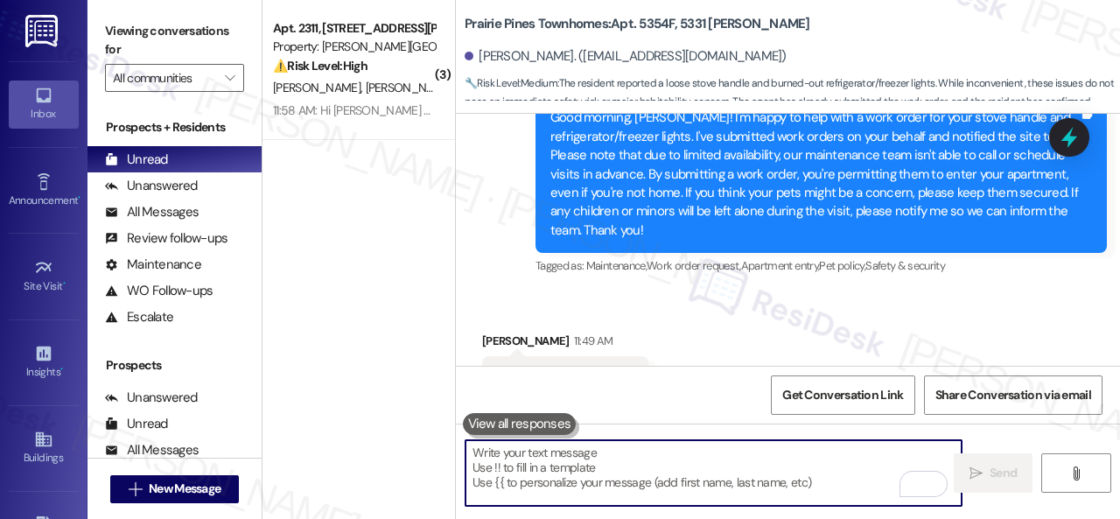
scroll to position [10915, 0]
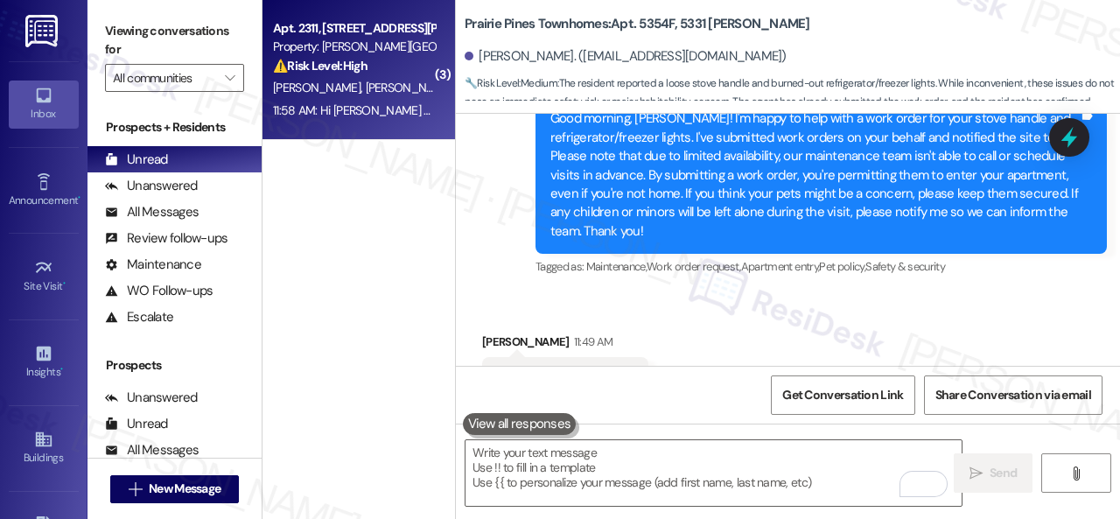
click at [404, 78] on div "M. Montoro R. Rebolledo" at bounding box center [353, 88] width 165 height 22
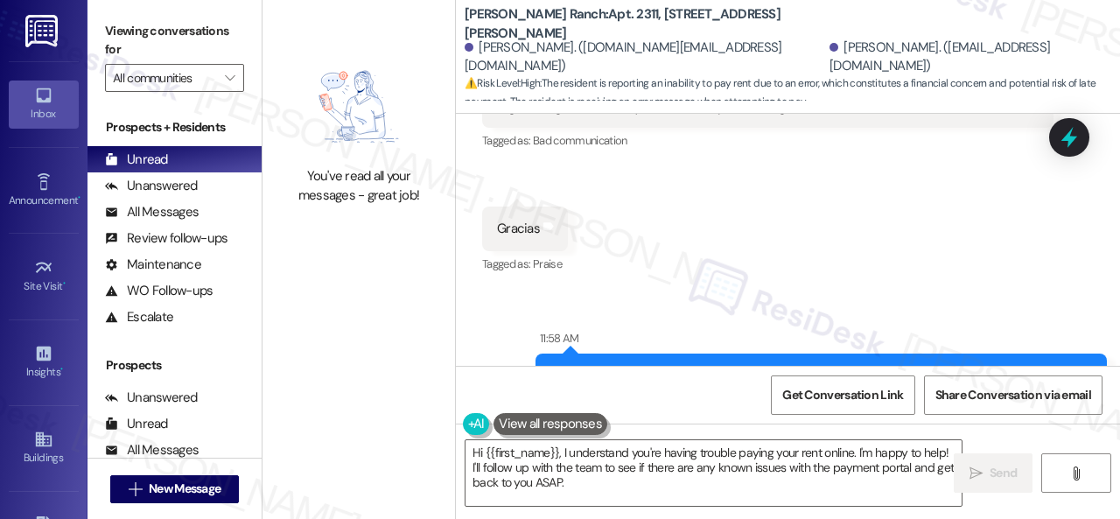
scroll to position [7708, 0]
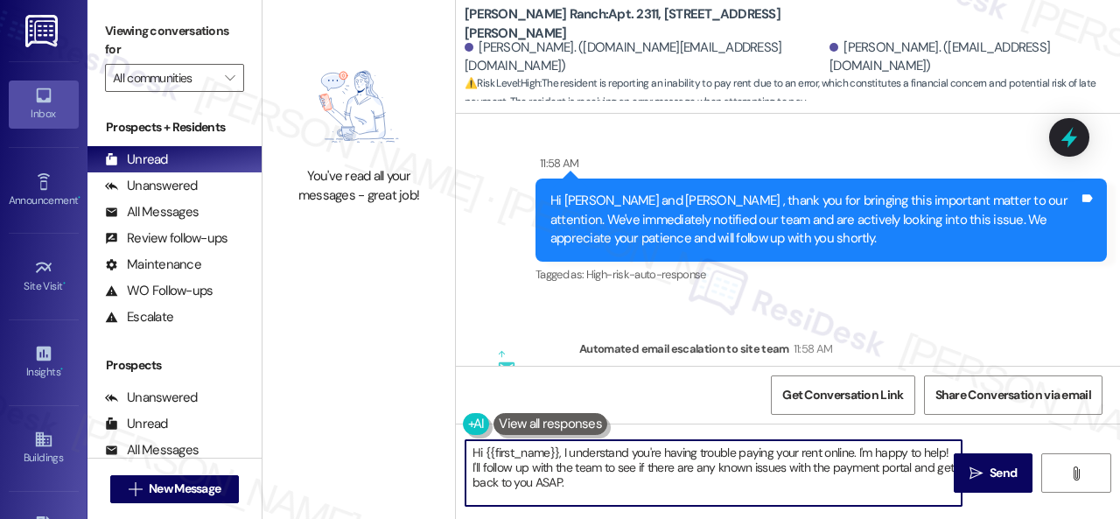
drag, startPoint x: 465, startPoint y: 452, endPoint x: 709, endPoint y: 553, distance: 263.9
click at [709, 518] on html "Inbox Go to Inbox Announcement • Send A Text Announcement Site Visit • Go to Si…" at bounding box center [560, 259] width 1120 height 519
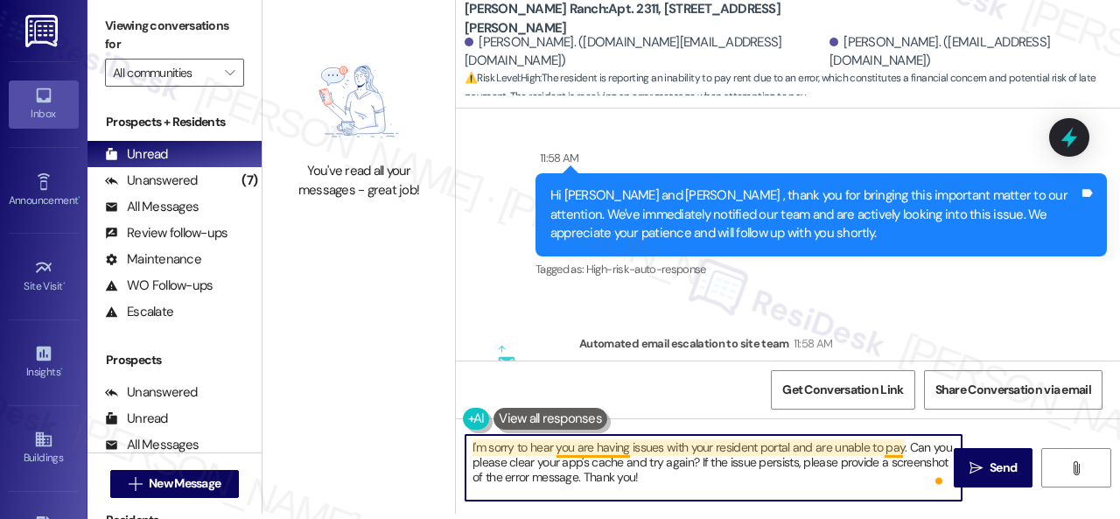
click at [607, 450] on textarea "I'm sorry to hear you are having issues with your resident portal and are unabl…" at bounding box center [713, 468] width 496 height 66
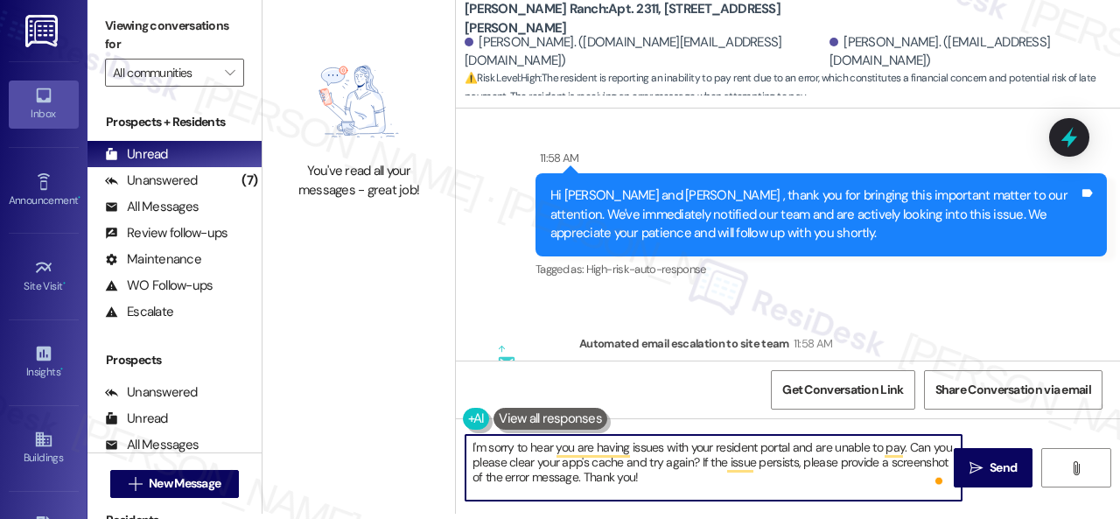
click at [973, 372] on div "Automated ResiDesk escalation to site team -> Risk Level: High Risk Topics: Exp…" at bounding box center [816, 409] width 444 height 75
paste textarea "that you're experiencing issues with your resident portal and are unable to mak…"
click at [868, 459] on textarea "I'm sorry to hear that you're experiencing issues with your resident portal and…" at bounding box center [713, 468] width 496 height 66
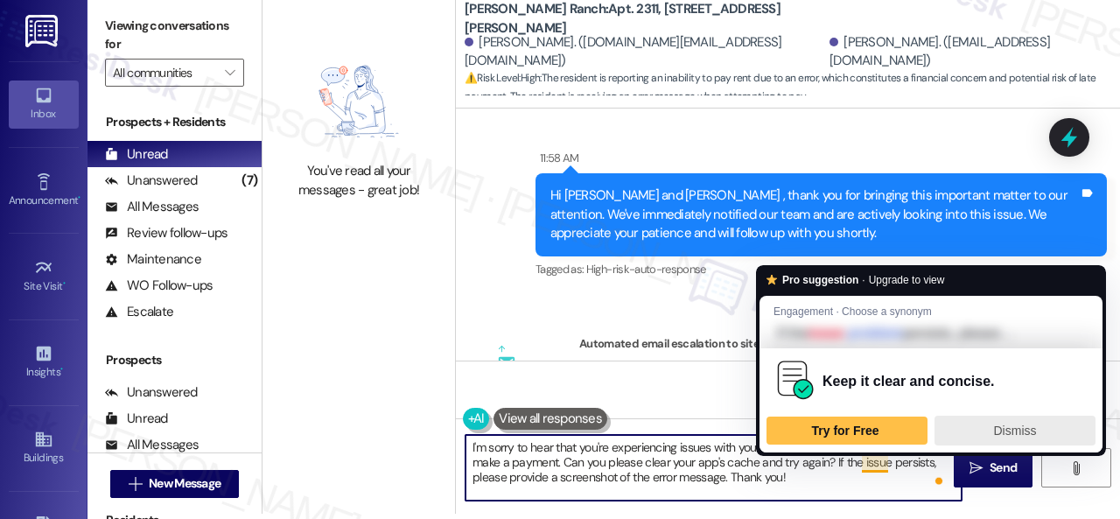
click at [1008, 427] on span "Dismiss" at bounding box center [1015, 430] width 43 height 14
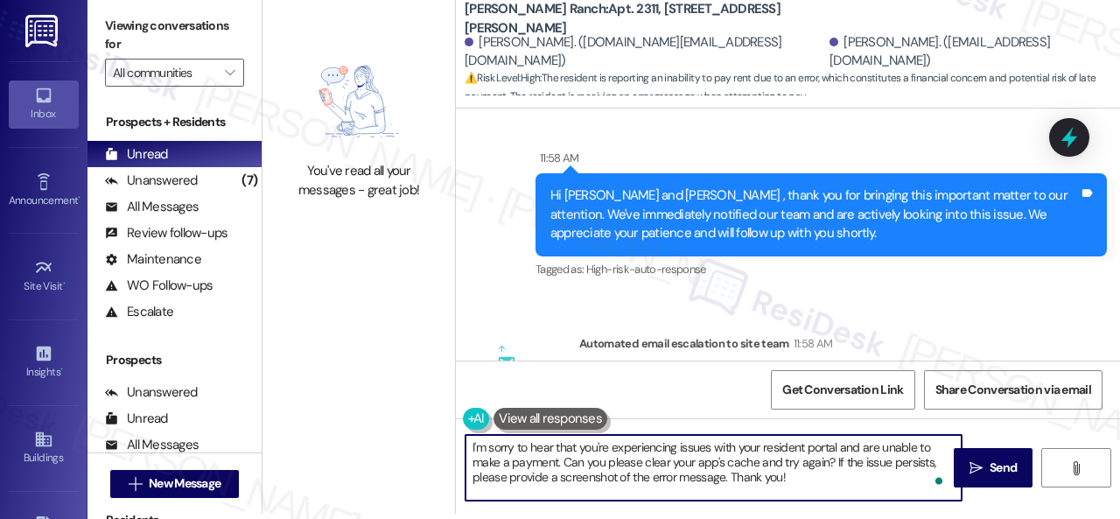
click at [810, 478] on textarea "I'm sorry to hear that you're experiencing issues with your resident portal and…" at bounding box center [713, 468] width 496 height 66
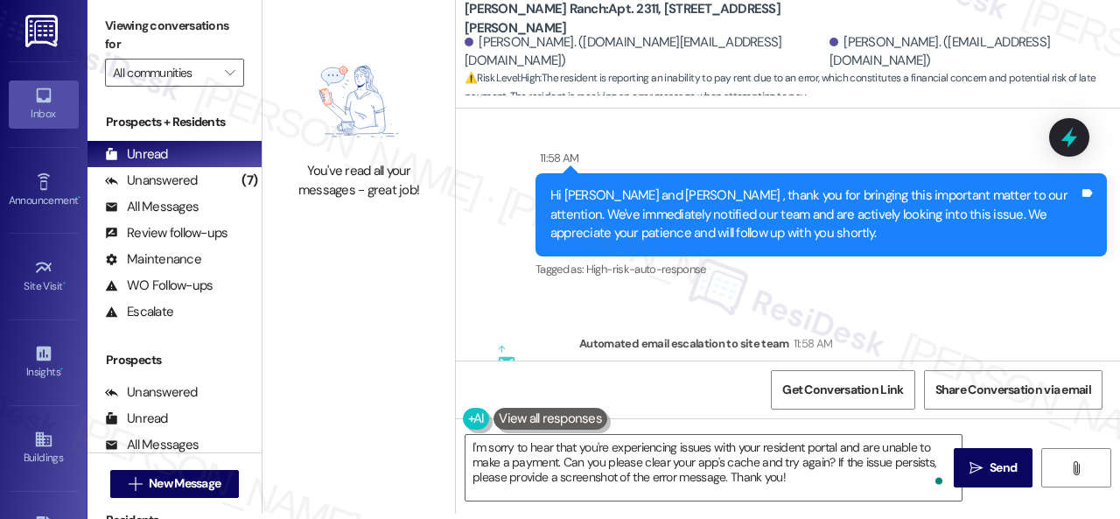
click at [715, 386] on div "Get Conversation Link Share Conversation via email" at bounding box center [788, 389] width 664 height 58
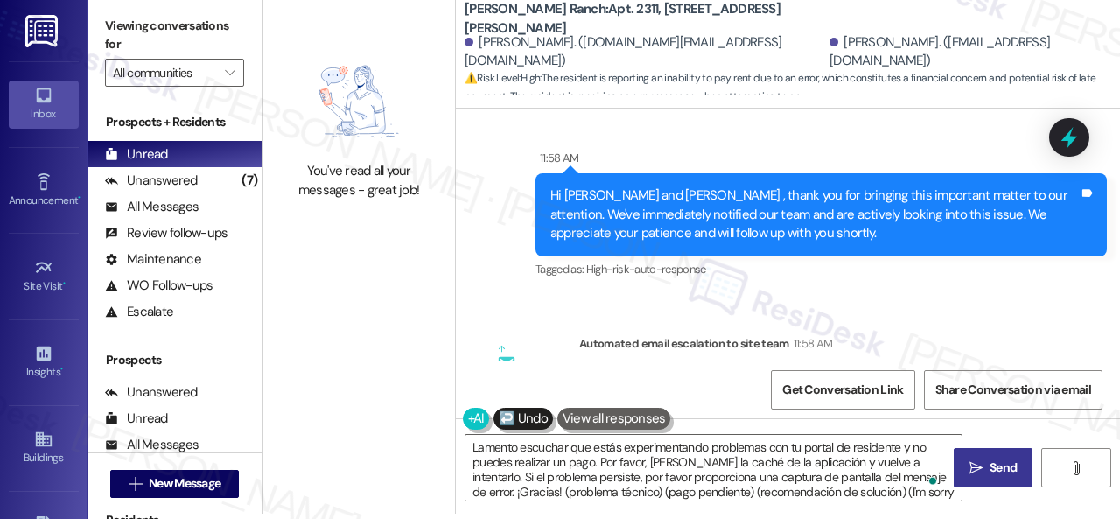
click at [986, 464] on span "Send" at bounding box center [1003, 467] width 34 height 18
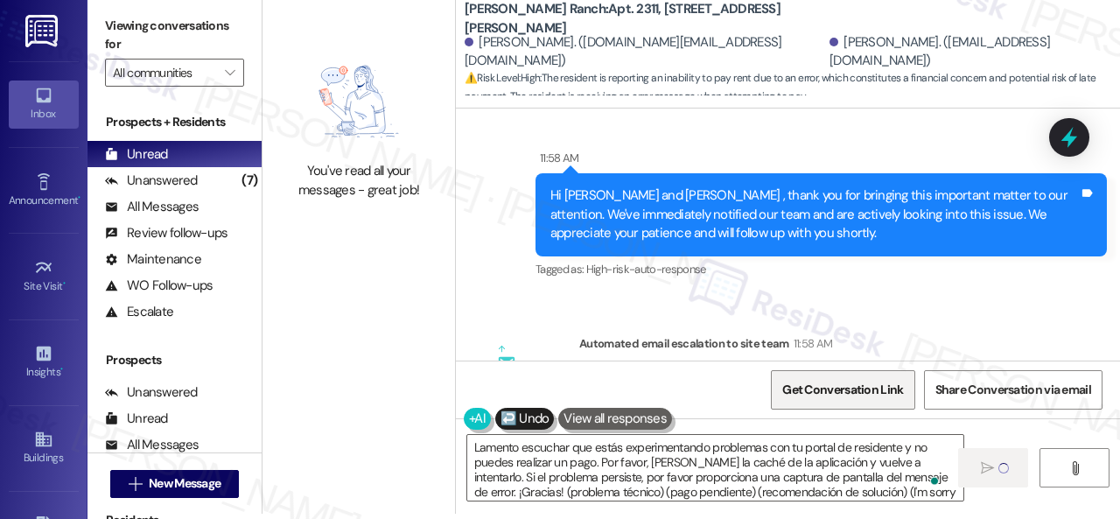
type textarea "Lamento escuchar que estás experimentando problemas con tu portal de residente …"
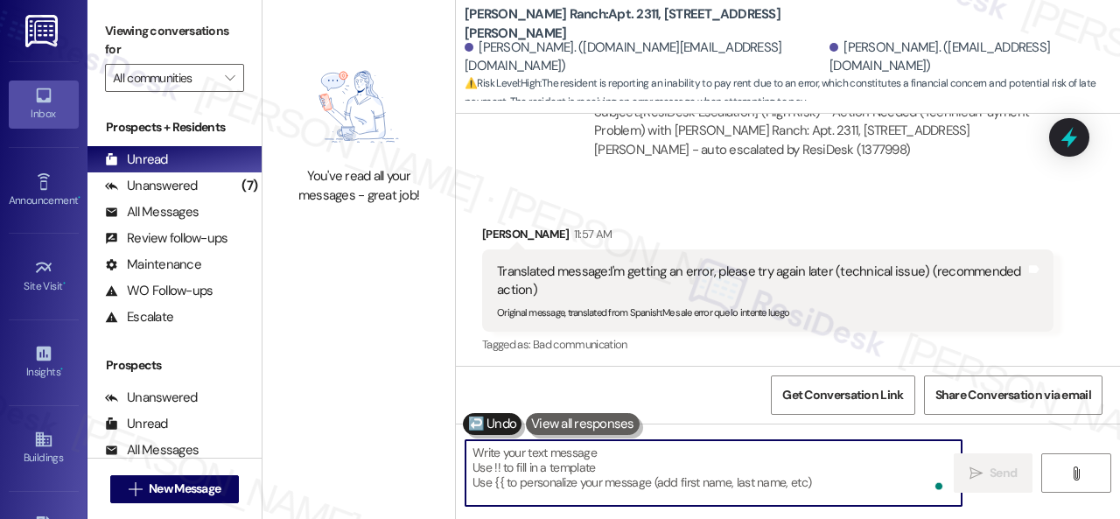
scroll to position [7287, 0]
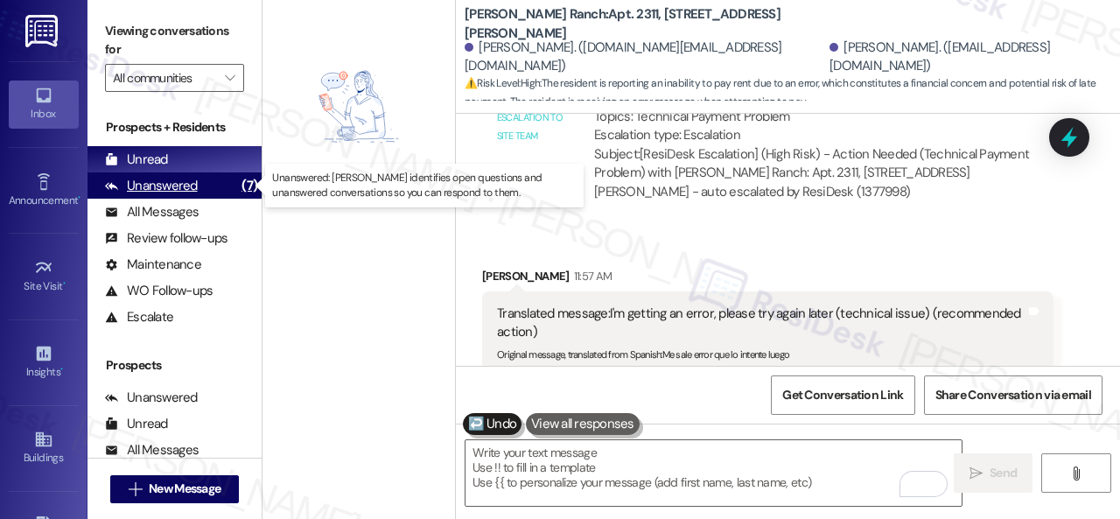
click at [166, 185] on div "Unanswered" at bounding box center [151, 186] width 93 height 18
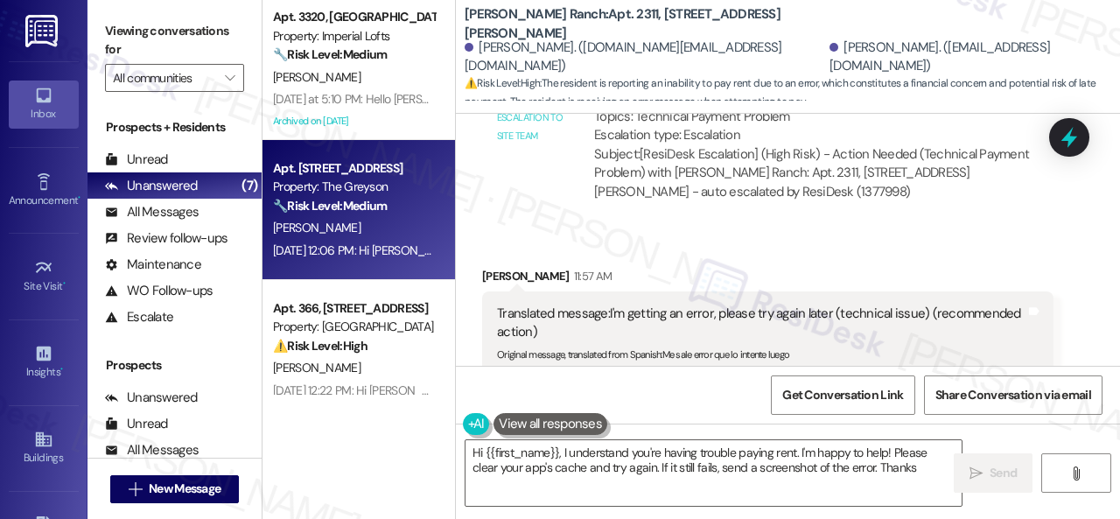
type textarea "Hi {{first_name}}, I understand you're having trouble paying rent. I'm happy to…"
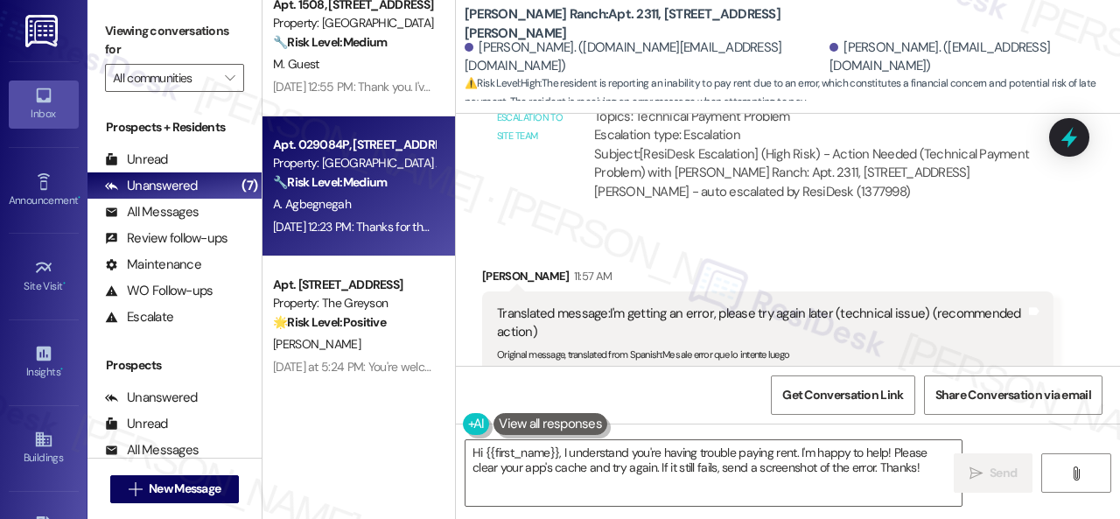
scroll to position [724, 0]
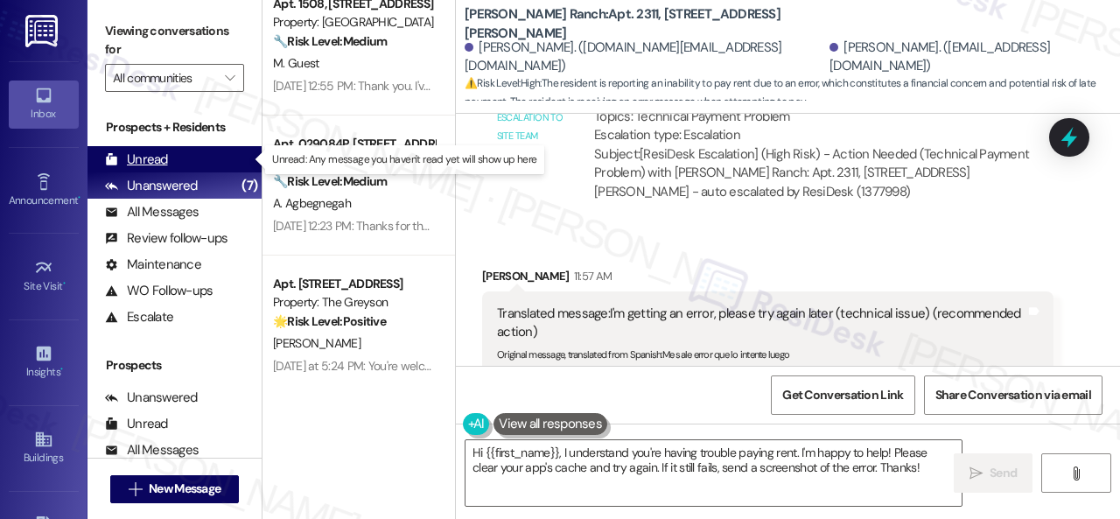
click at [150, 162] on div "Unread" at bounding box center [136, 159] width 63 height 18
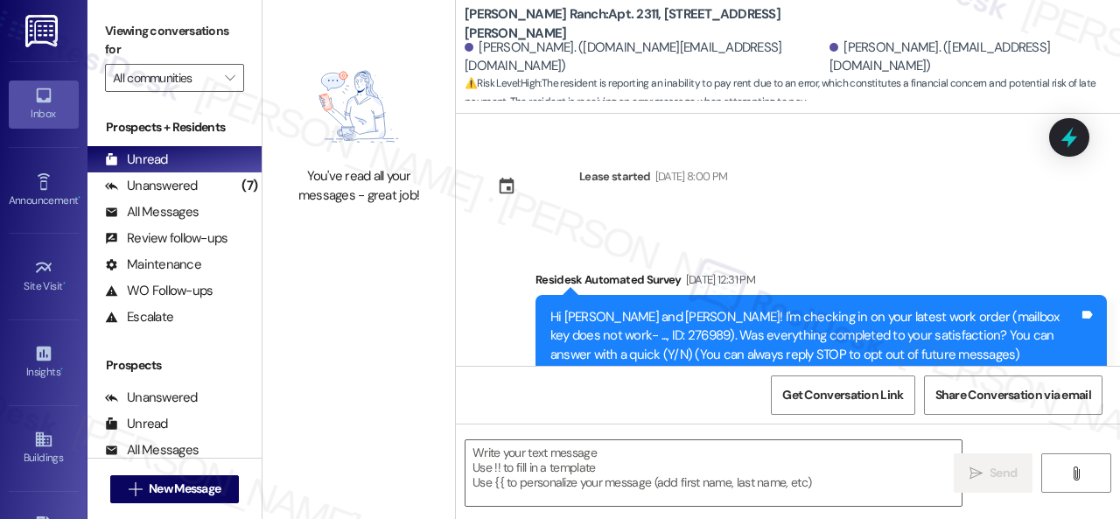
type textarea "Fetching suggested responses. Please feel free to read through the conversation…"
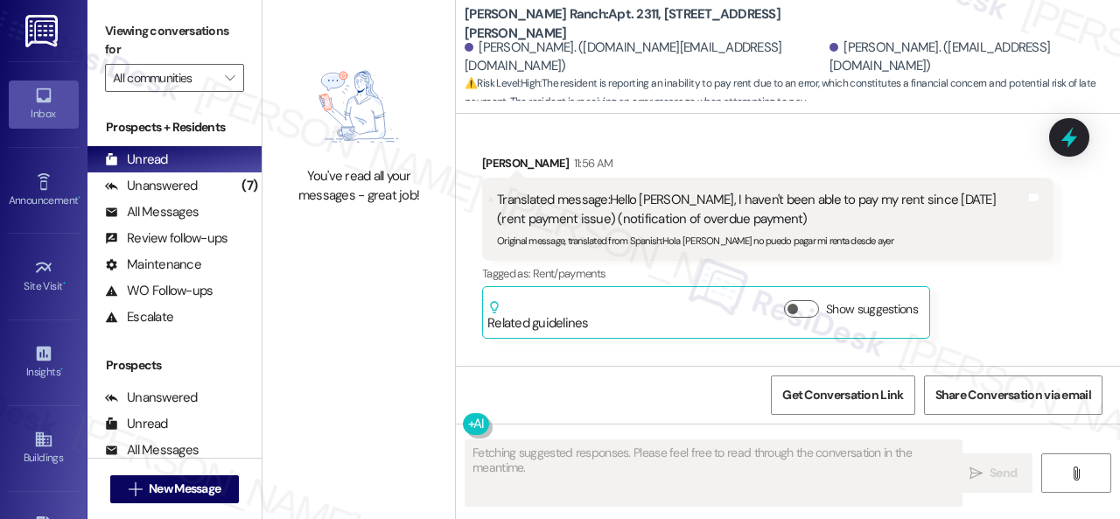
scroll to position [7287, 0]
